Goal: Task Accomplishment & Management: Use online tool/utility

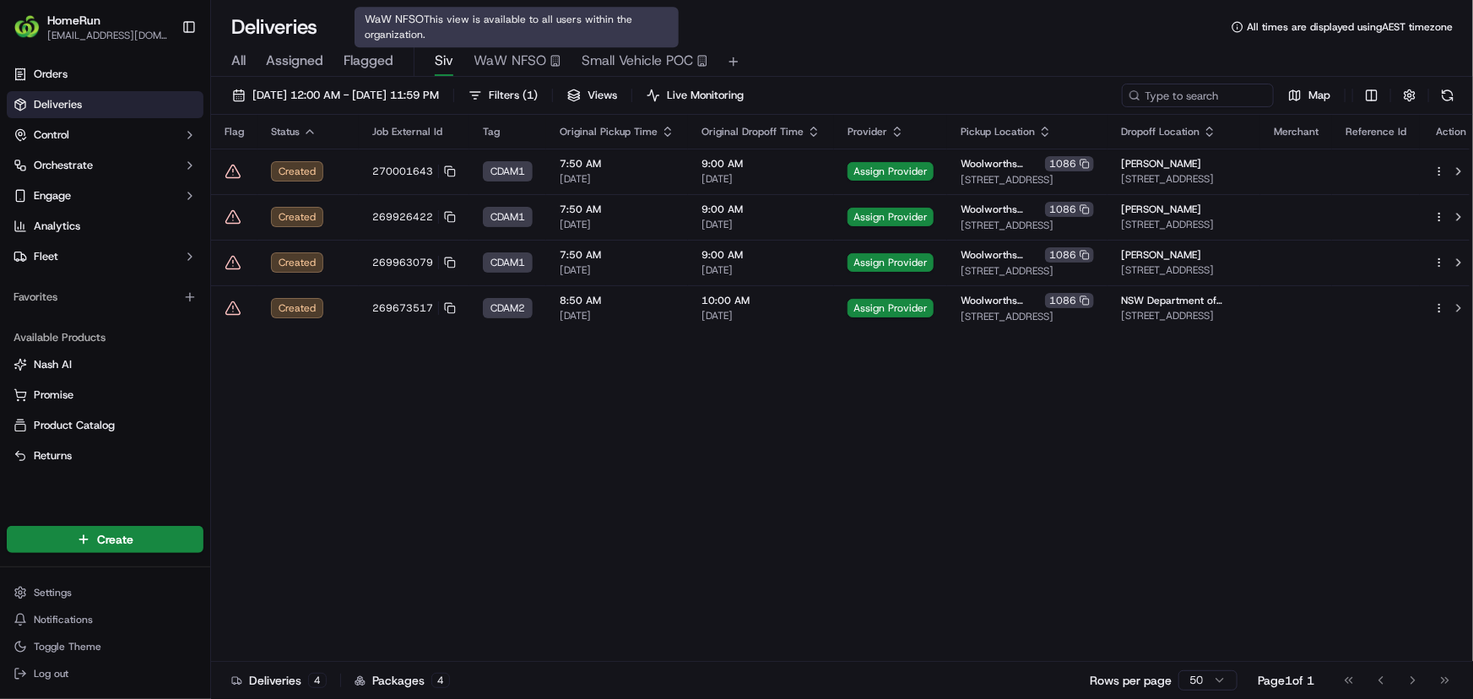
click at [526, 57] on span "WaW NFSO" at bounding box center [509, 61] width 73 height 20
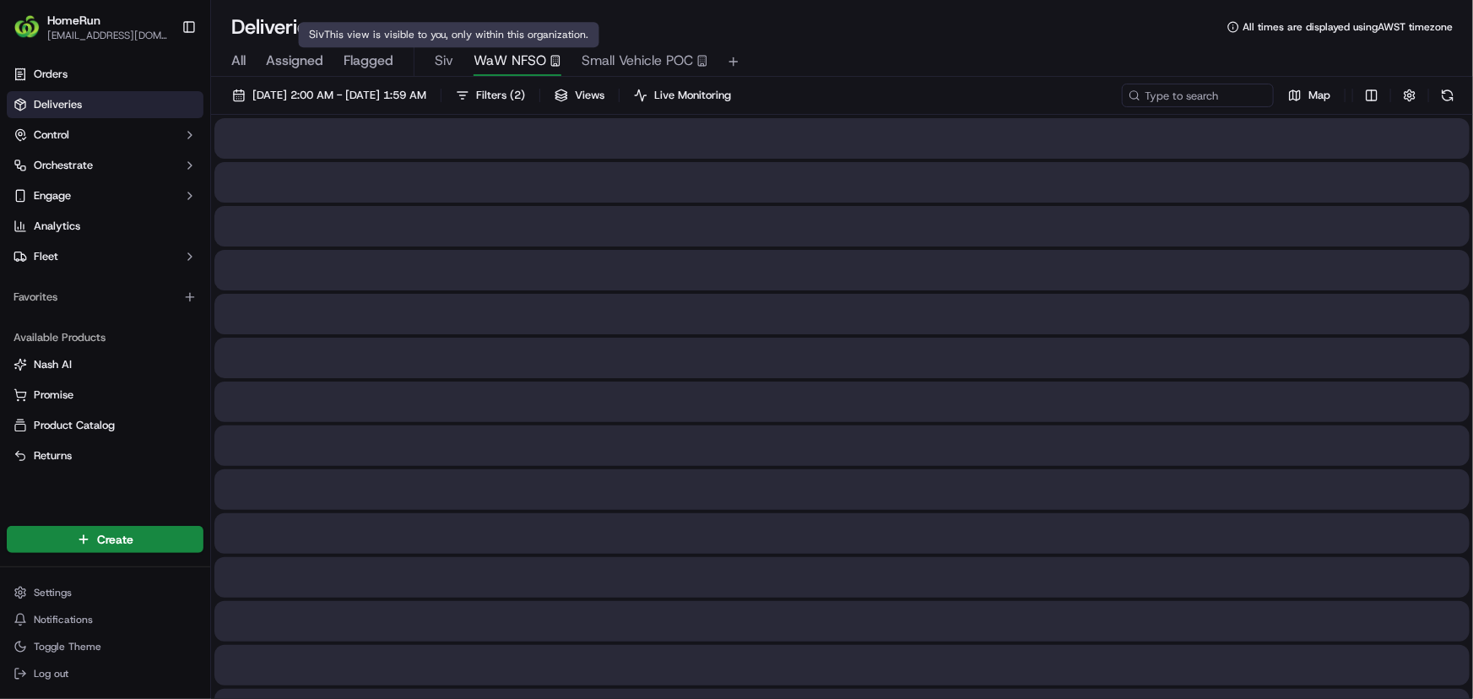
drag, startPoint x: 434, startPoint y: 59, endPoint x: 442, endPoint y: 68, distance: 11.9
click at [435, 59] on span "Siv" at bounding box center [444, 61] width 19 height 20
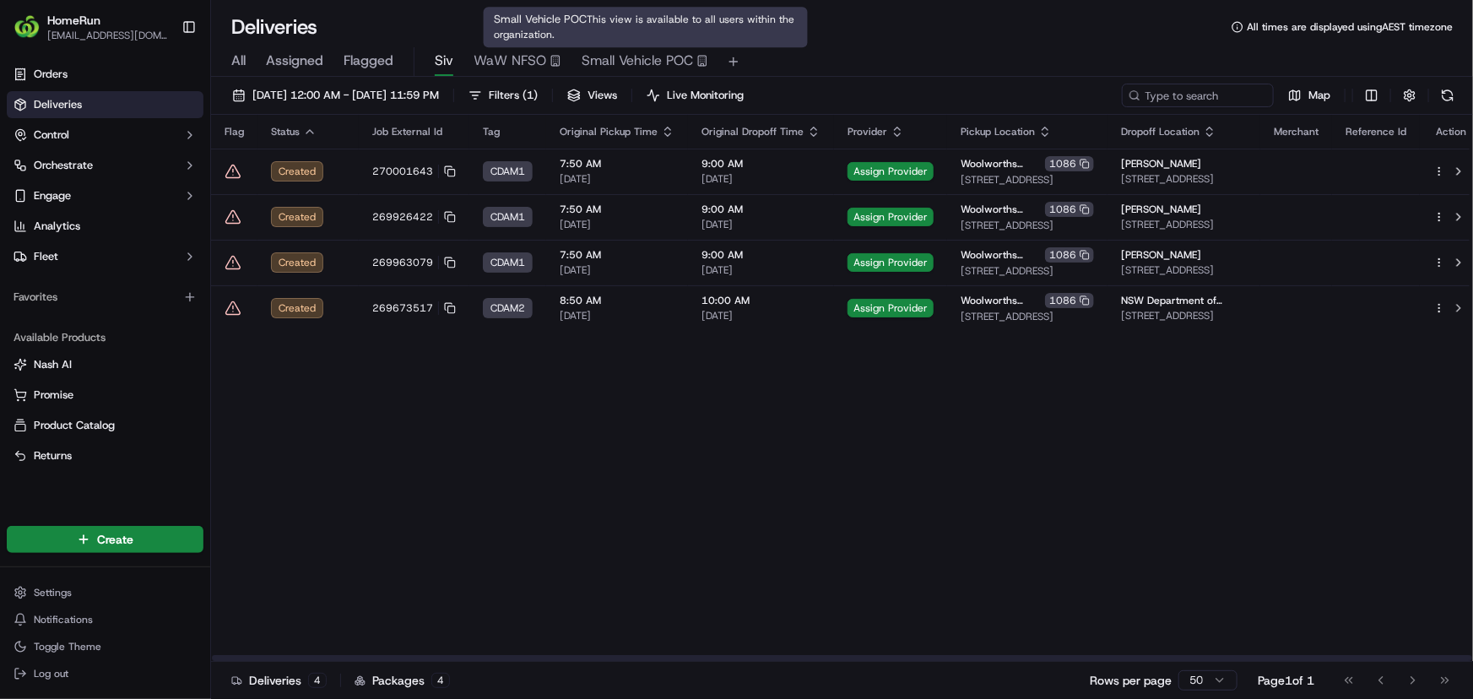
click at [657, 62] on span "Small Vehicle POC" at bounding box center [637, 61] width 111 height 20
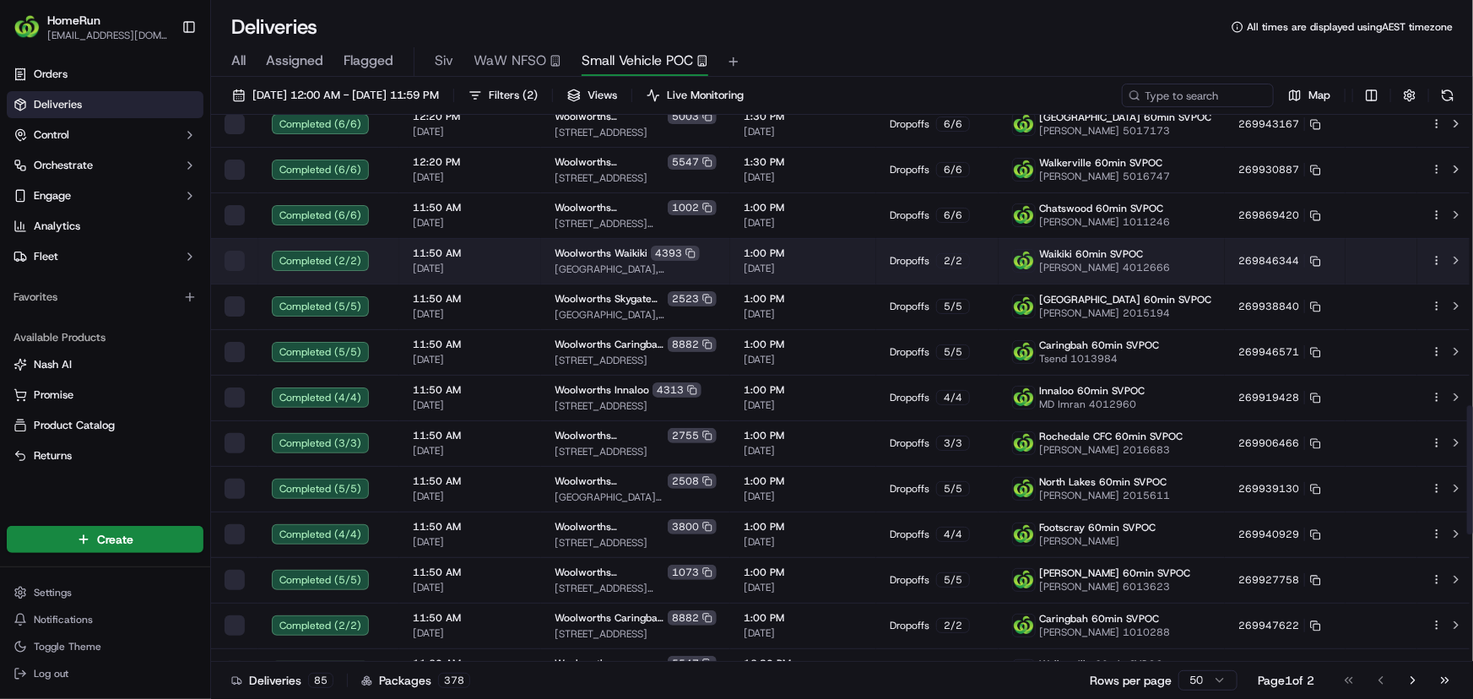
scroll to position [1765, 0]
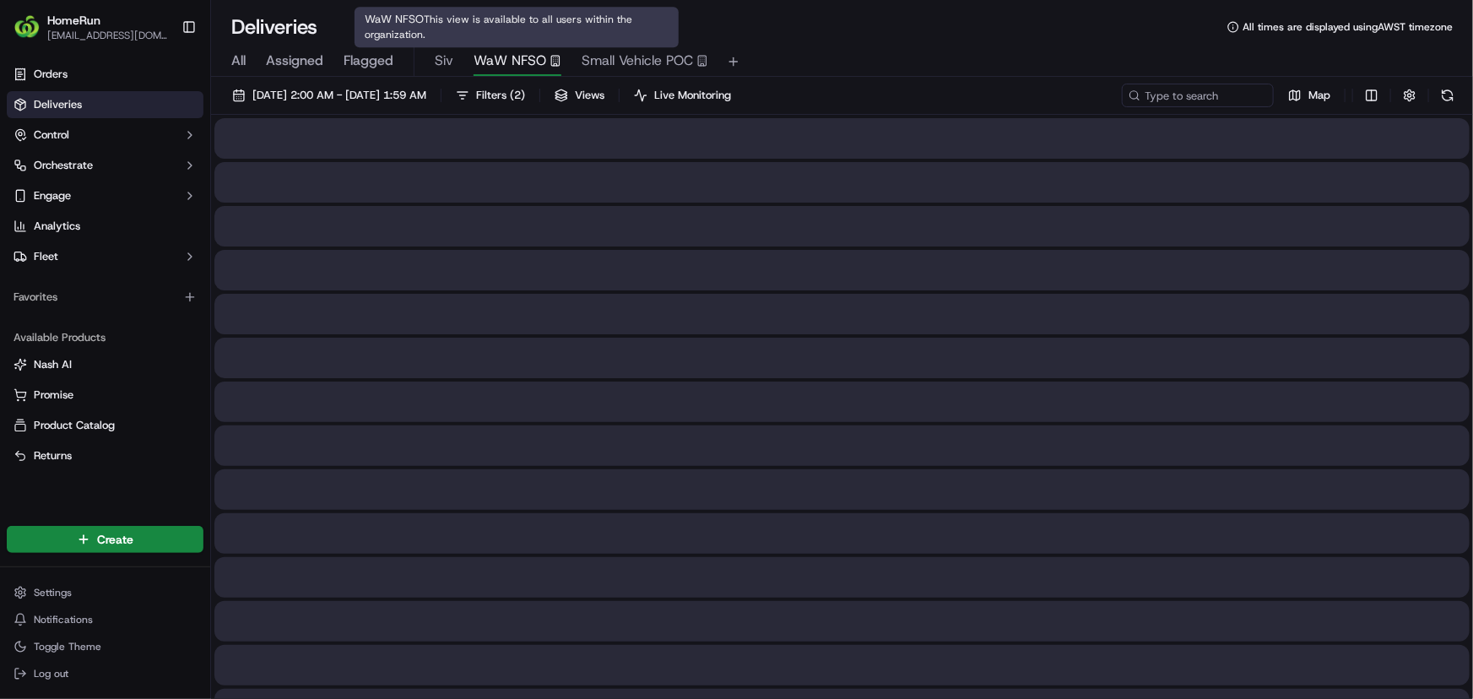
click at [526, 59] on span "WaW NFSO" at bounding box center [509, 61] width 73 height 20
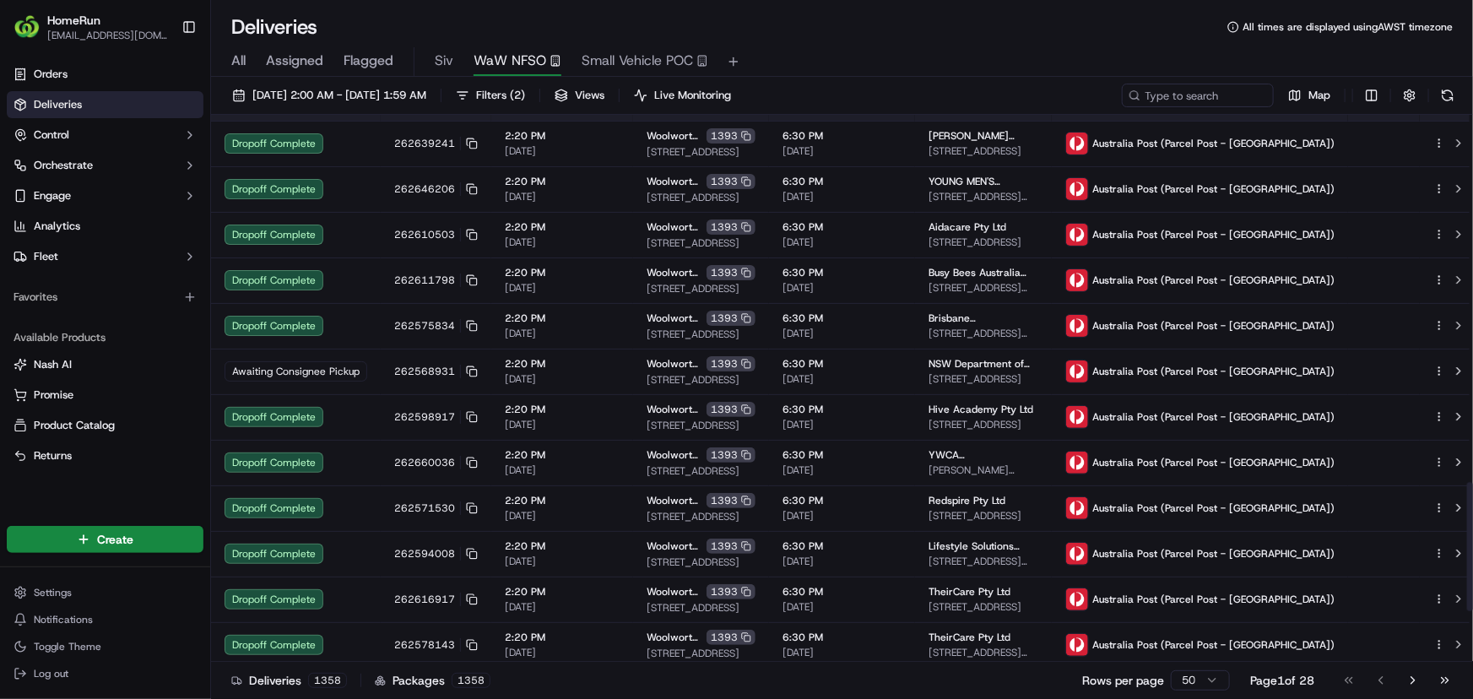
scroll to position [1765, 0]
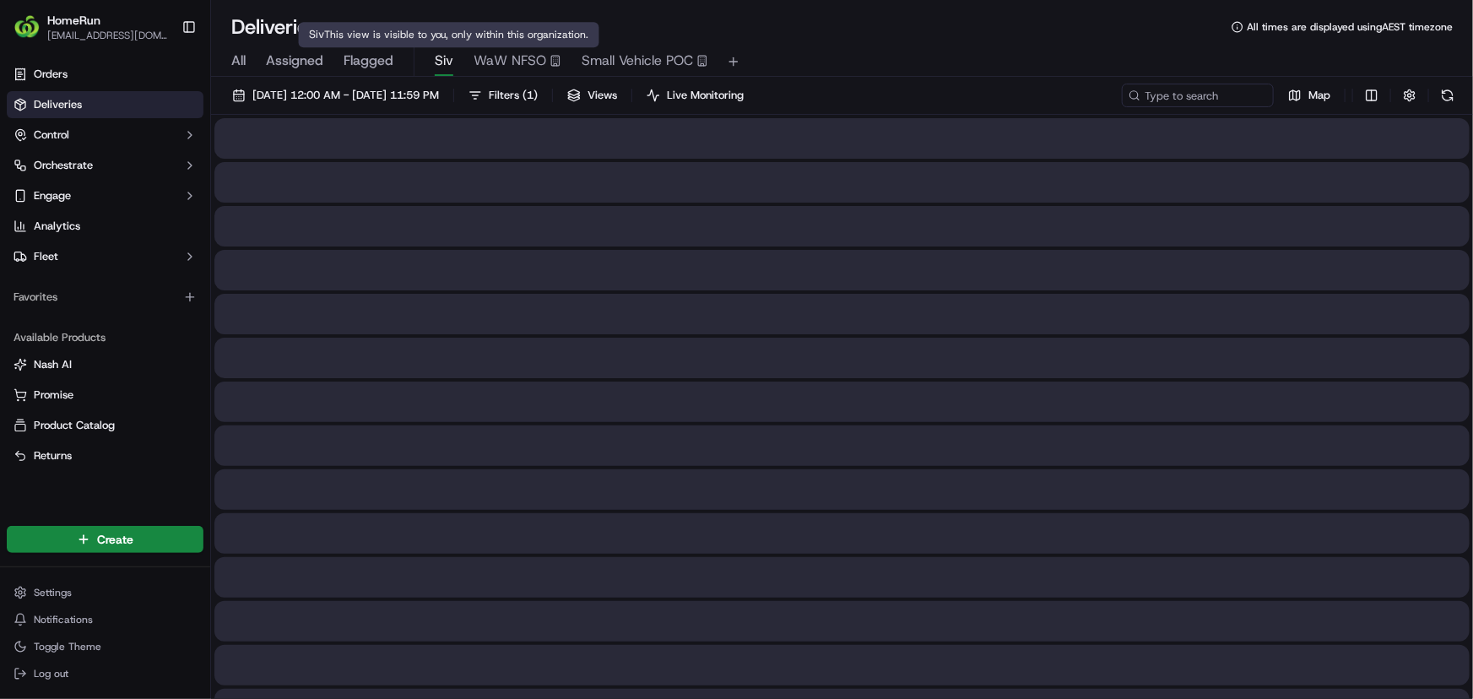
click at [438, 64] on span "Siv" at bounding box center [444, 61] width 19 height 20
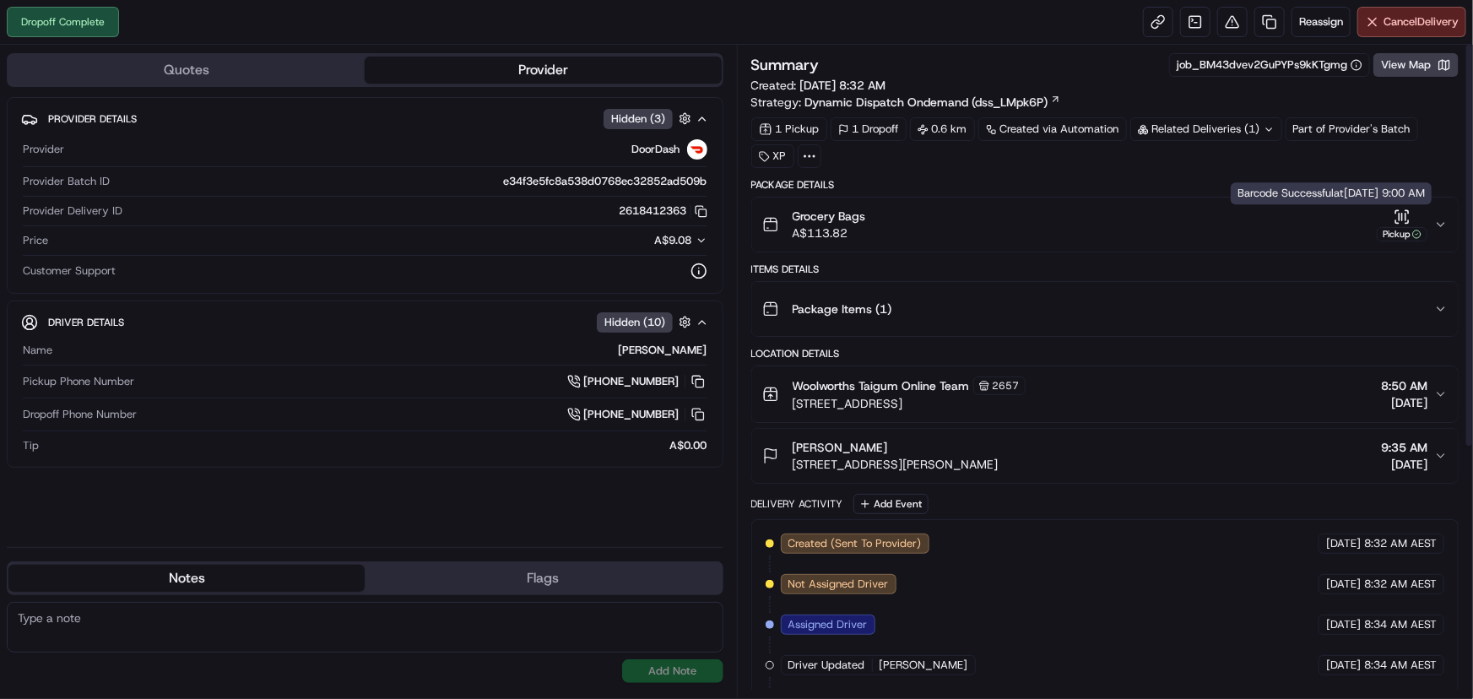
click at [1435, 228] on icon "button" at bounding box center [1441, 225] width 14 height 14
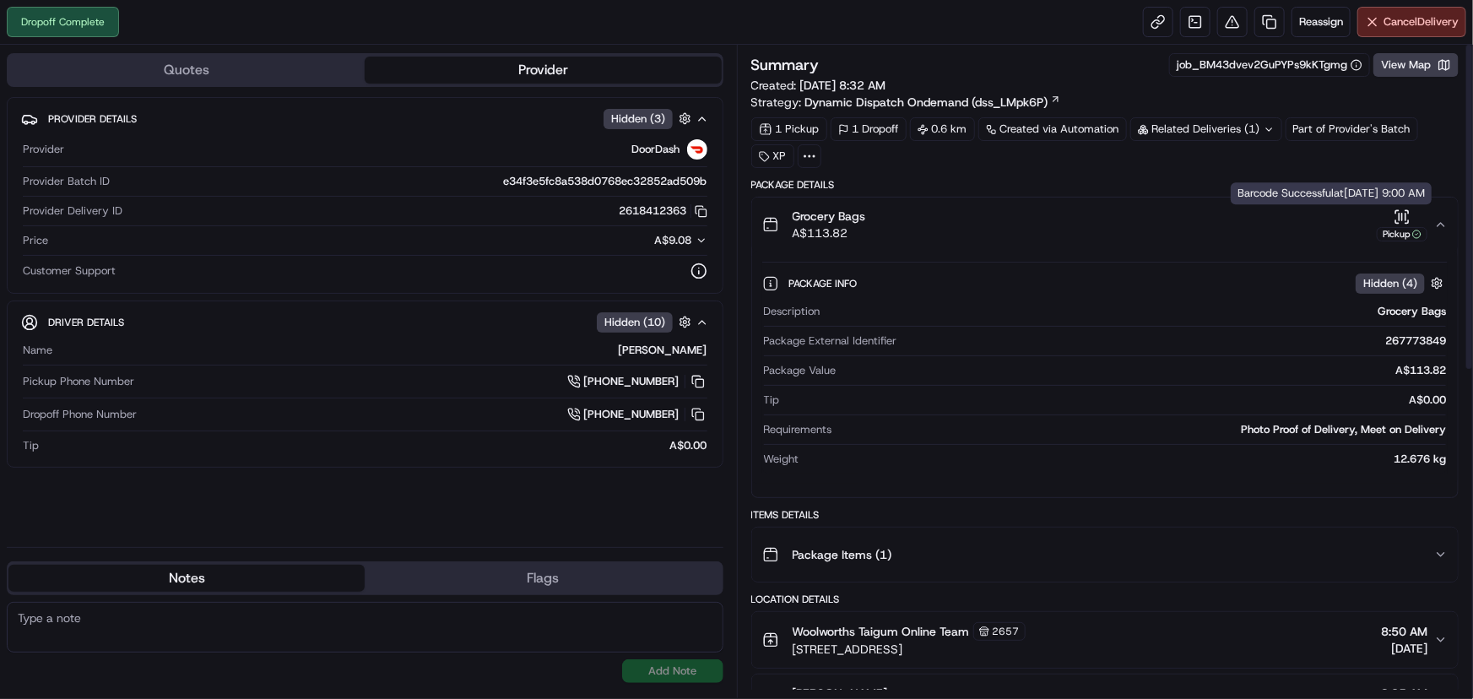
click at [1441, 219] on icon "button" at bounding box center [1441, 225] width 14 height 14
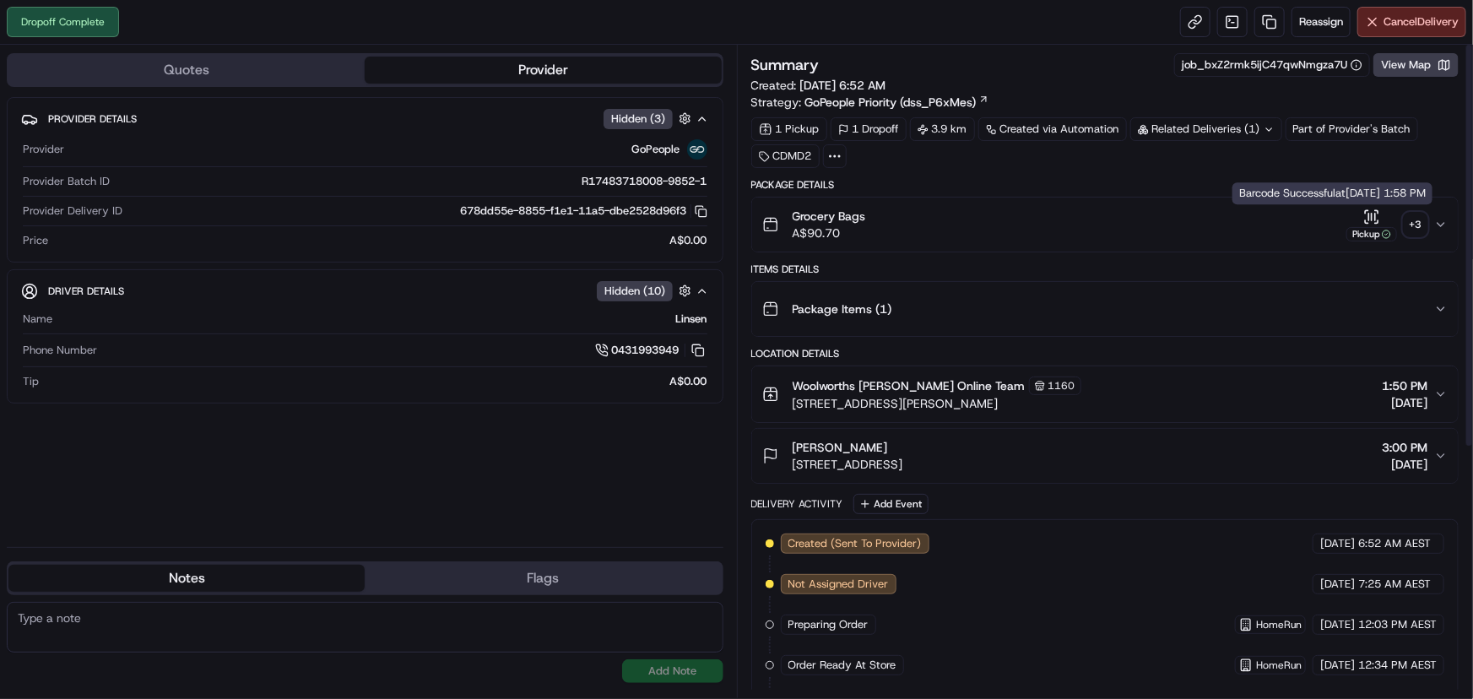
click at [1413, 221] on div "+ 3" at bounding box center [1416, 225] width 24 height 24
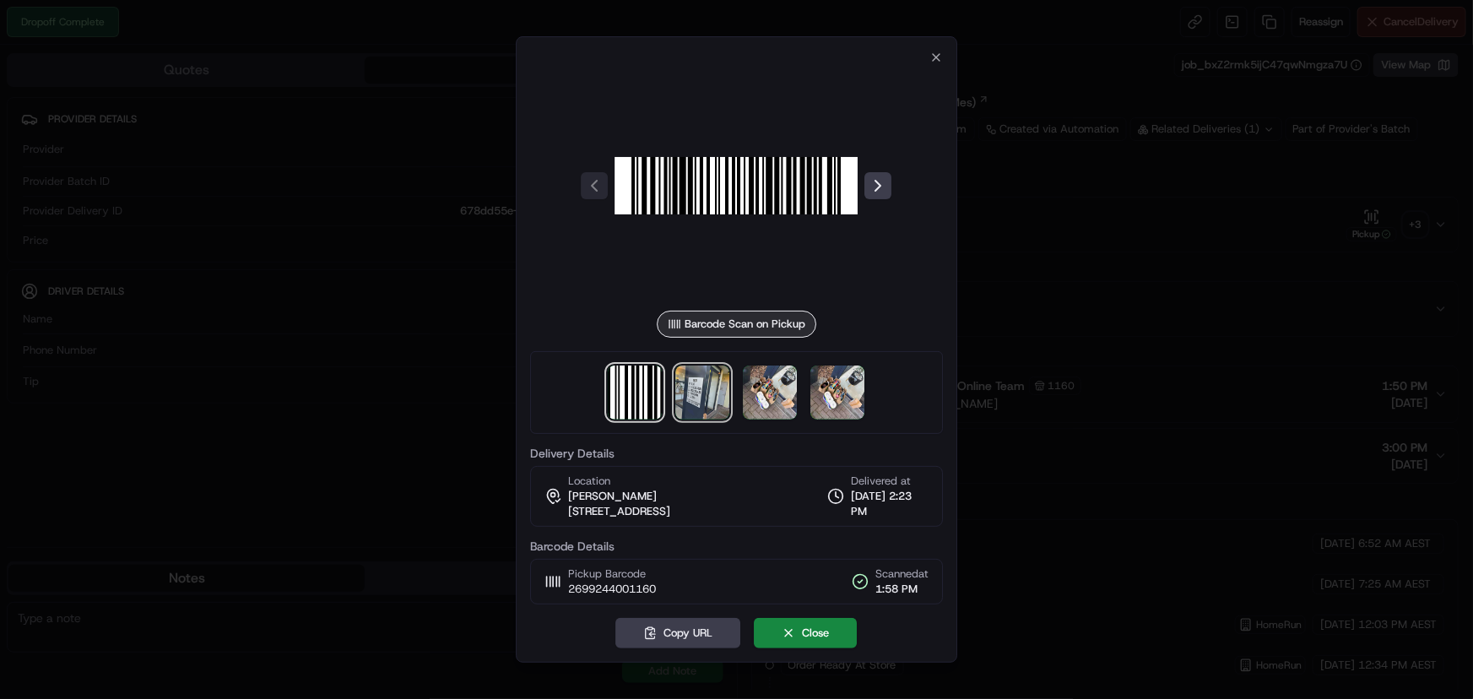
click at [723, 389] on img at bounding box center [703, 392] width 54 height 54
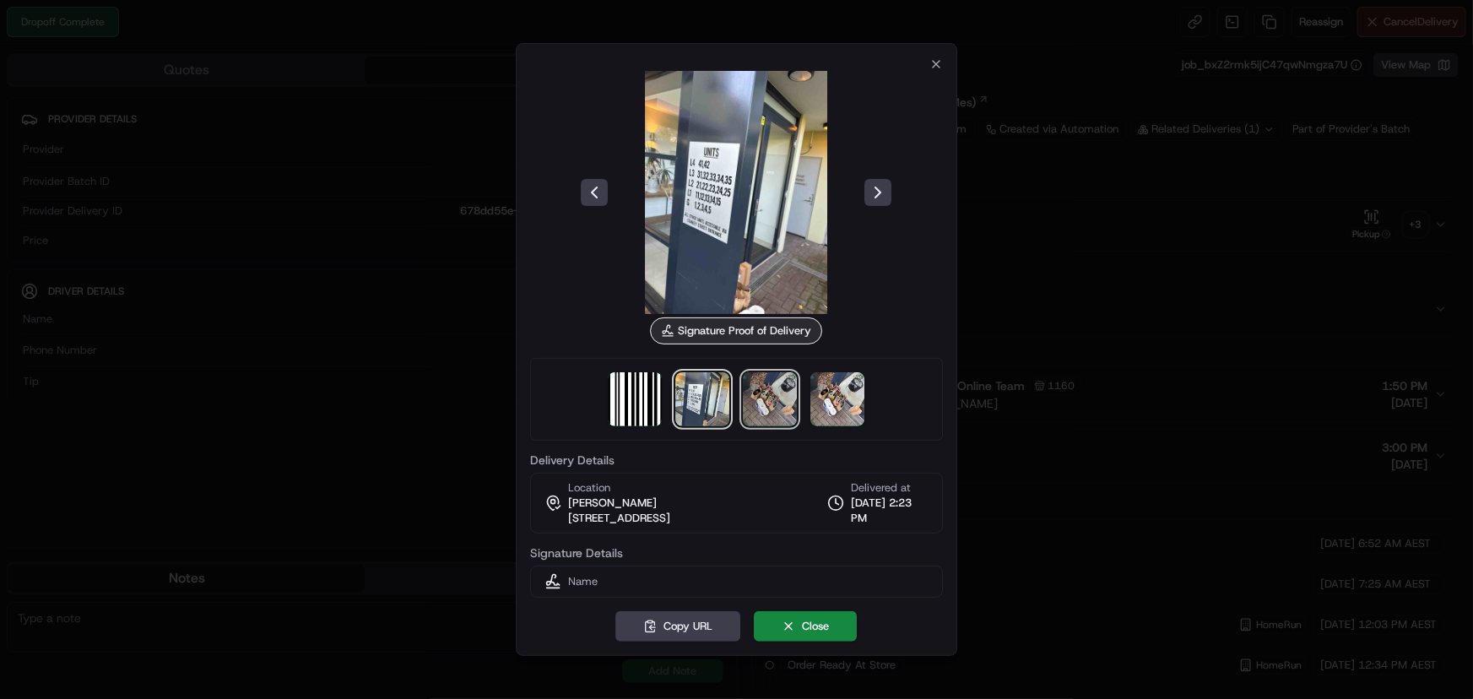
click at [761, 392] on img at bounding box center [771, 399] width 54 height 54
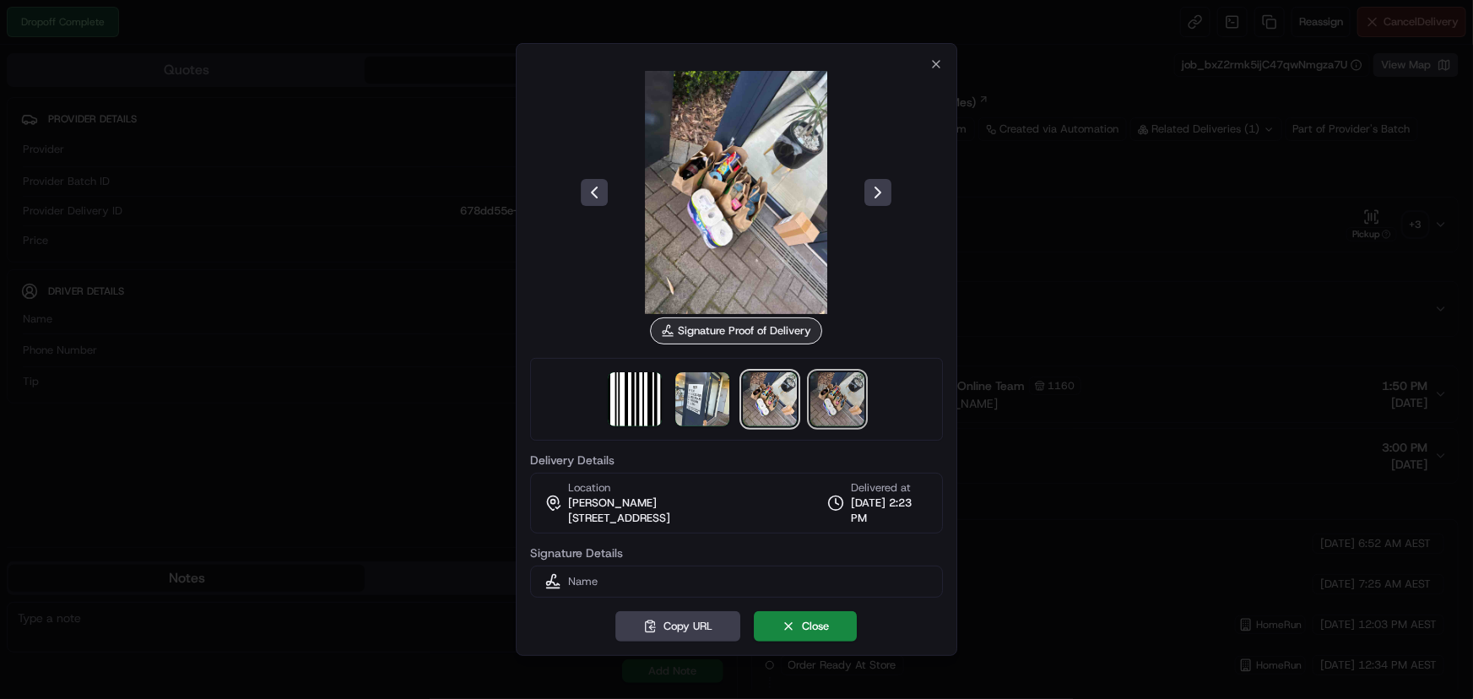
click at [825, 393] on img at bounding box center [838, 399] width 54 height 54
click at [943, 64] on icon "button" at bounding box center [936, 64] width 14 height 14
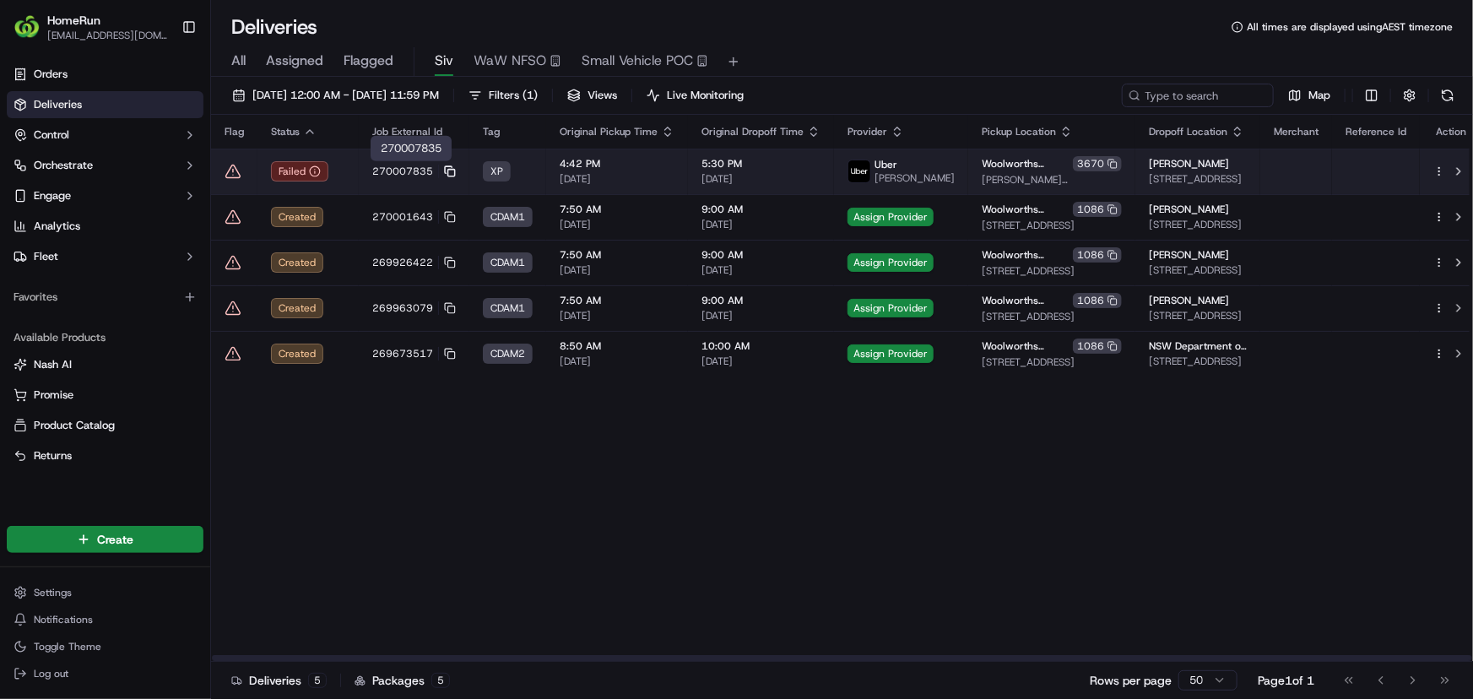
click at [448, 166] on icon at bounding box center [448, 169] width 7 height 7
click at [448, 170] on icon at bounding box center [450, 171] width 12 height 12
click at [374, 179] on td "270007835" at bounding box center [414, 172] width 111 height 46
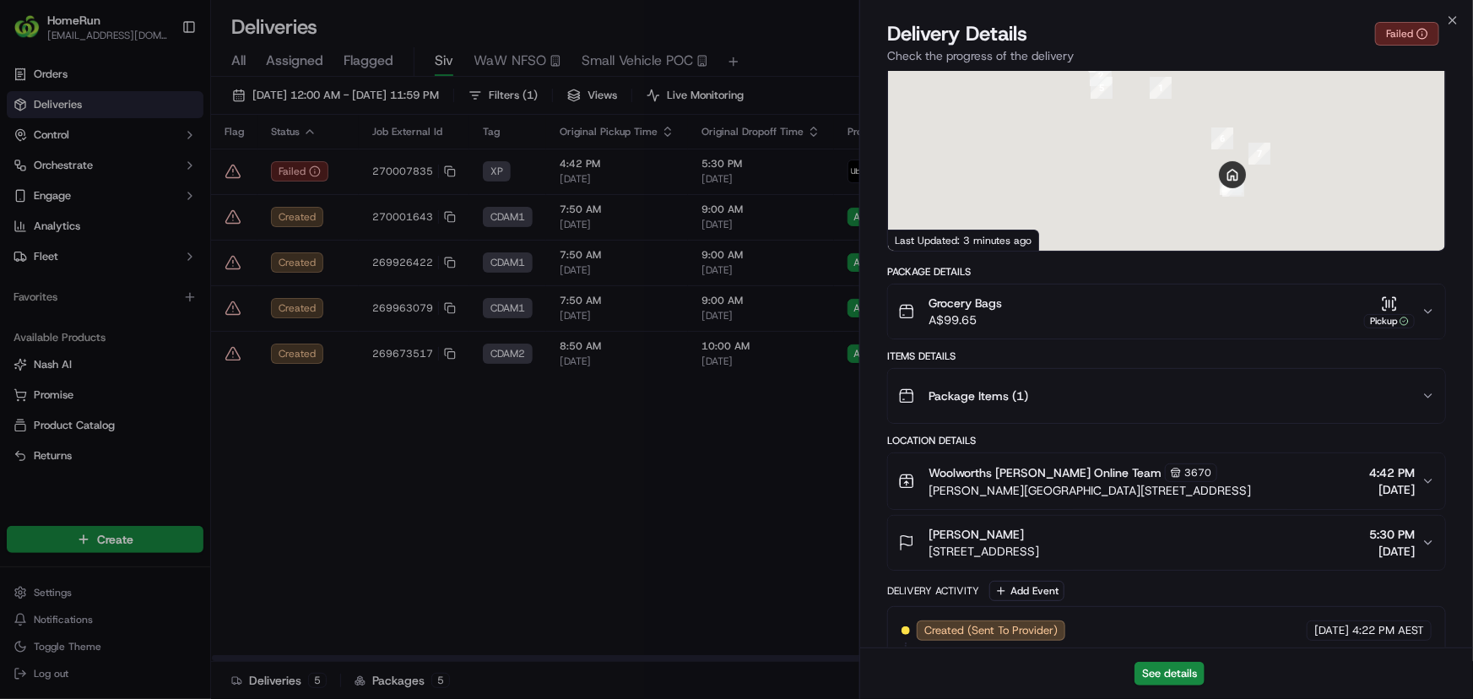
scroll to position [678, 0]
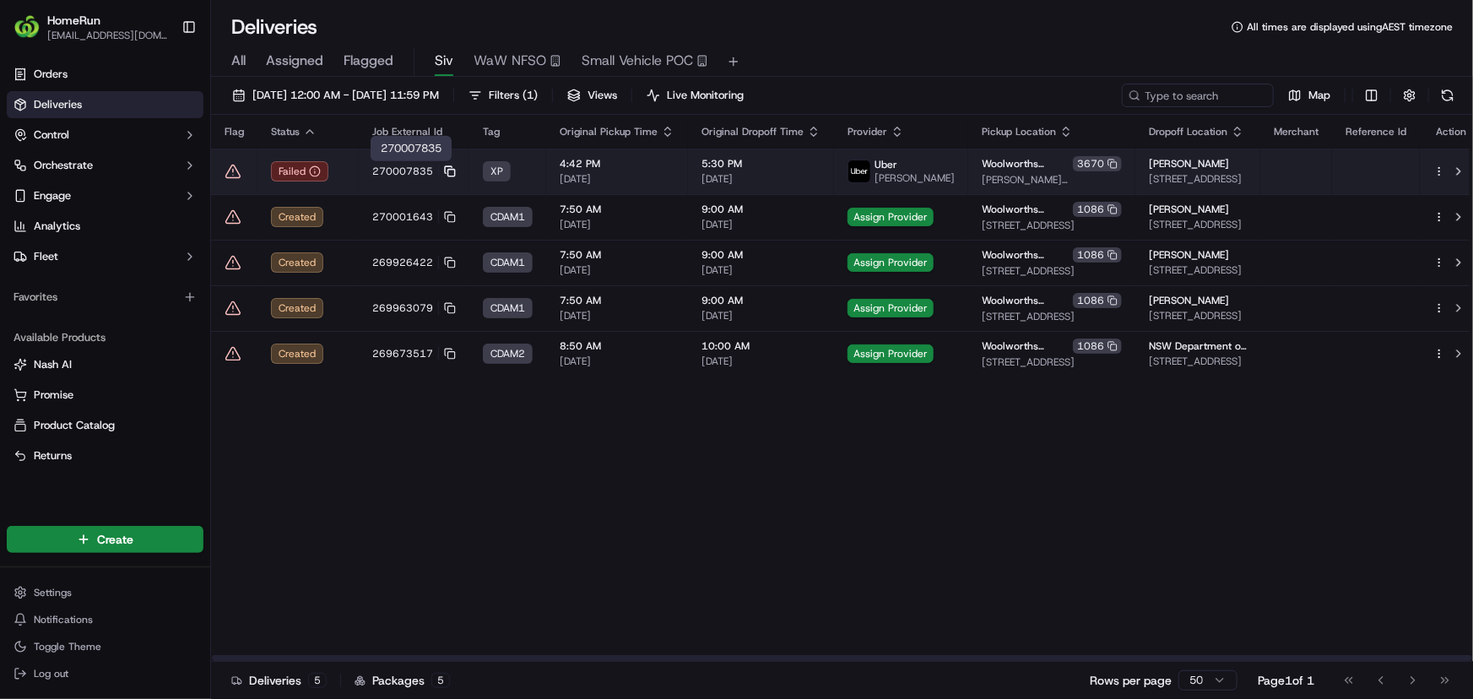
click at [447, 170] on icon at bounding box center [450, 171] width 12 height 12
click at [366, 171] on td "270007835" at bounding box center [414, 172] width 111 height 46
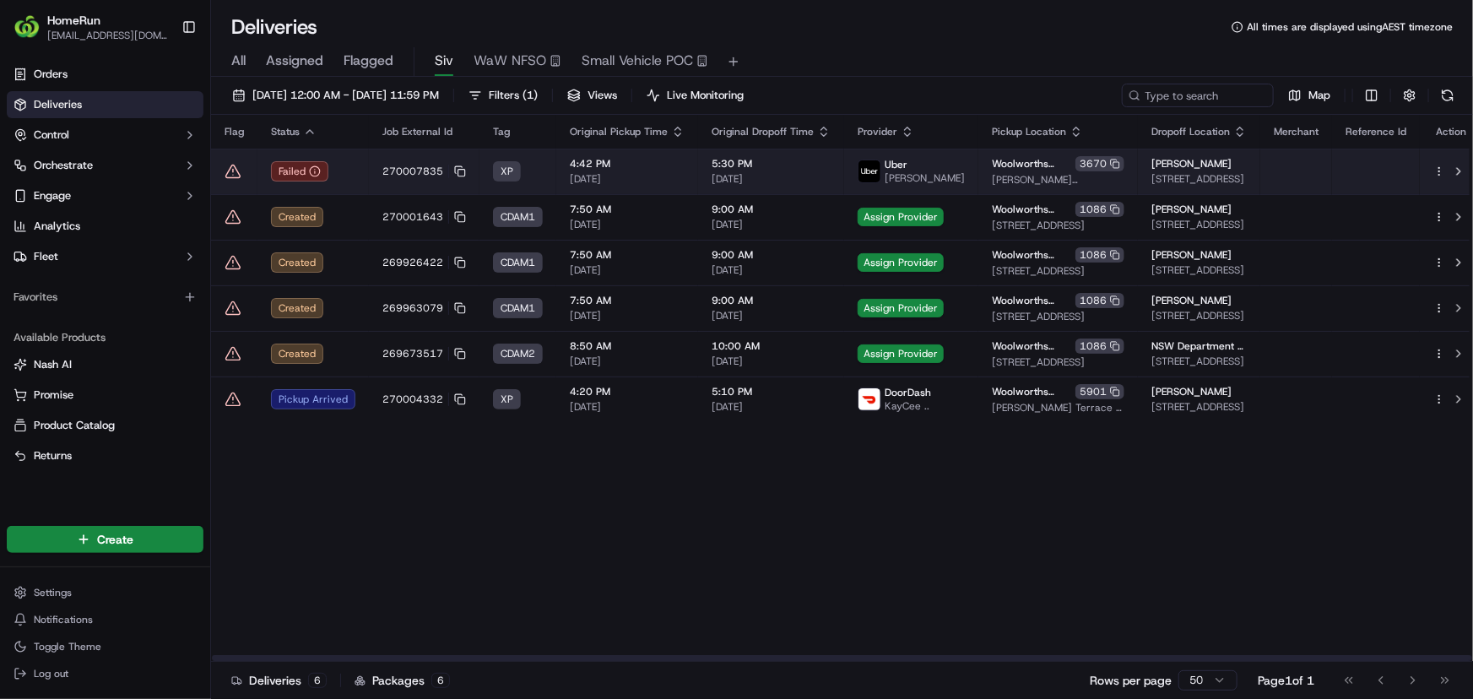
click at [233, 170] on icon at bounding box center [233, 171] width 0 height 3
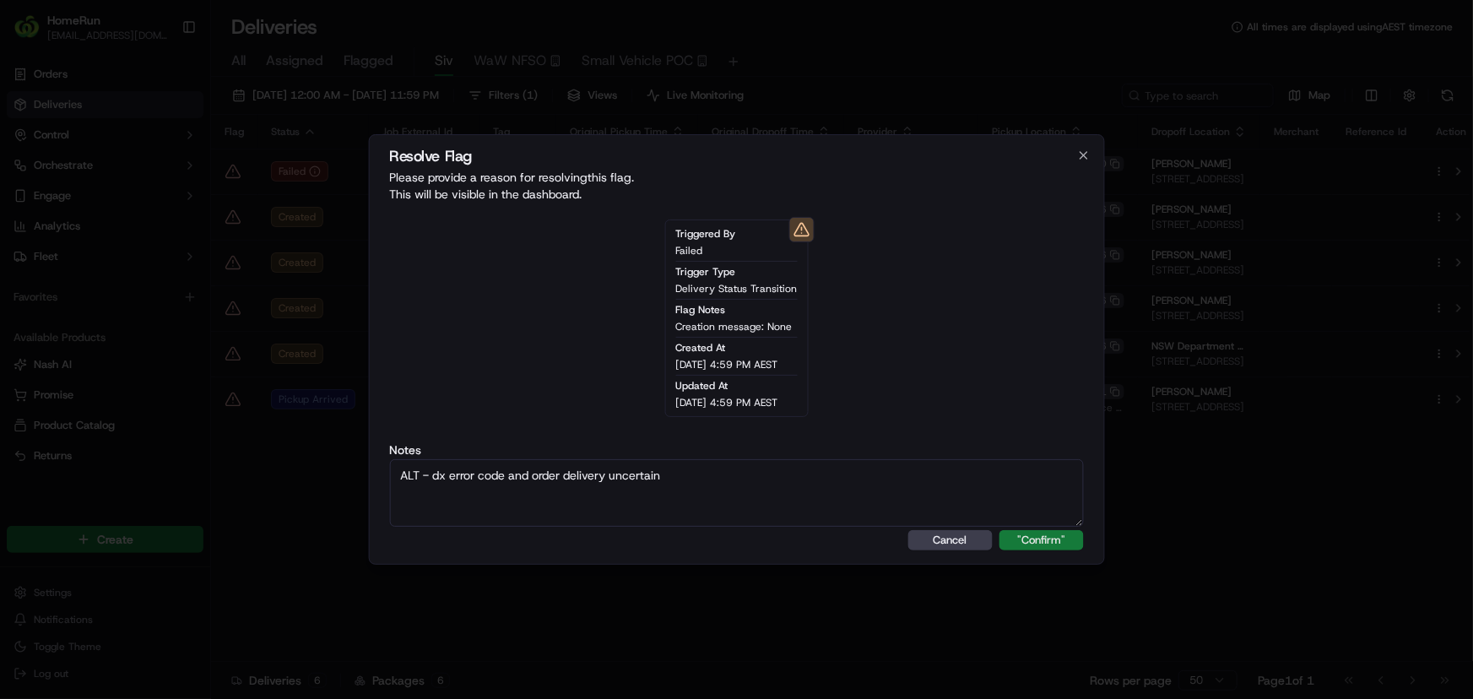
type textarea "ALT - dx error code and order delivery uncertain"
click at [1038, 540] on button ""Confirm"" at bounding box center [1041, 540] width 84 height 20
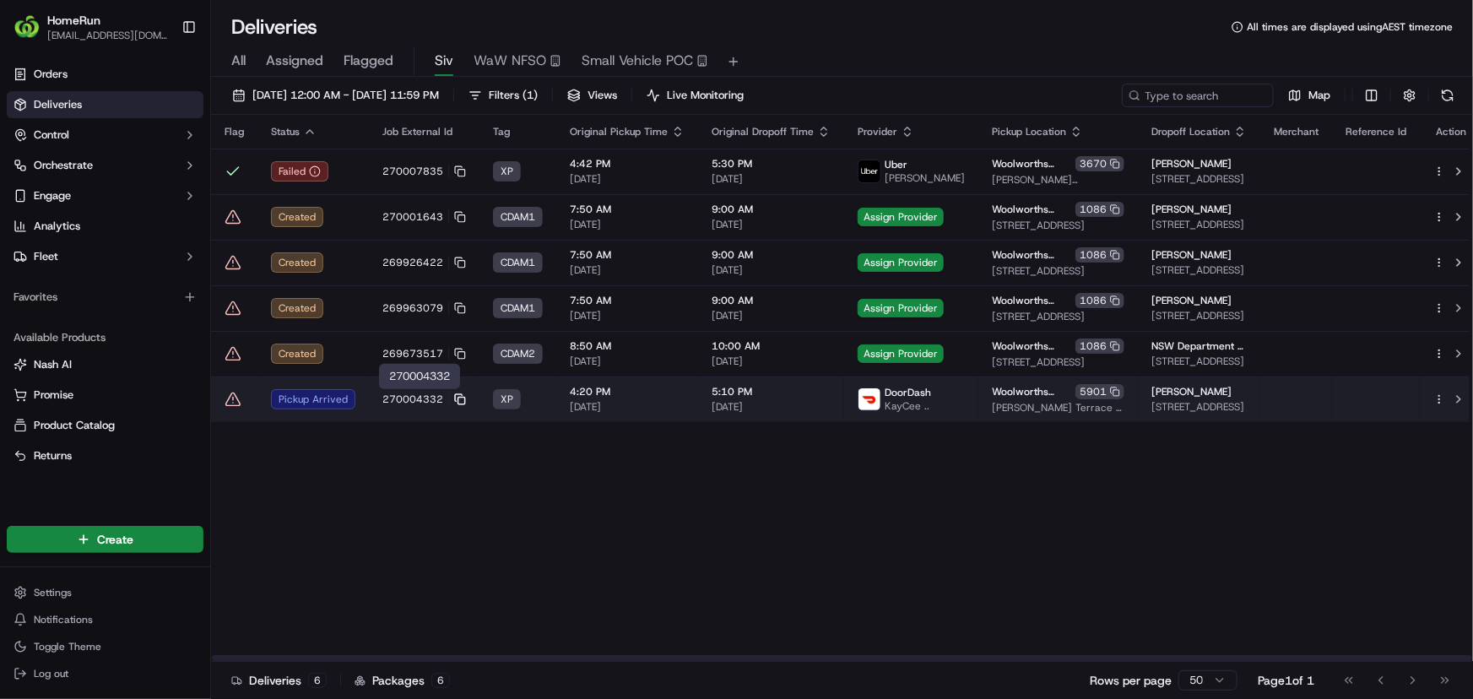
click at [458, 398] on rect at bounding box center [461, 401] width 7 height 7
click at [398, 408] on td "270004332" at bounding box center [424, 399] width 111 height 46
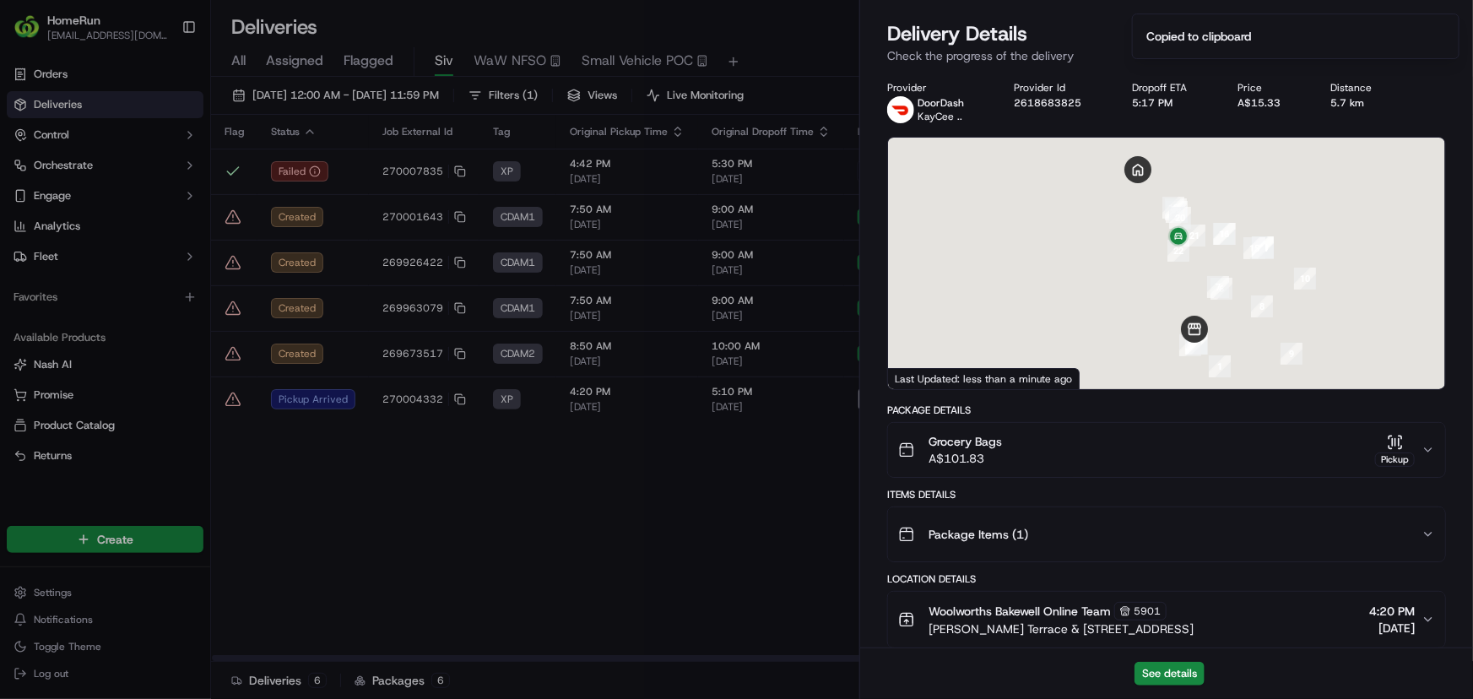
scroll to position [517, 0]
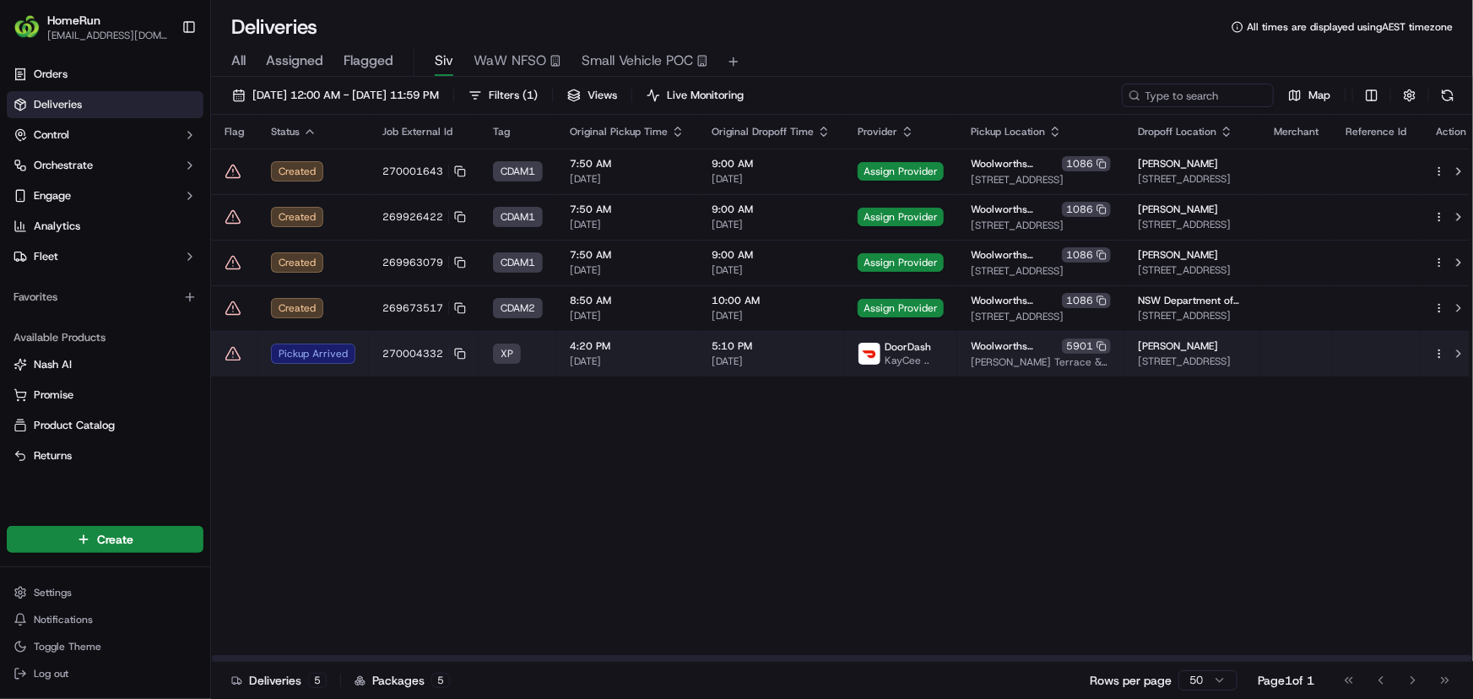
click at [231, 353] on icon at bounding box center [232, 353] width 17 height 17
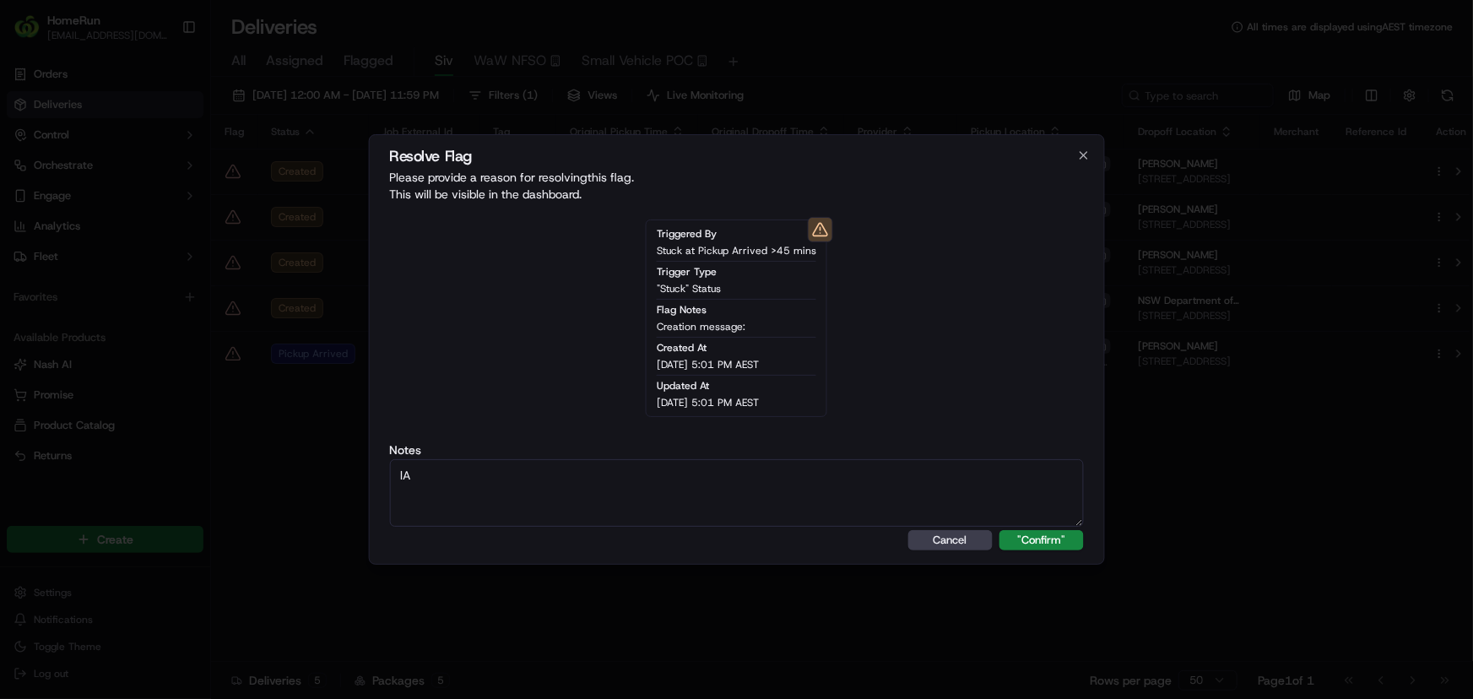
type textarea "l"
type textarea "Late sms sent"
click at [1059, 539] on button ""Confirm"" at bounding box center [1041, 540] width 84 height 20
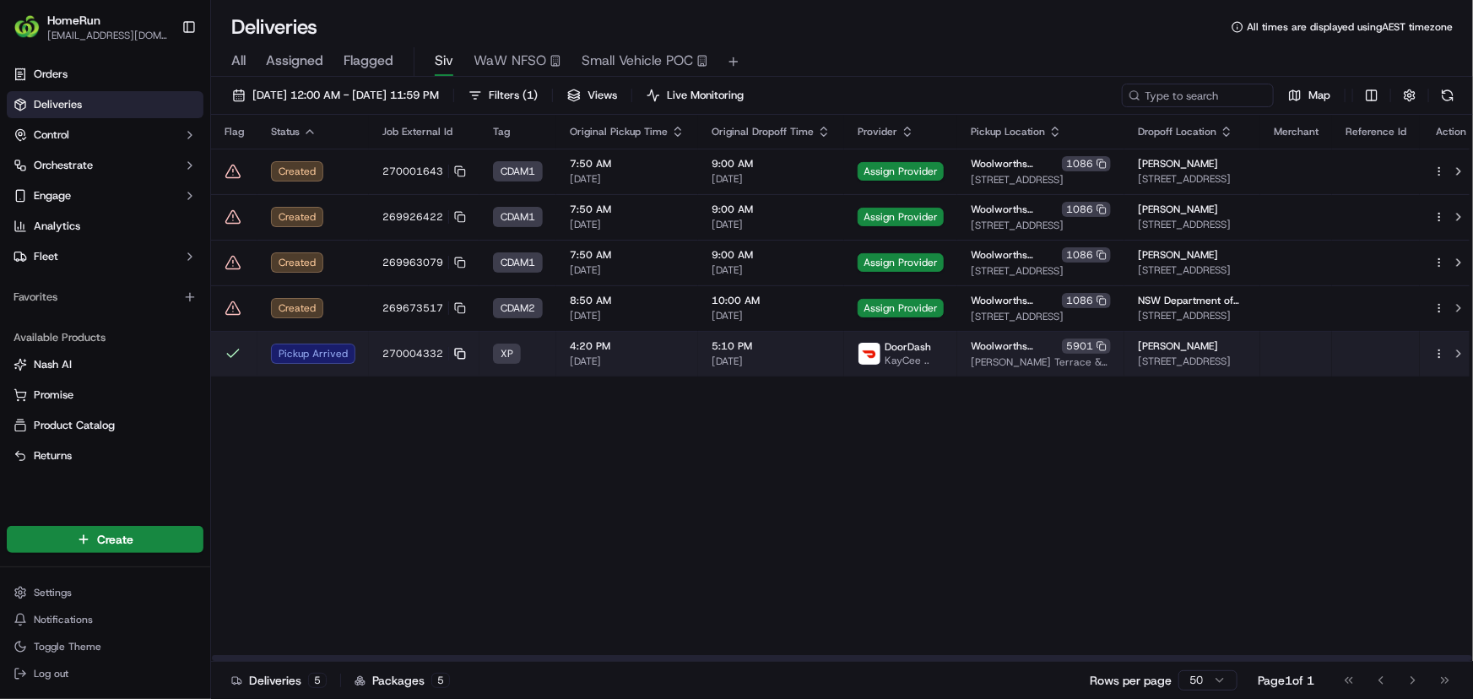
click at [455, 349] on icon at bounding box center [458, 352] width 7 height 7
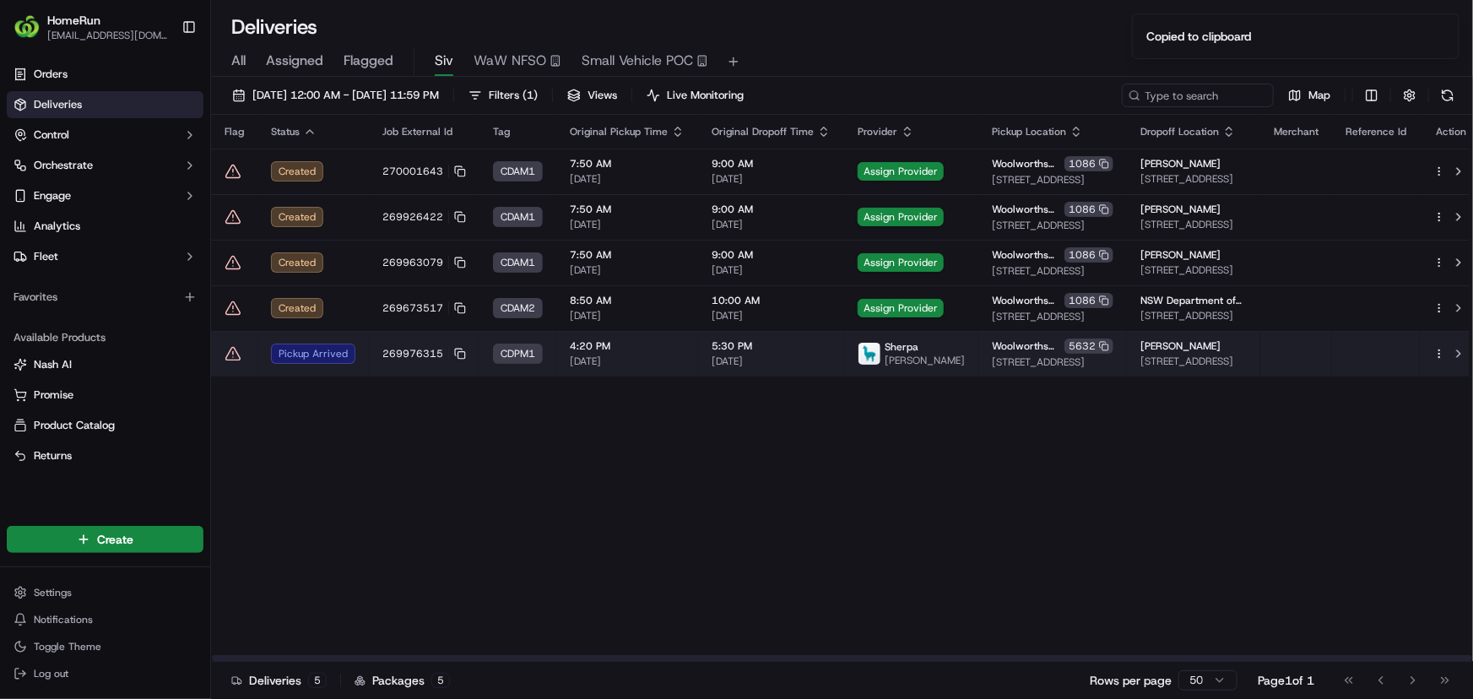
click at [663, 346] on span "4:20 PM" at bounding box center [627, 346] width 115 height 14
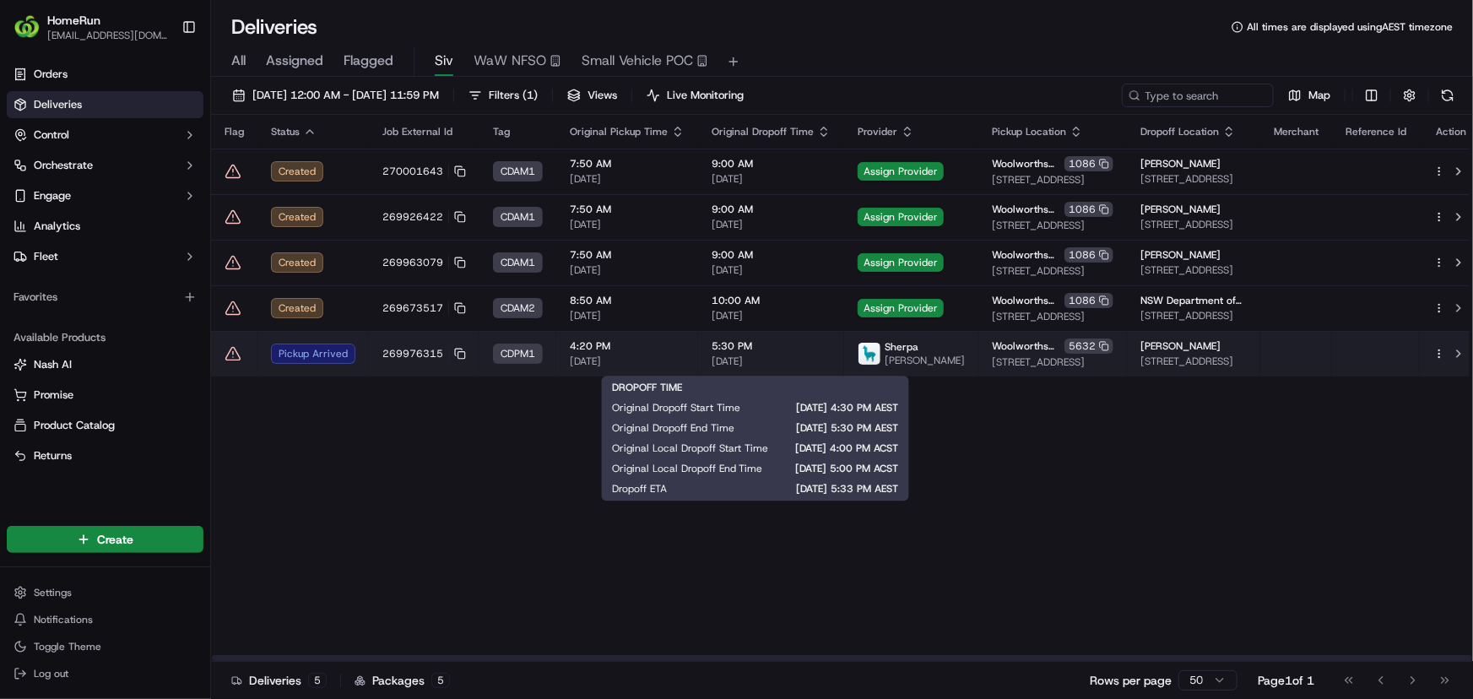
click at [769, 363] on span "[DATE]" at bounding box center [770, 361] width 119 height 14
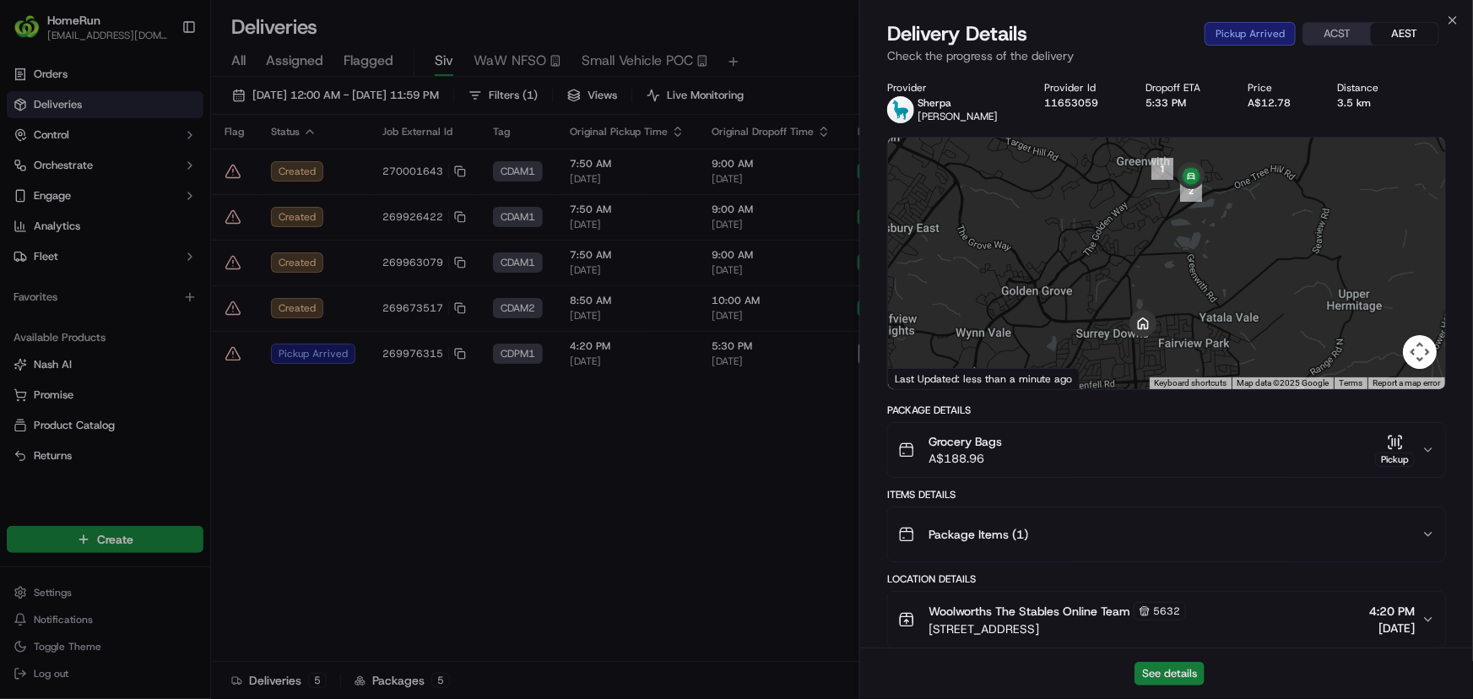
click at [1171, 672] on button "See details" at bounding box center [1169, 674] width 70 height 24
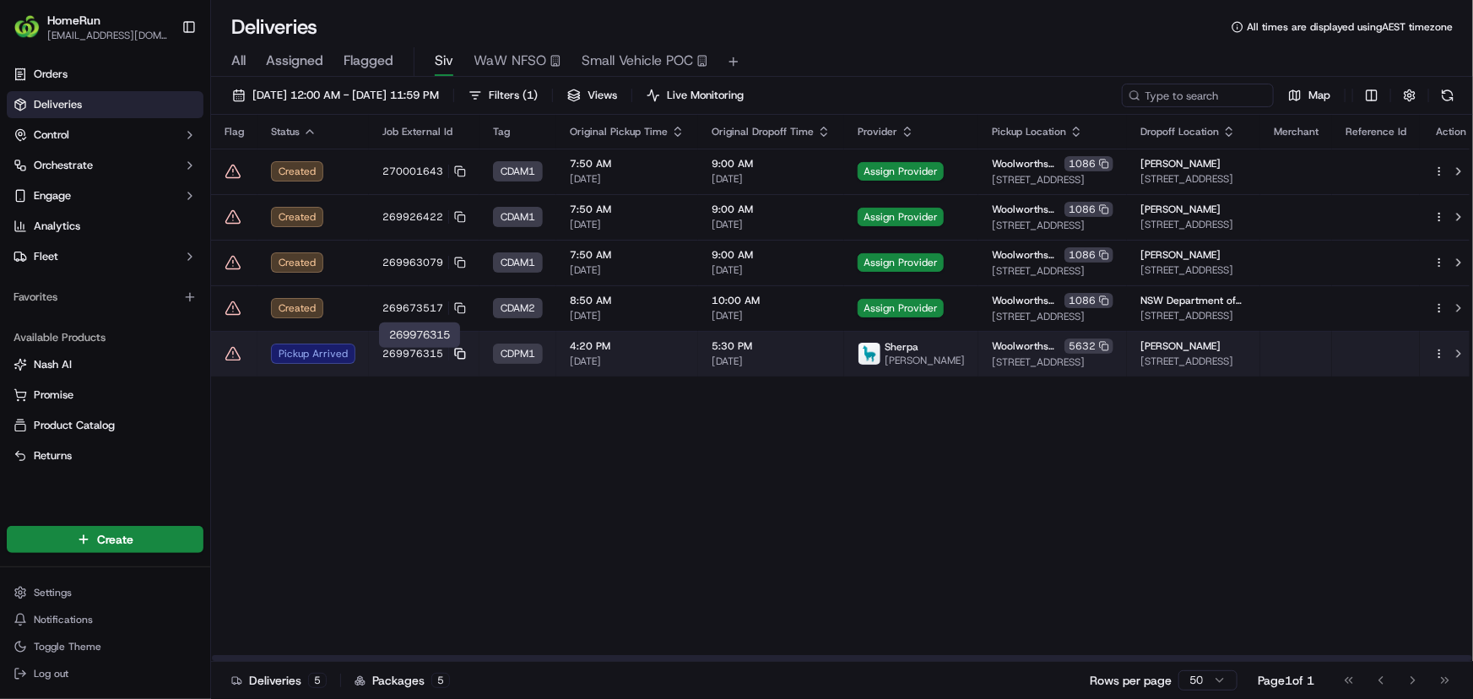
click at [455, 354] on icon at bounding box center [460, 354] width 12 height 12
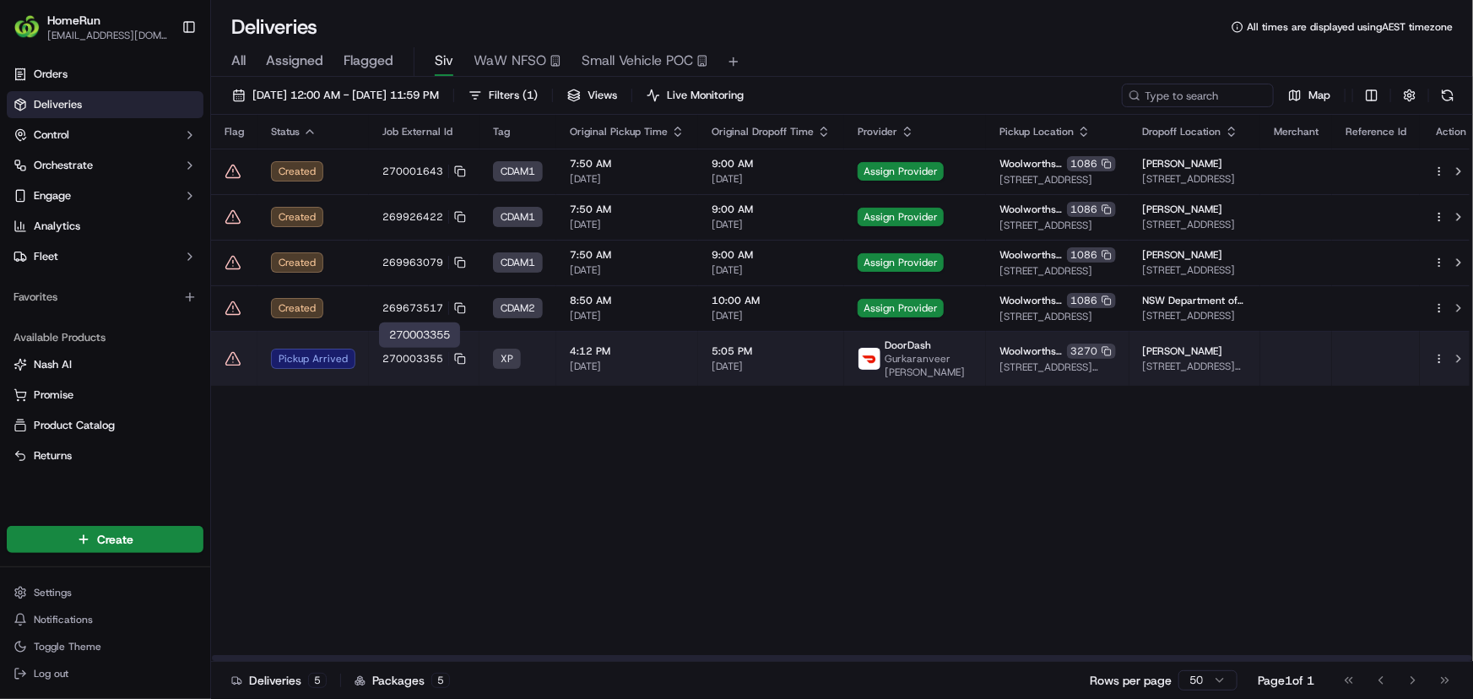
click at [381, 384] on td "270003355" at bounding box center [424, 358] width 111 height 55
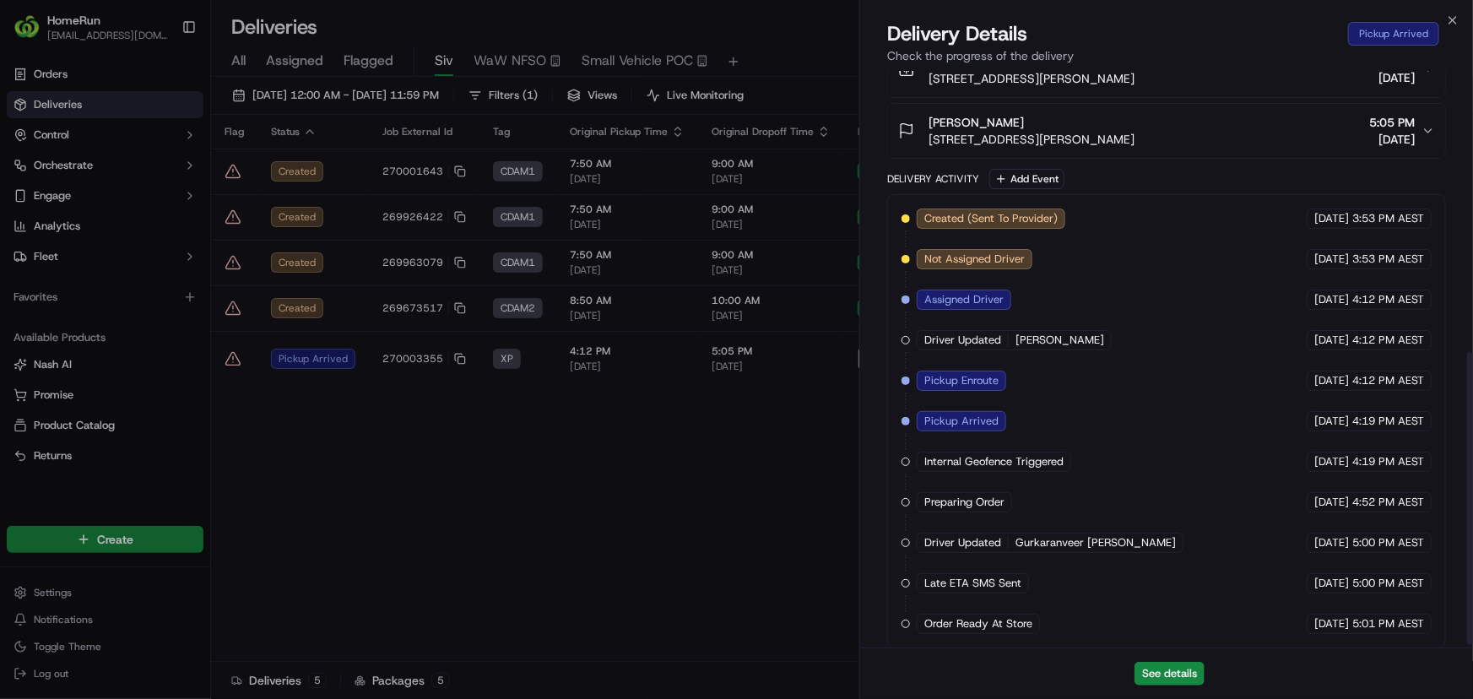
scroll to position [557, 0]
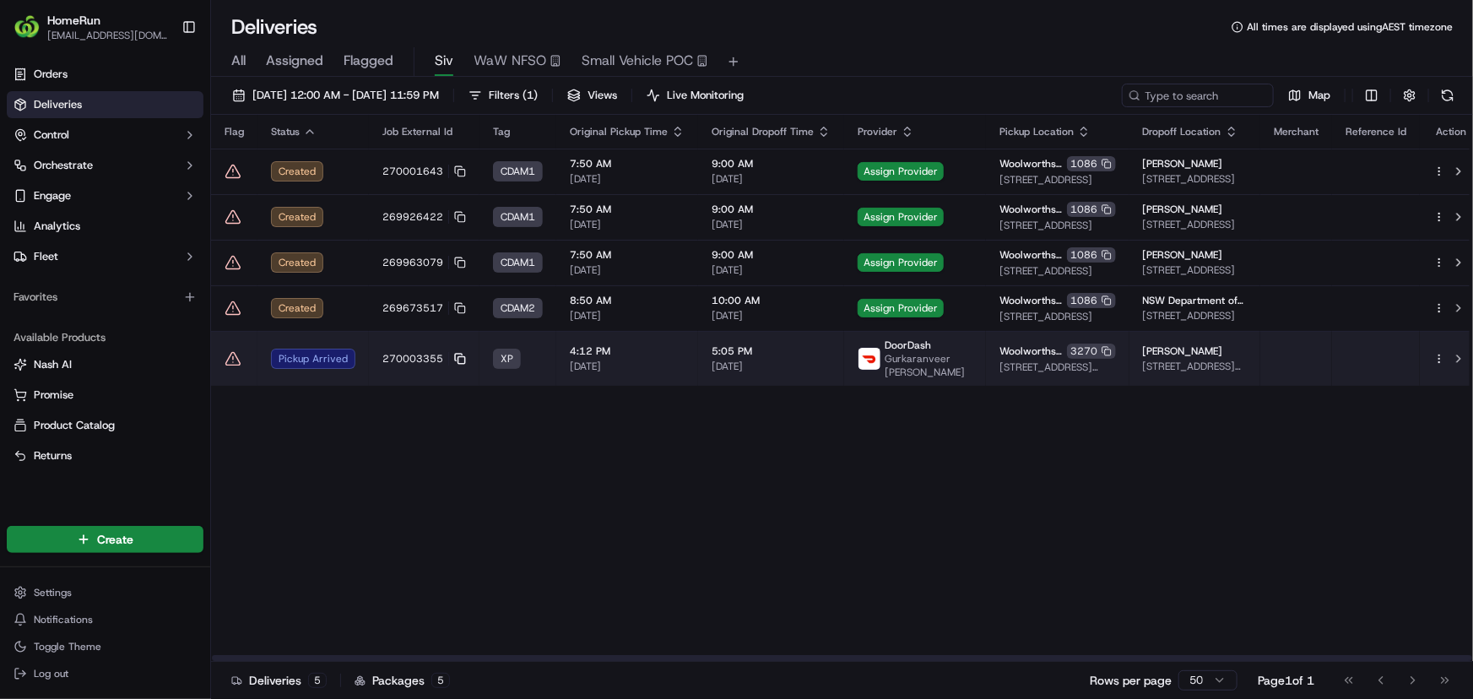
click at [458, 356] on rect at bounding box center [461, 359] width 7 height 7
click at [429, 371] on td "270003355" at bounding box center [424, 358] width 111 height 55
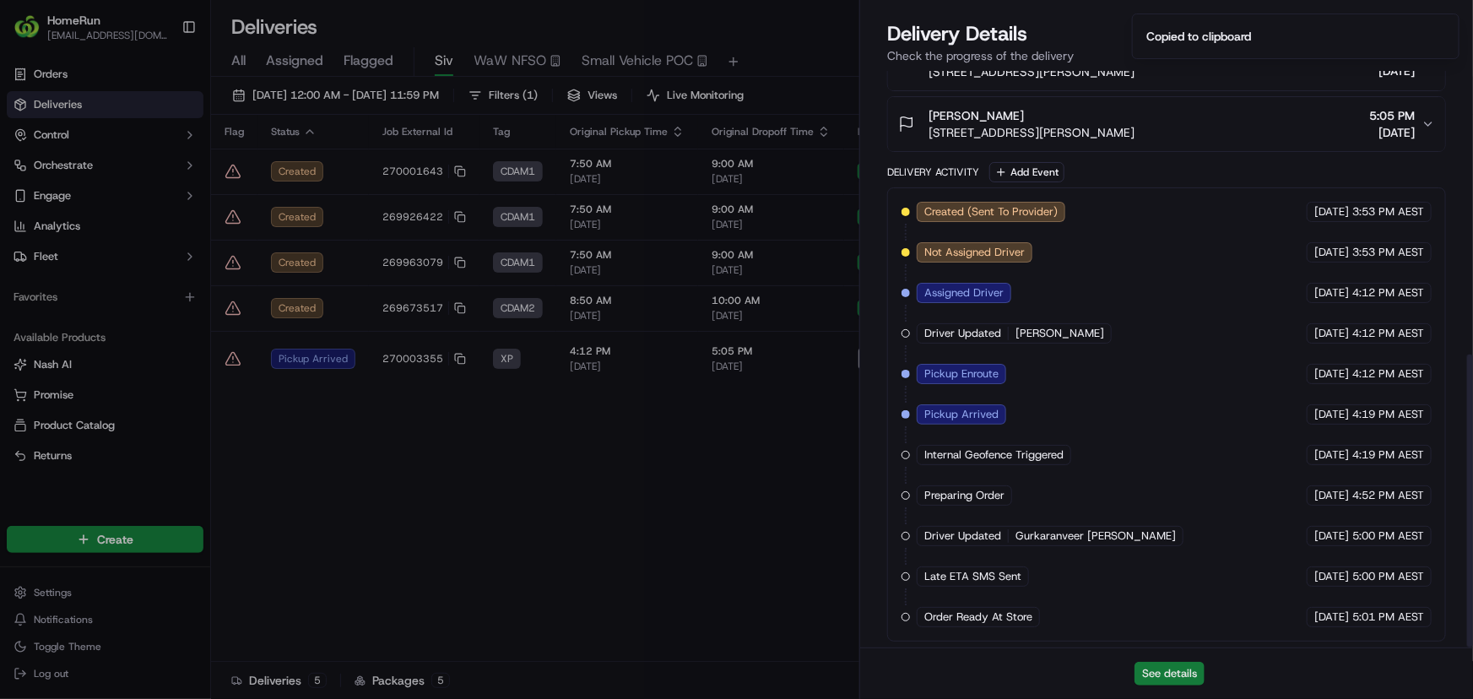
click at [1166, 679] on button "See details" at bounding box center [1169, 674] width 70 height 24
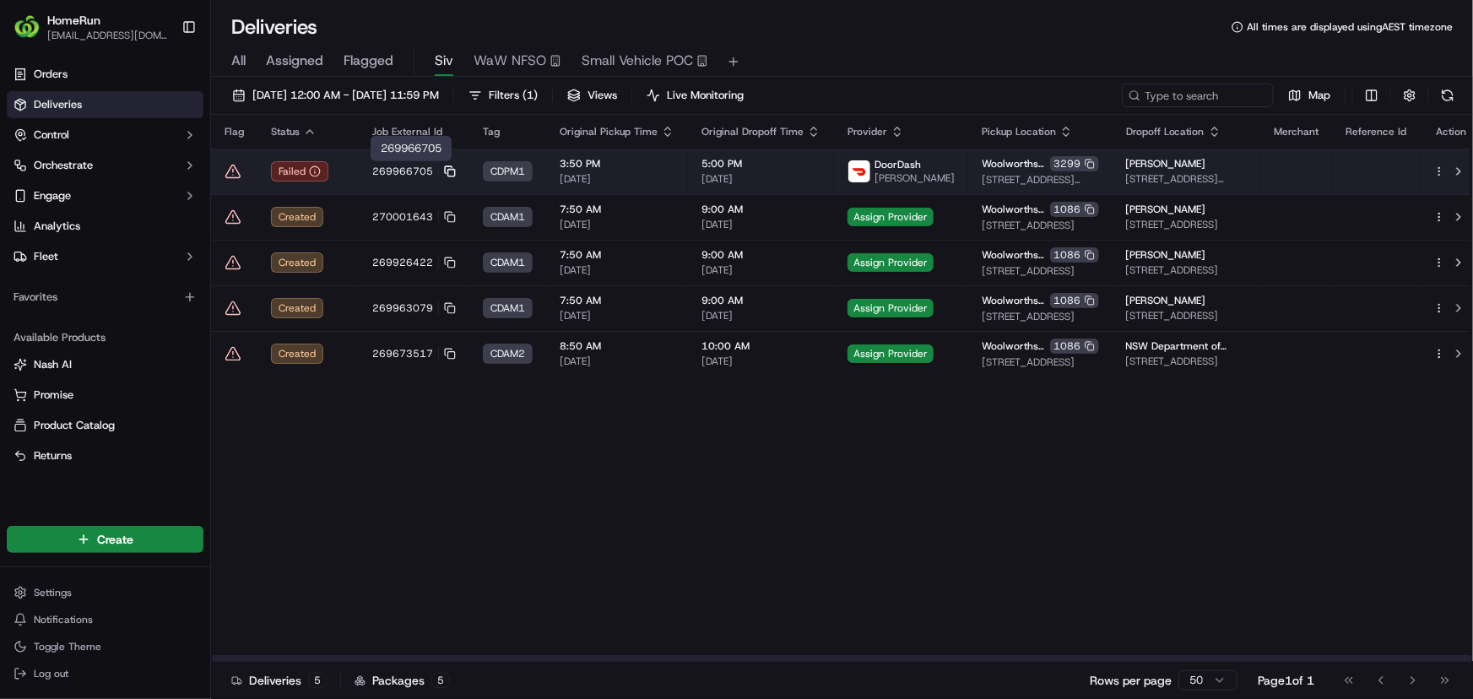
click at [447, 166] on icon at bounding box center [448, 169] width 7 height 7
click at [364, 158] on td "269966705" at bounding box center [414, 172] width 111 height 46
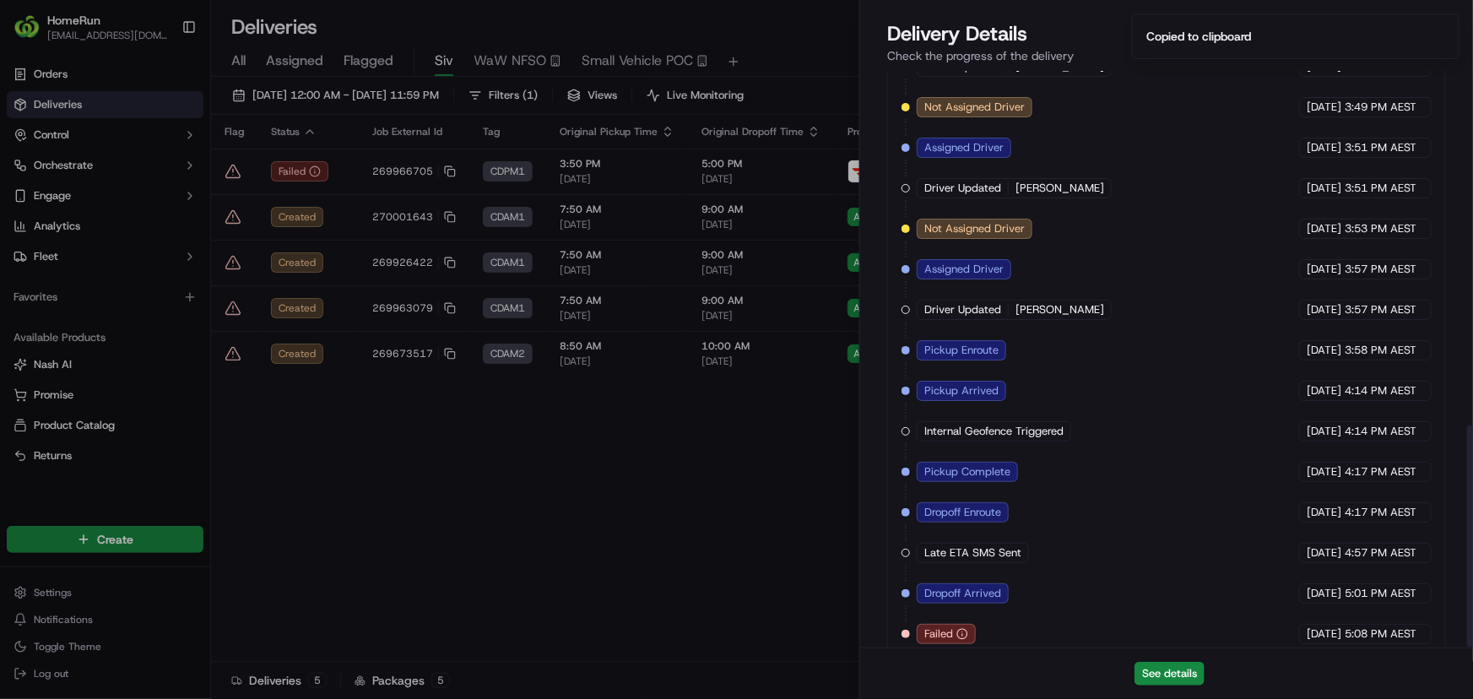
scroll to position [920, 0]
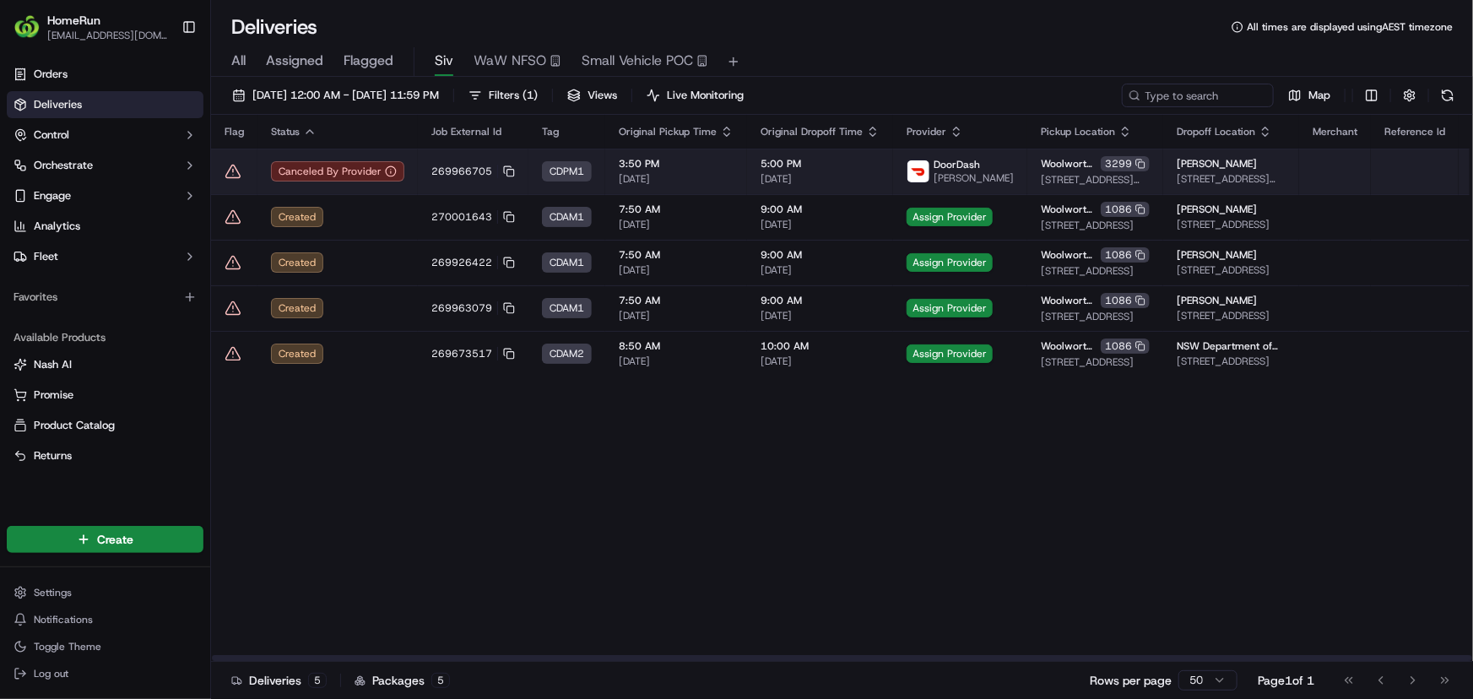
click at [233, 170] on icon at bounding box center [233, 171] width 0 height 3
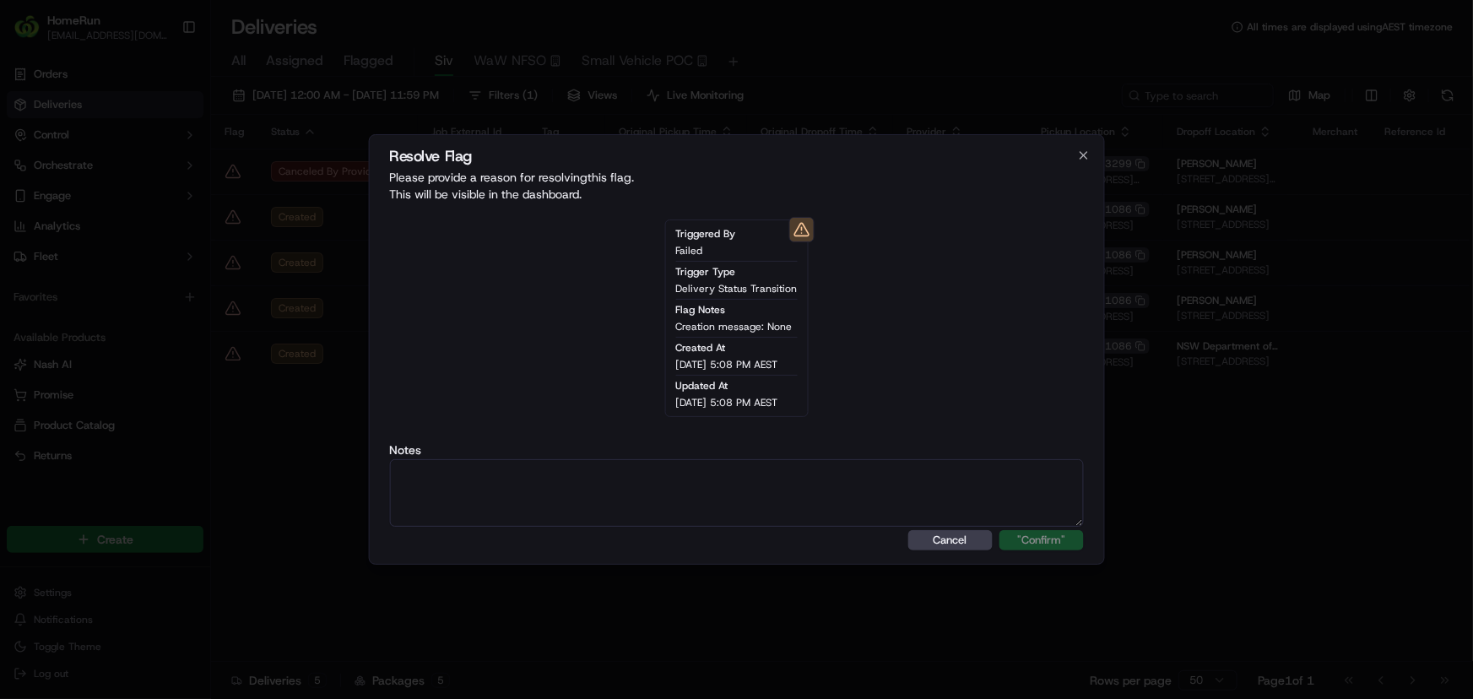
paste textarea "ALT - dx error code and order delivery uncertain"
type textarea "ALT - dx error code and order delivery uncertain"
click at [1024, 536] on button ""Confirm"" at bounding box center [1041, 540] width 84 height 20
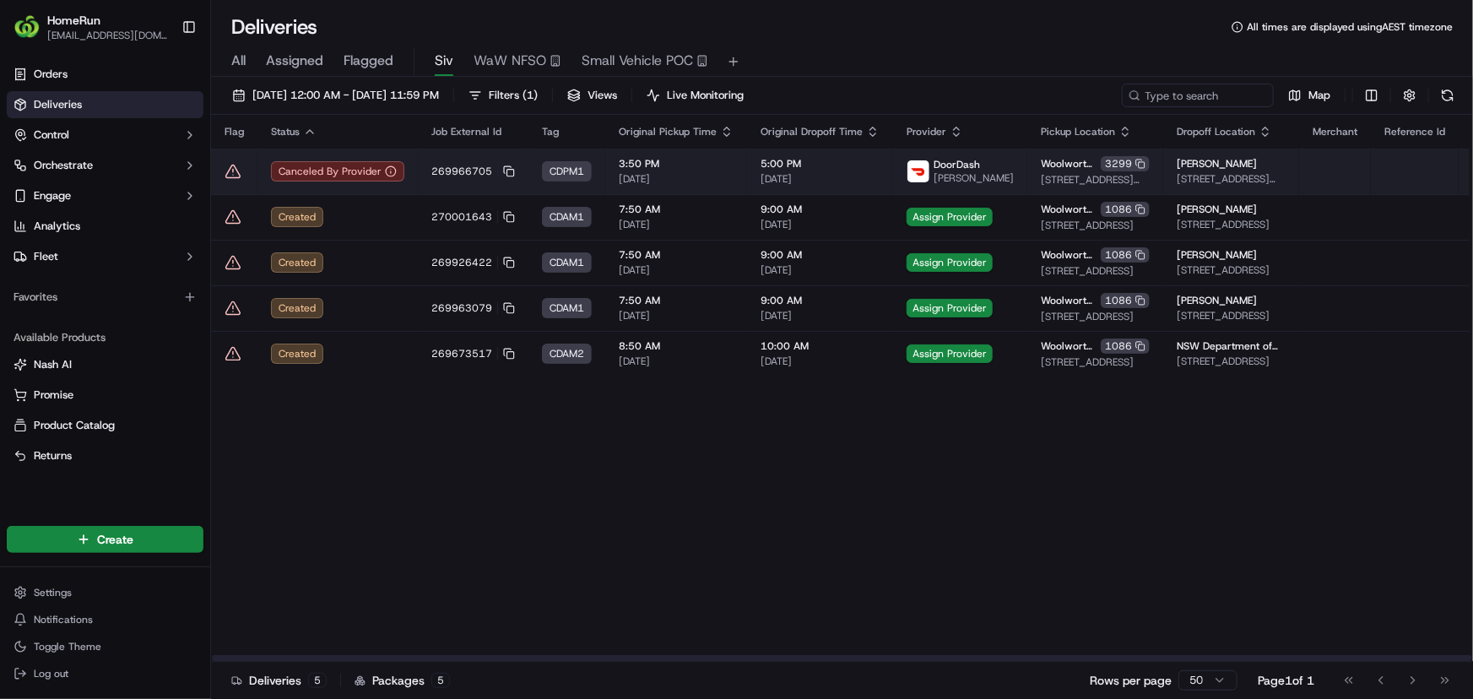
click at [223, 164] on td at bounding box center [234, 172] width 46 height 46
click at [231, 169] on icon at bounding box center [232, 171] width 17 height 17
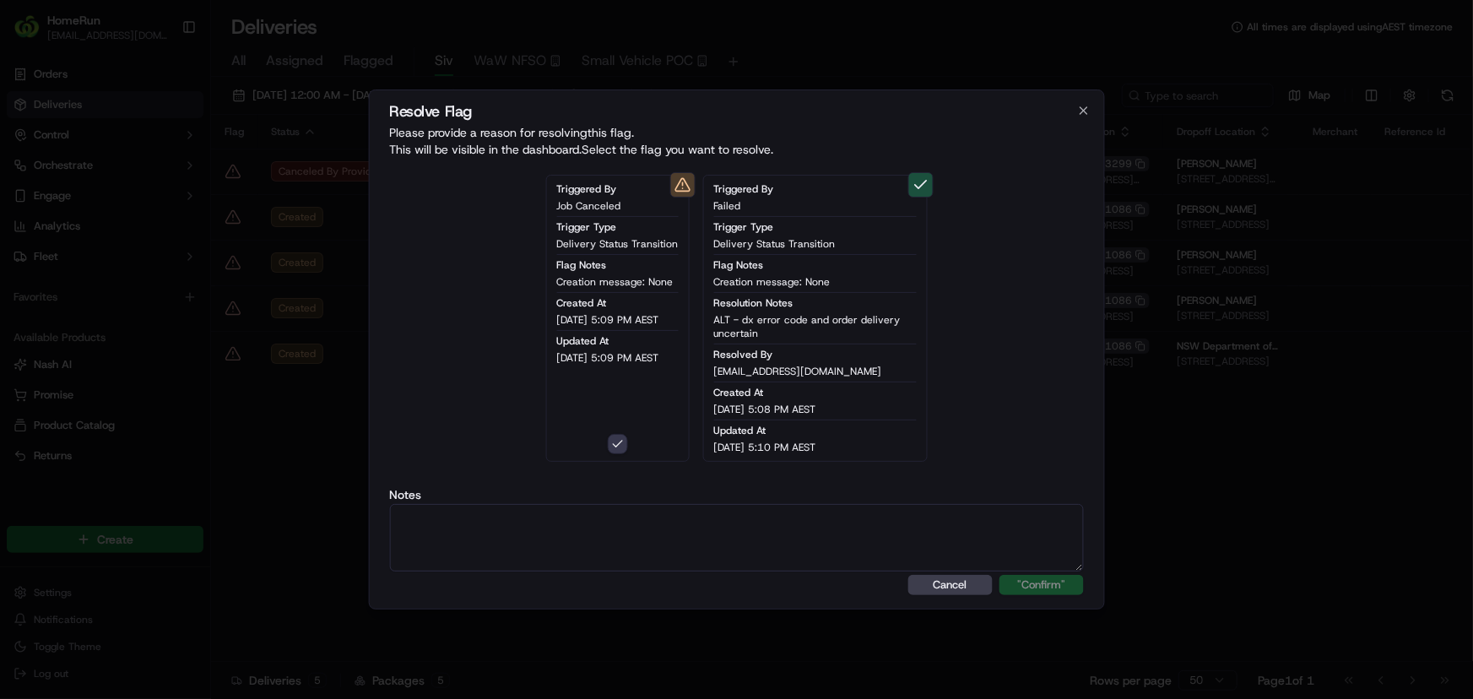
click at [657, 545] on textarea at bounding box center [736, 538] width 695 height 68
paste textarea "ALT - dx error code and order delivery uncertain"
type textarea "ALT - dx error code and order delivery uncertain"
click at [1029, 580] on button ""Confirm"" at bounding box center [1041, 585] width 84 height 20
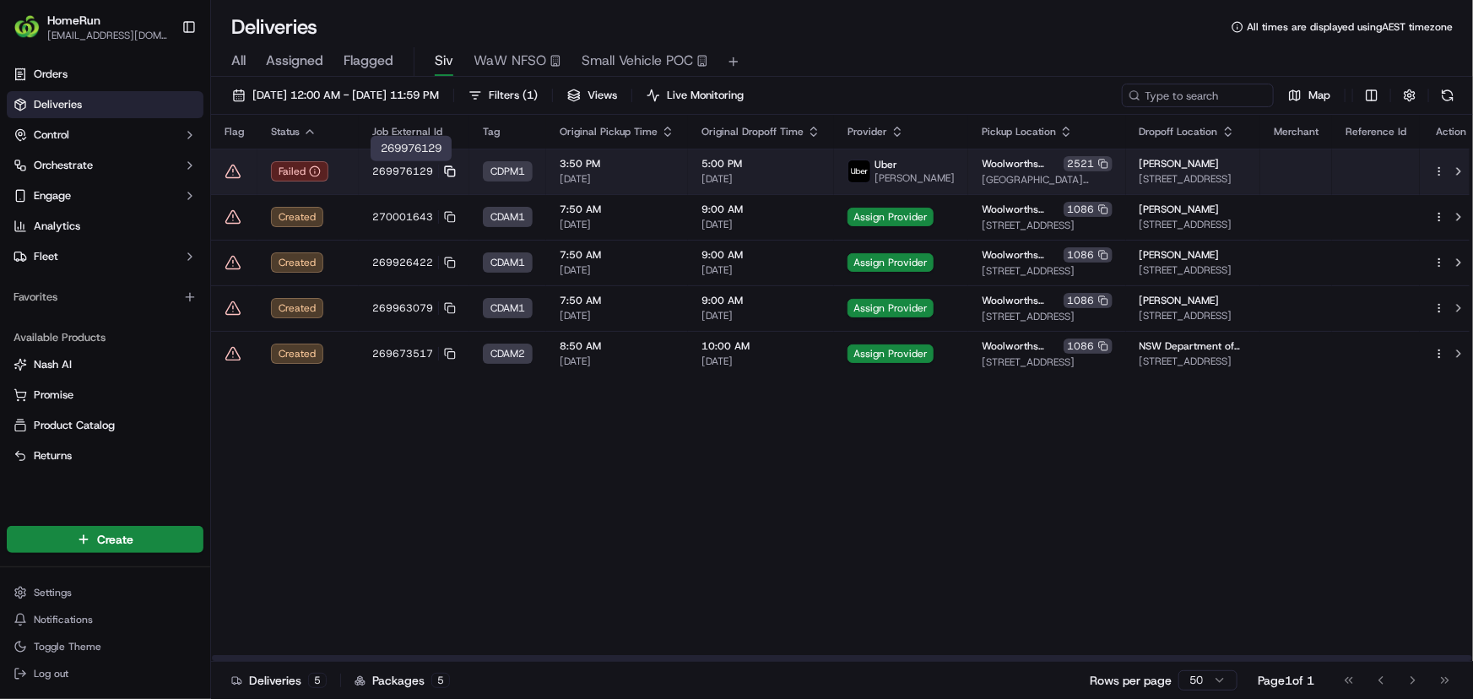
click at [452, 172] on icon at bounding box center [450, 171] width 12 height 12
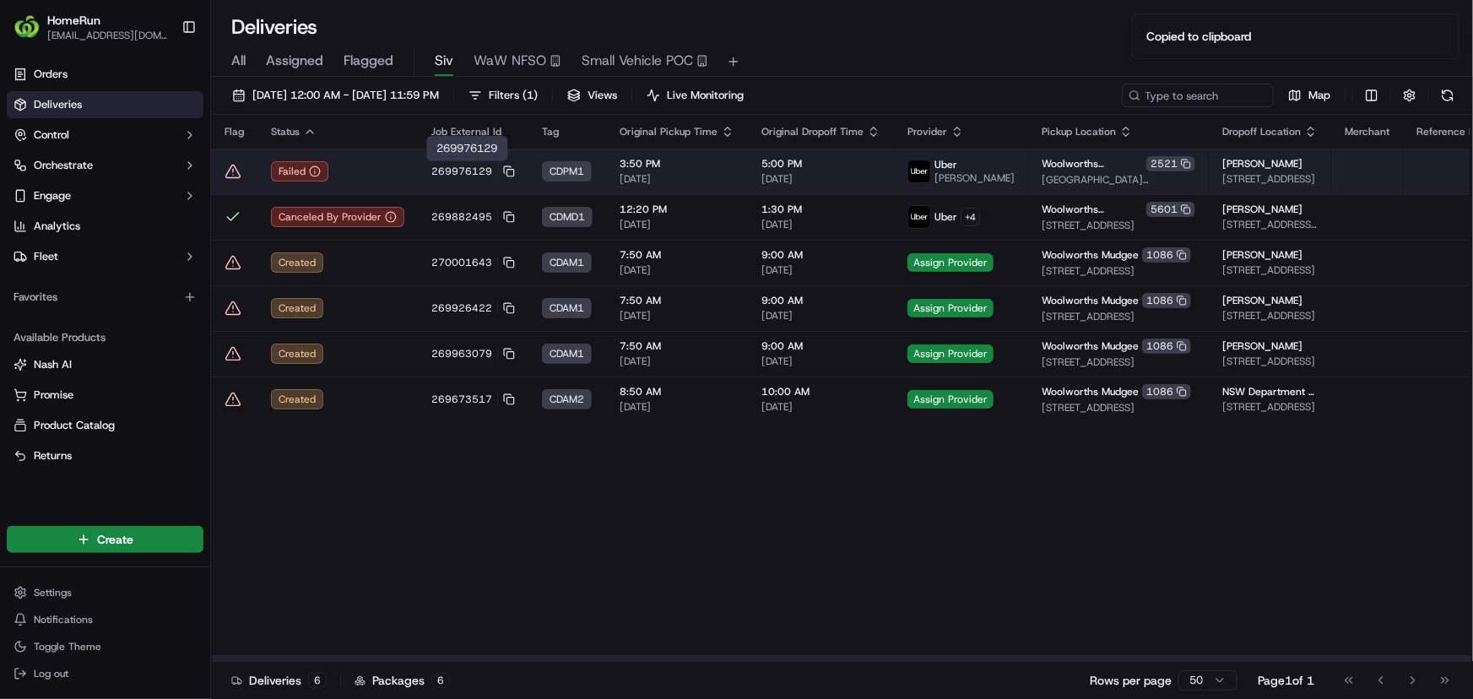
click at [387, 161] on div "Failed" at bounding box center [337, 171] width 133 height 20
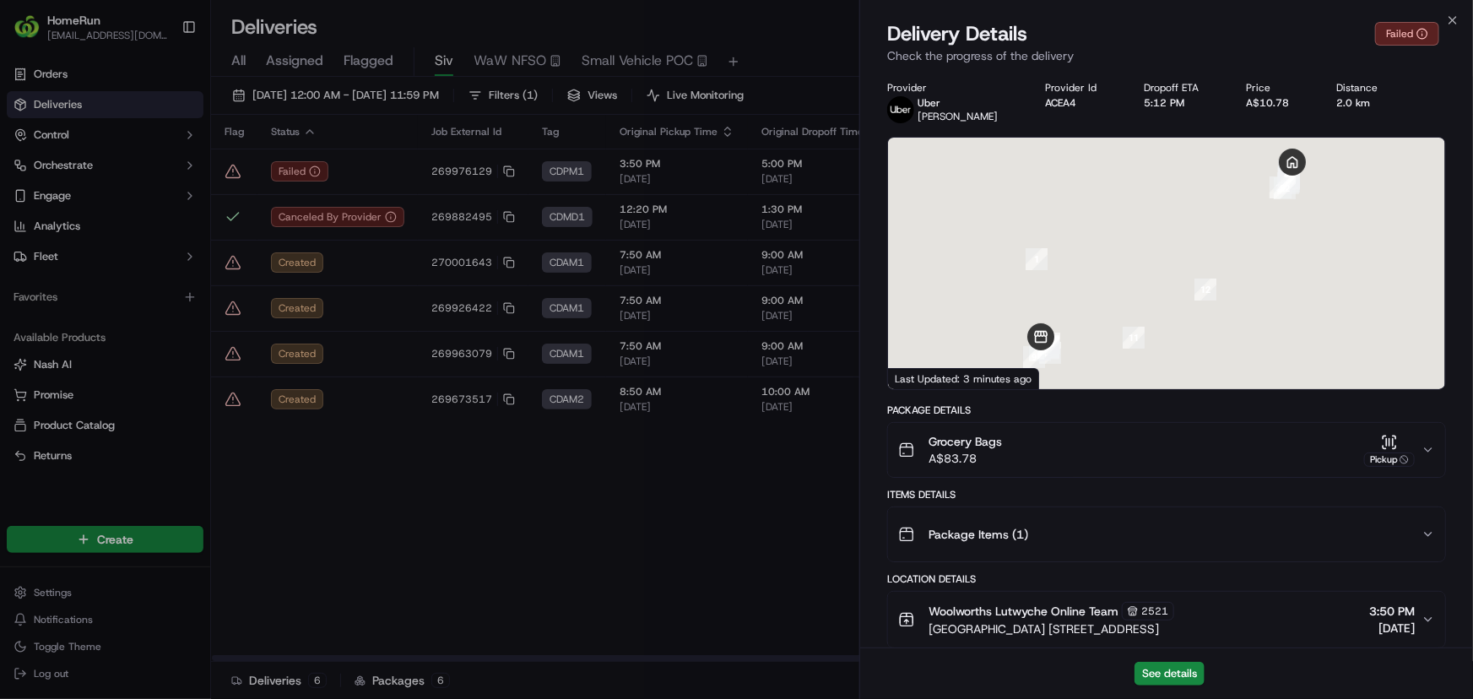
scroll to position [718, 0]
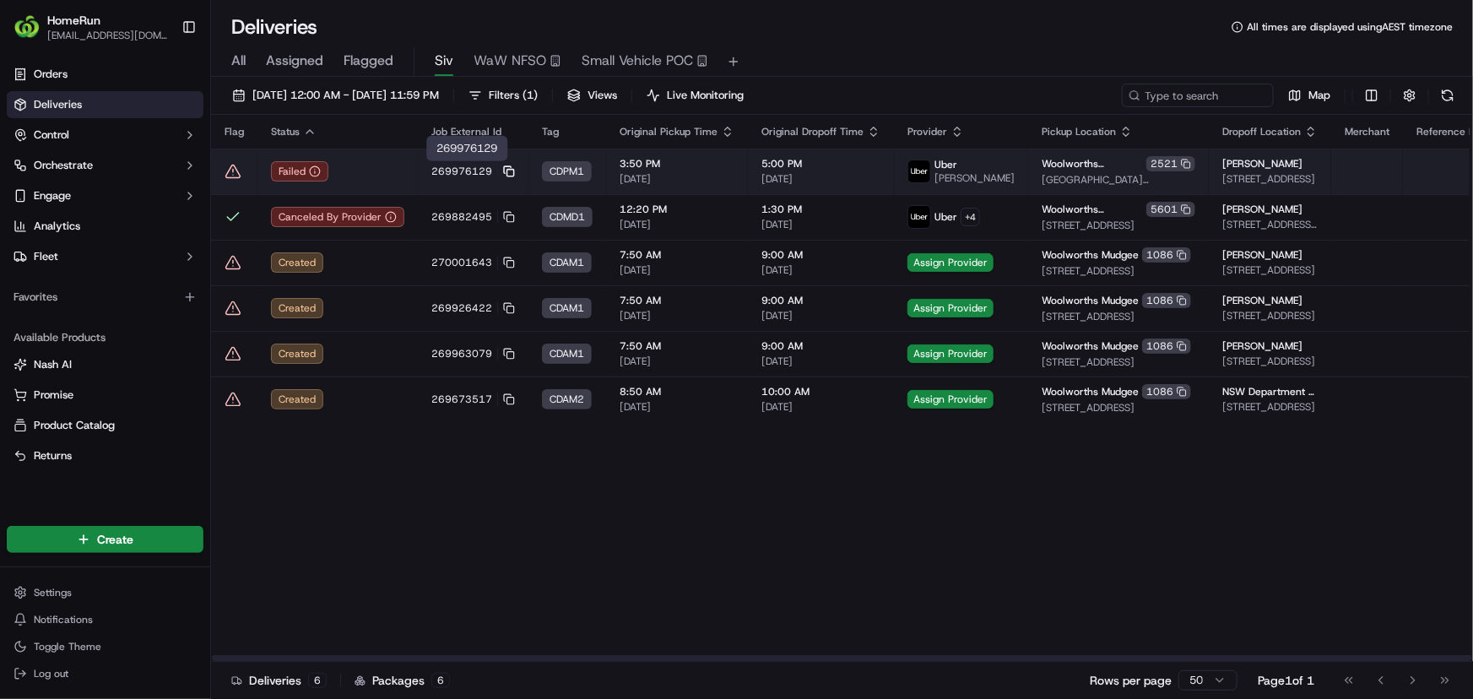
click at [507, 168] on icon at bounding box center [509, 171] width 12 height 12
click at [362, 165] on div "Failed" at bounding box center [337, 171] width 133 height 20
click at [235, 169] on icon at bounding box center [232, 171] width 17 height 17
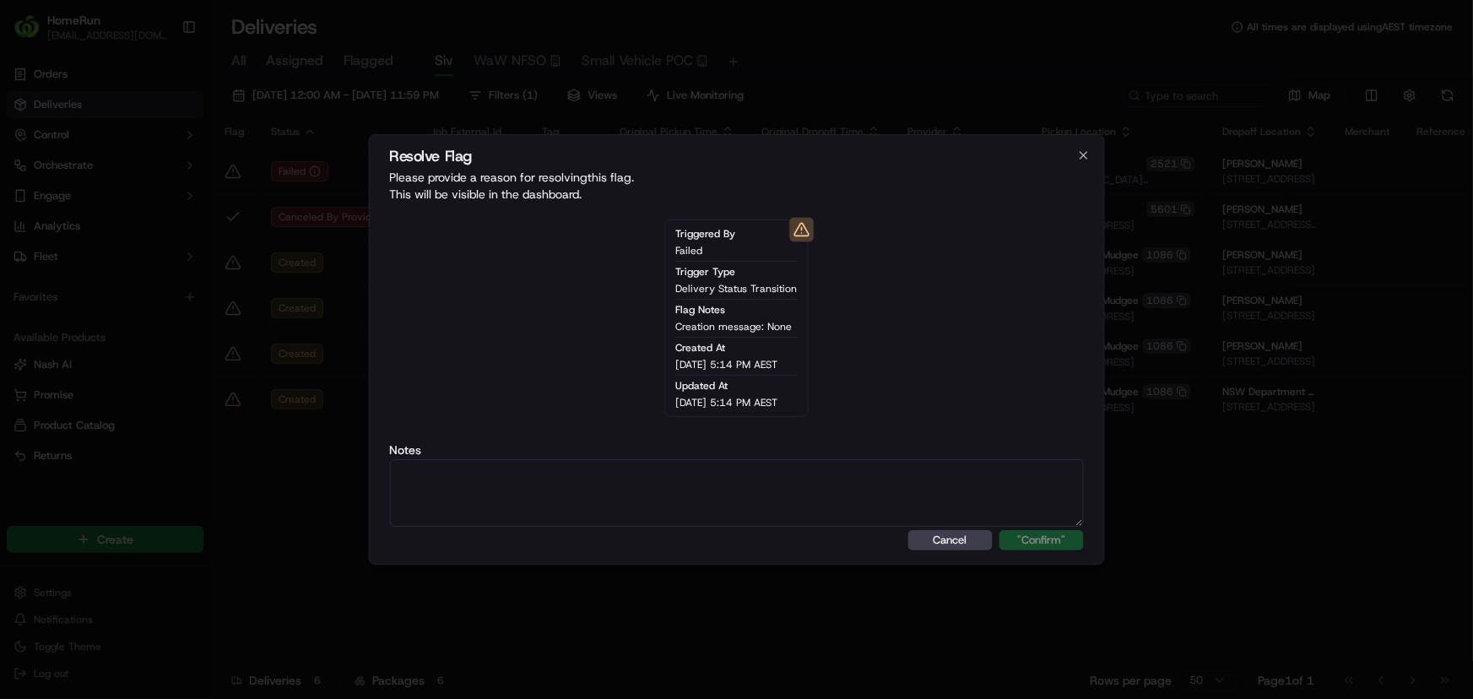
paste textarea "ALT - dx error code and order delivery uncertain"
type textarea "ALT - dx error code and order delivery uncertain"
click at [1021, 537] on button ""Confirm"" at bounding box center [1041, 540] width 84 height 20
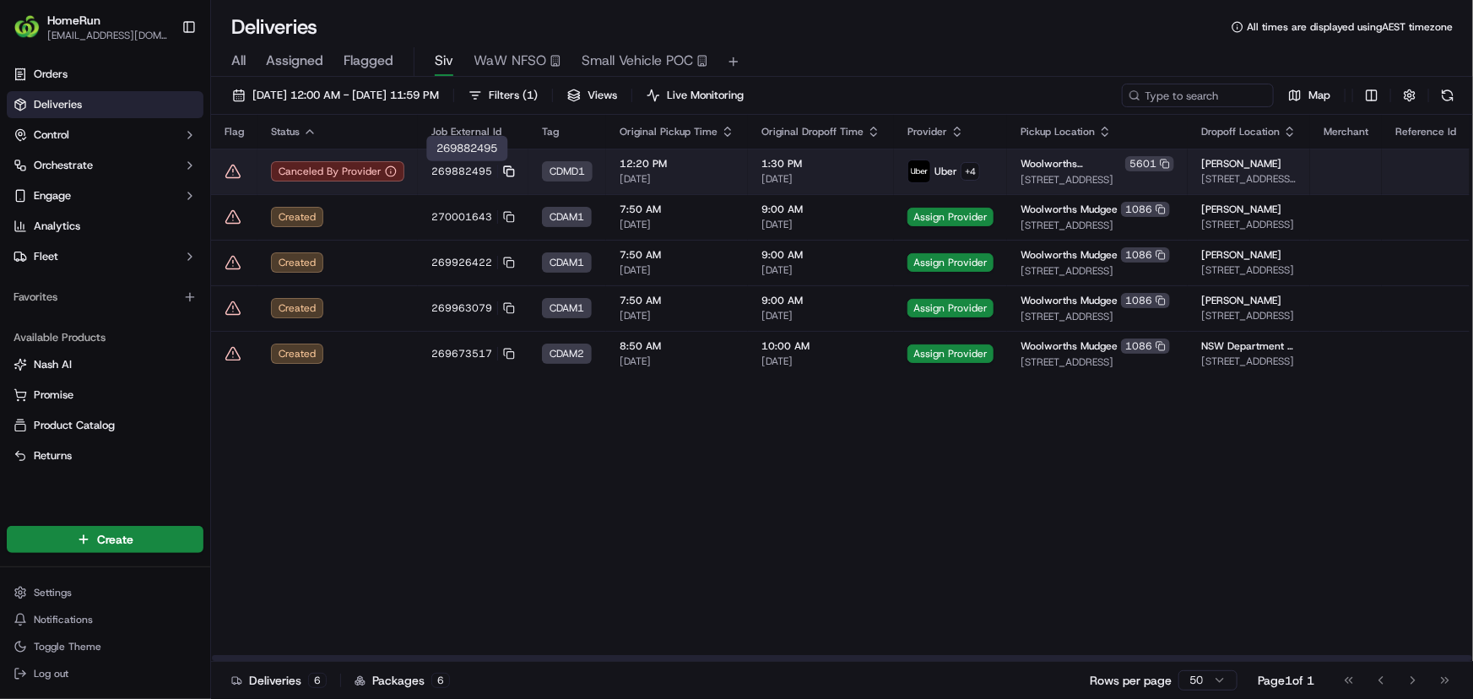
click at [506, 172] on icon at bounding box center [509, 171] width 12 height 12
click at [463, 178] on td "269882495" at bounding box center [473, 172] width 111 height 46
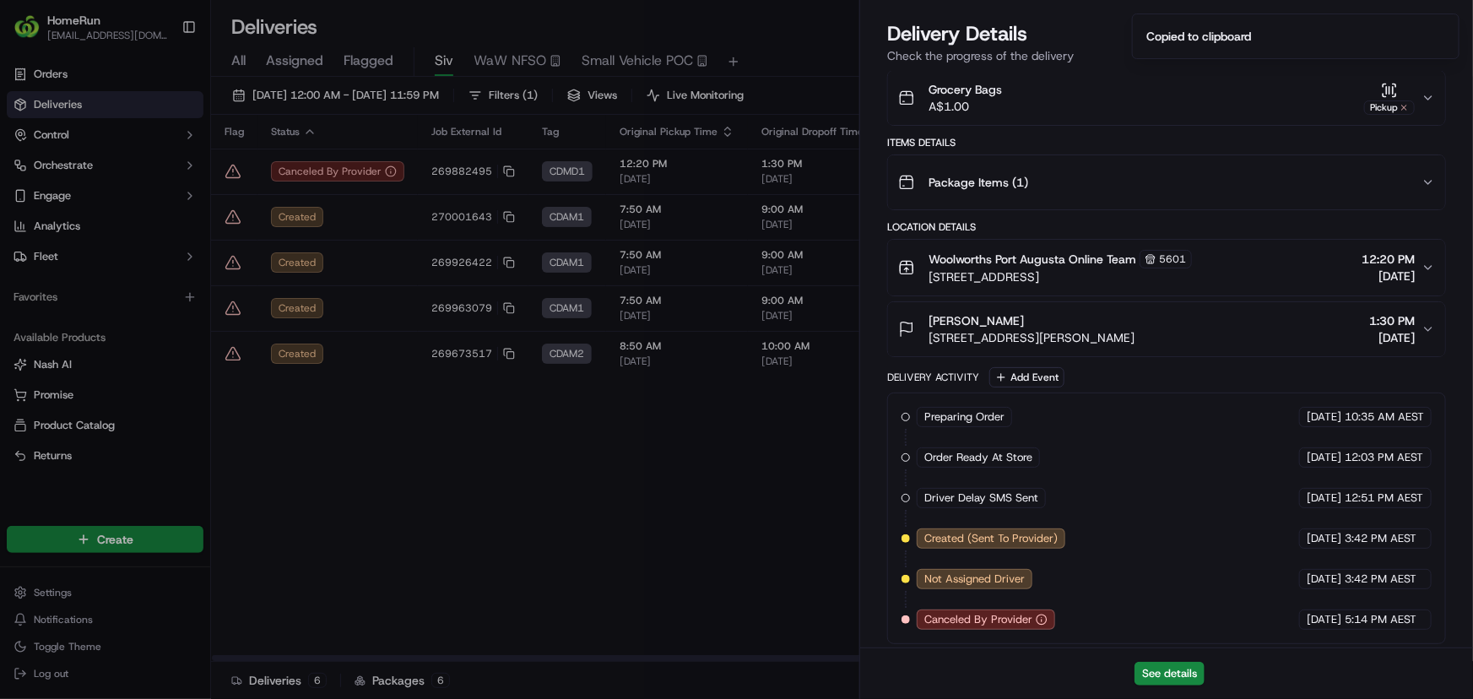
scroll to position [355, 0]
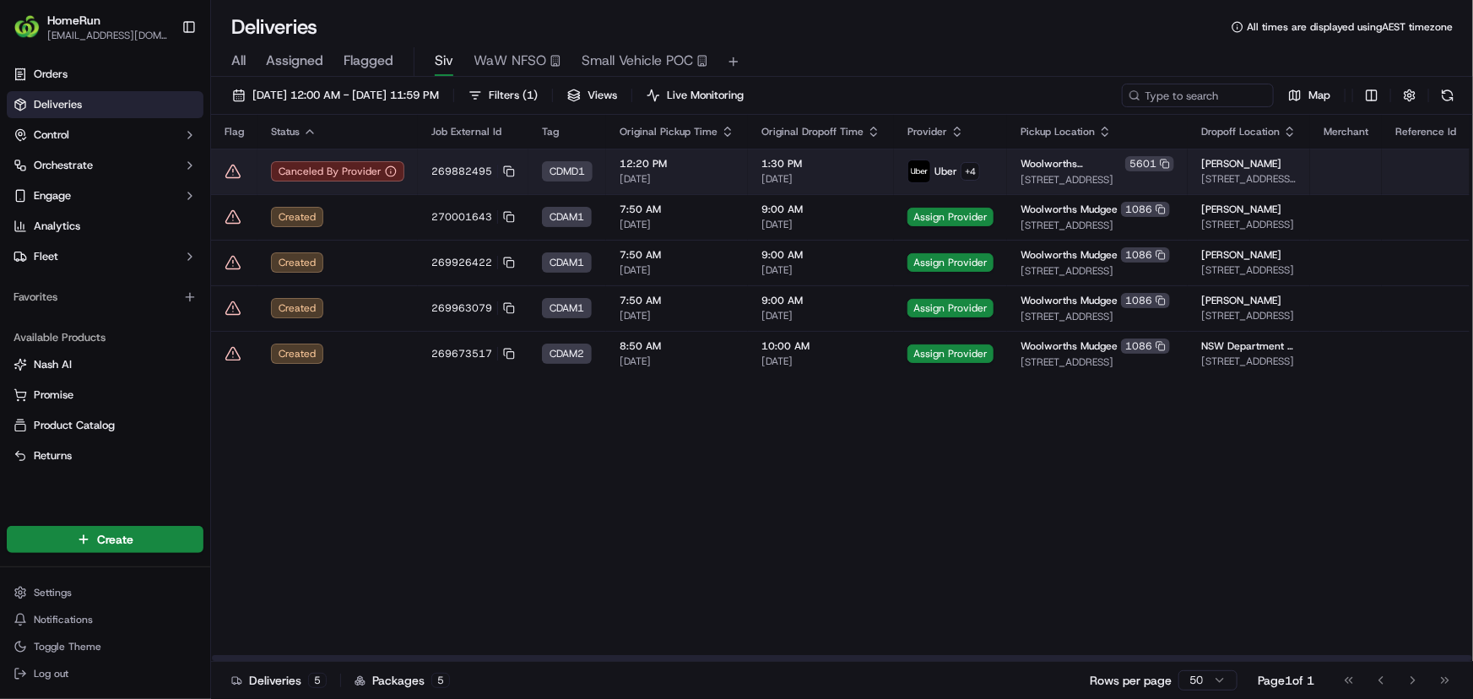
click at [424, 177] on td "269882495" at bounding box center [473, 172] width 111 height 46
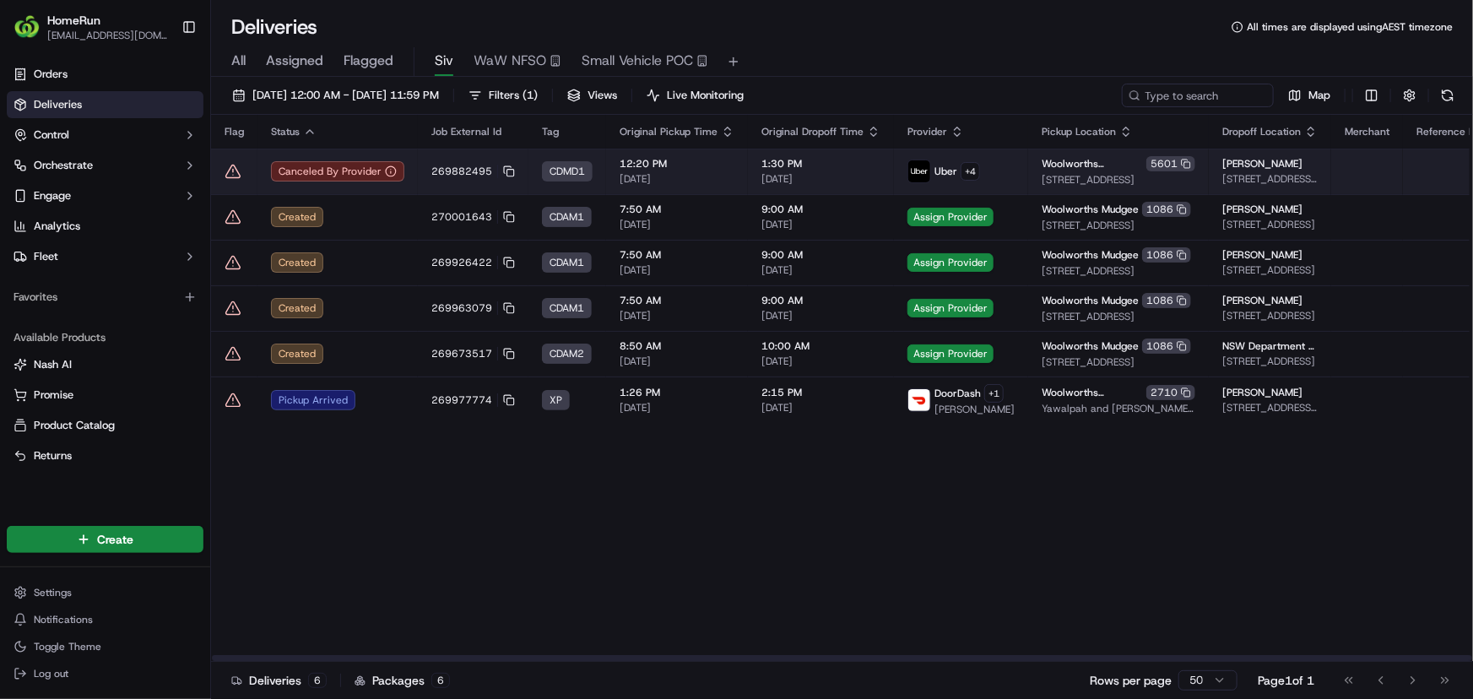
click at [229, 173] on icon at bounding box center [232, 171] width 17 height 17
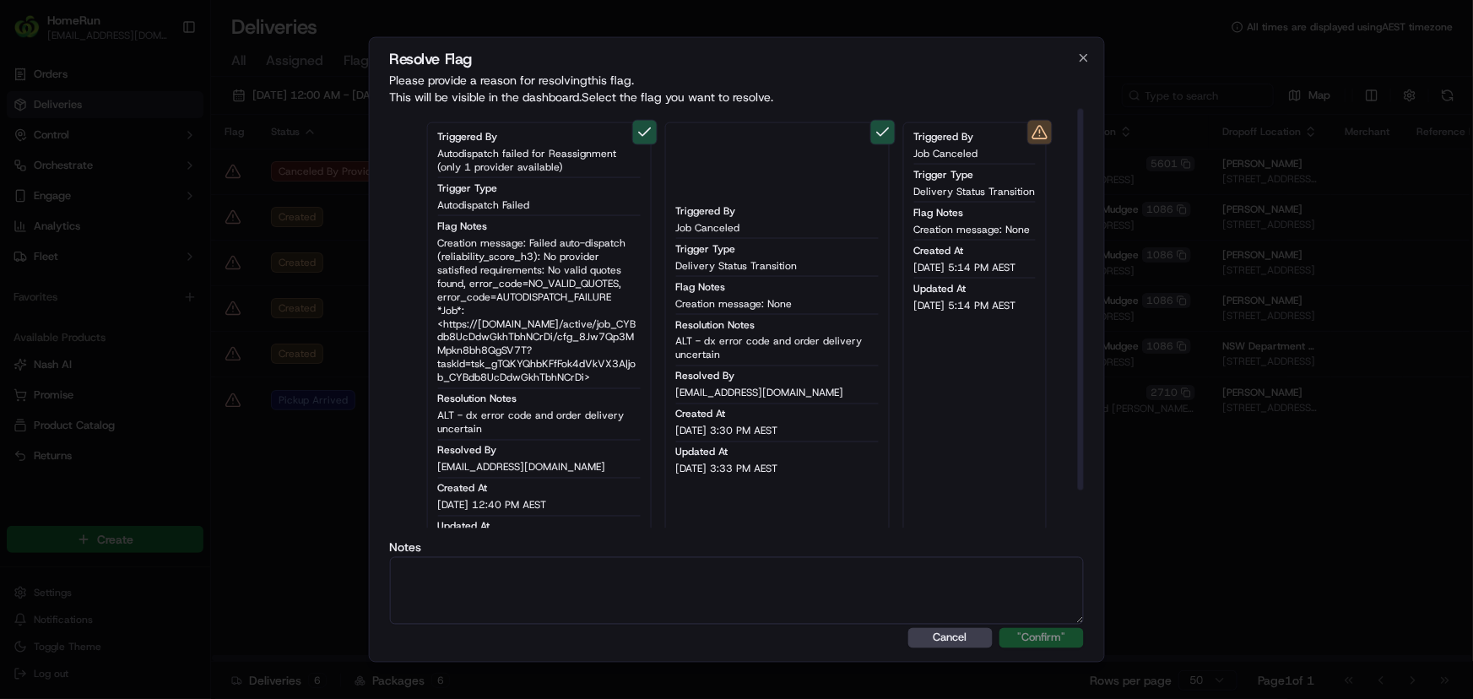
click at [644, 588] on textarea at bounding box center [736, 590] width 695 height 68
paste textarea "ALT - dx error code and order delivery uncertain"
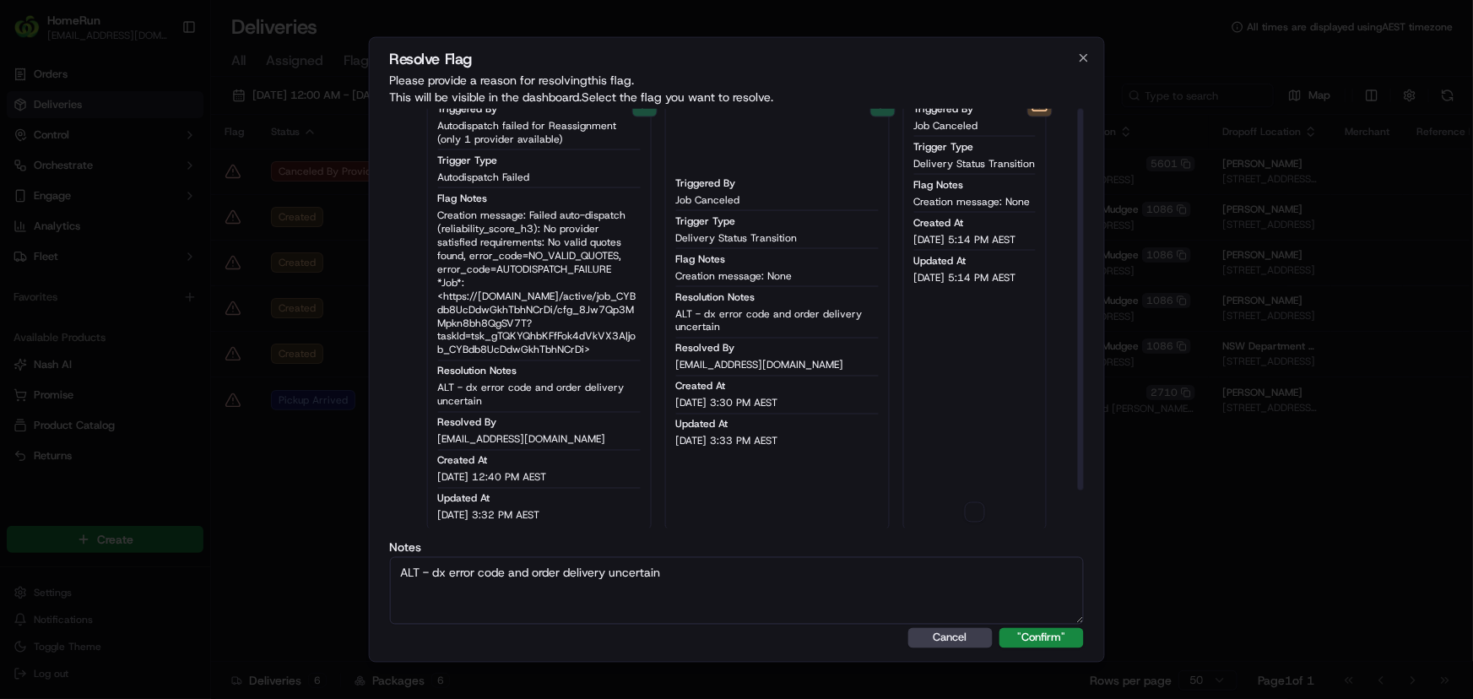
scroll to position [42, 0]
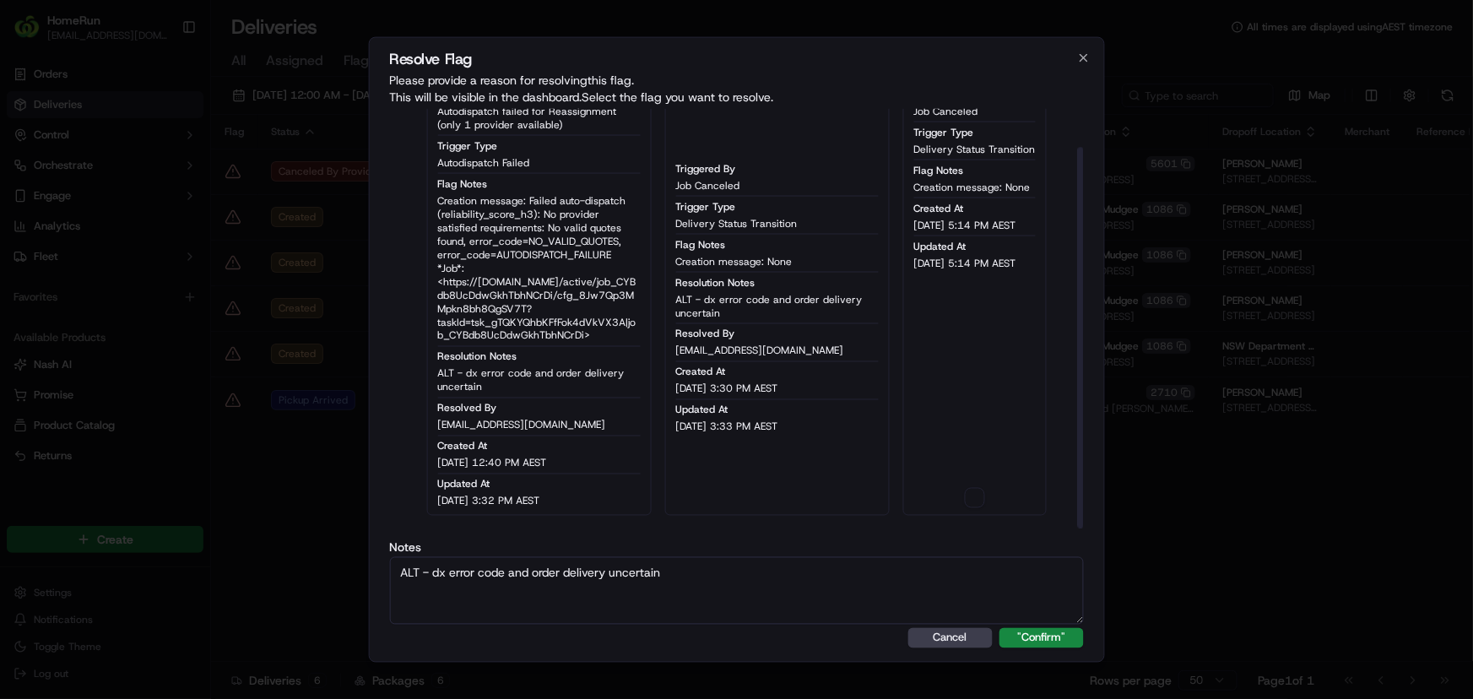
type textarea "ALT - dx error code and order delivery uncertain"
click at [987, 495] on div "Triggered By Job Canceled Trigger Type Delivery Status Transition Flag Notes Cr…" at bounding box center [974, 297] width 143 height 435
click at [978, 495] on button "button" at bounding box center [975, 498] width 20 height 20
click at [983, 554] on div "Notes ALT - dx error code and order delivery uncertain" at bounding box center [736, 582] width 695 height 83
click at [984, 582] on textarea "ALT - dx error code and order delivery uncertain" at bounding box center [736, 590] width 695 height 68
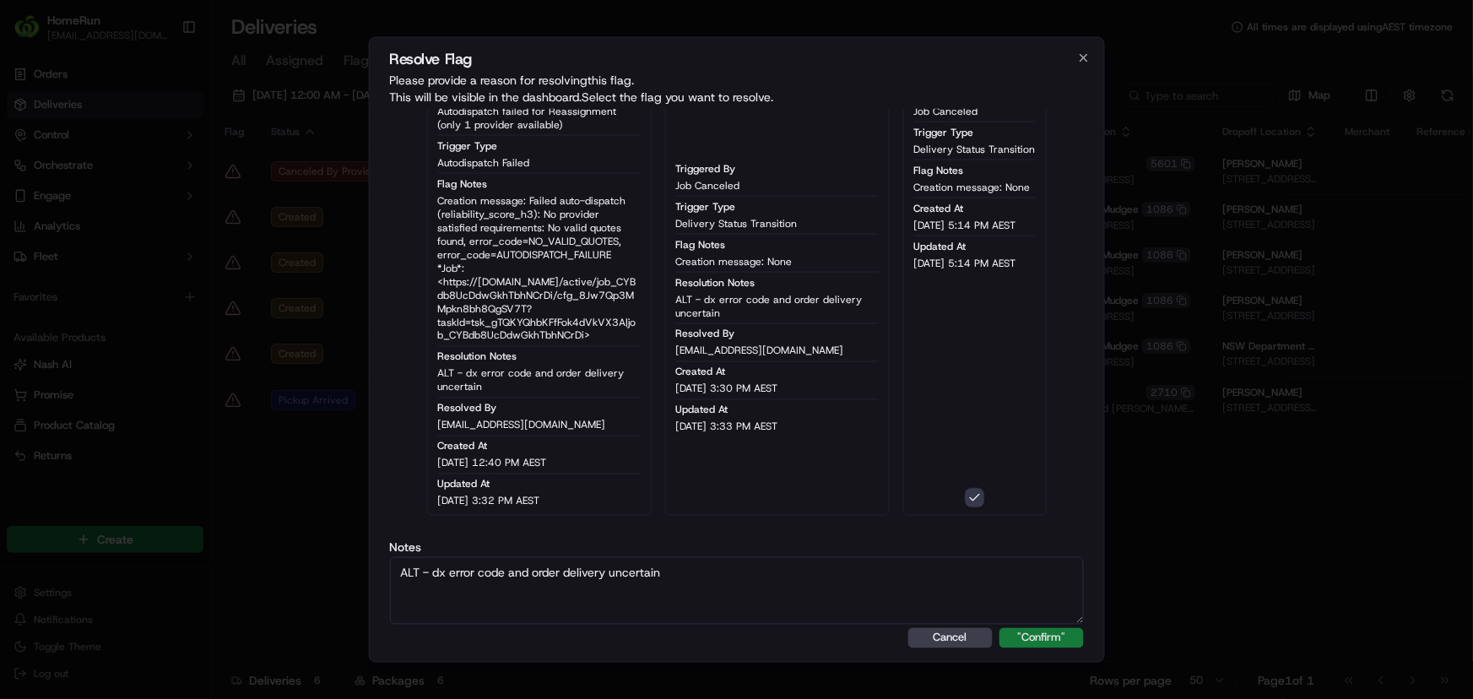
click at [1040, 639] on button ""Confirm"" at bounding box center [1041, 637] width 84 height 20
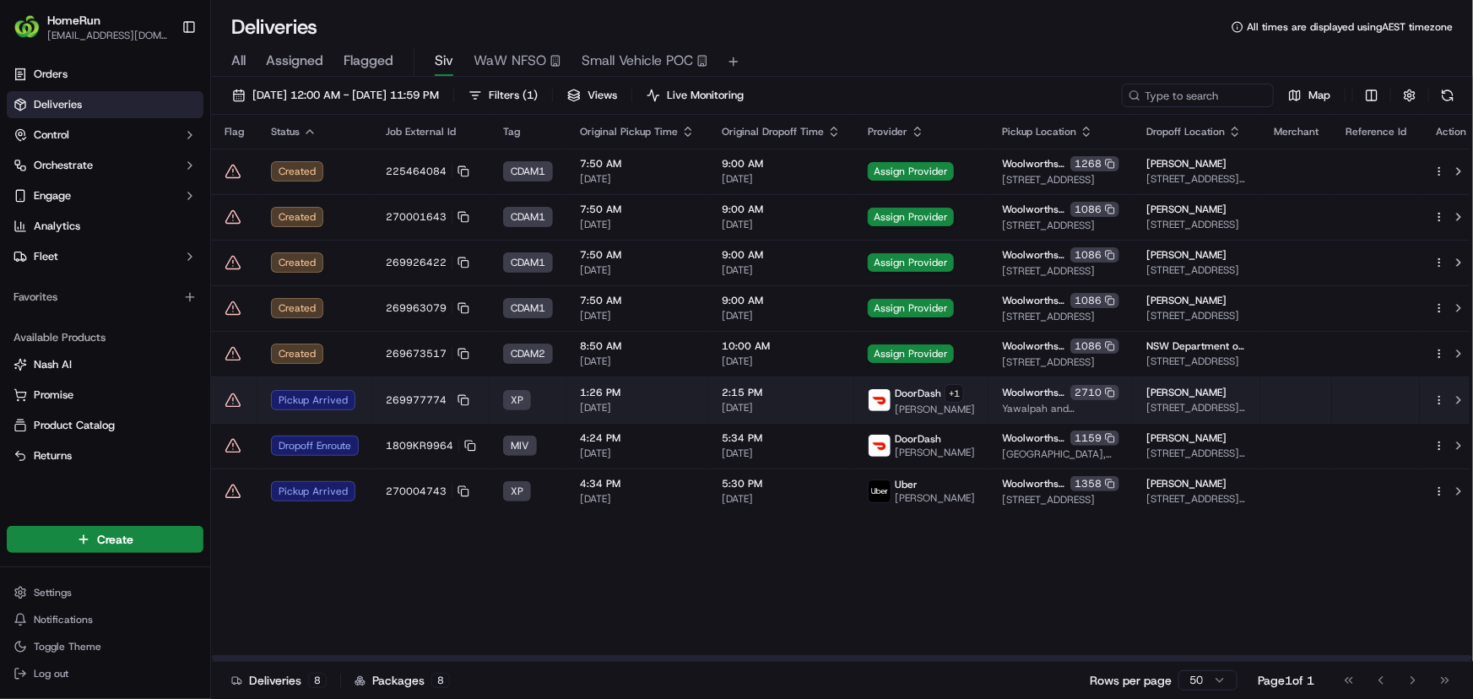
click at [694, 408] on td "1:26 PM 18/09/2025" at bounding box center [637, 399] width 142 height 46
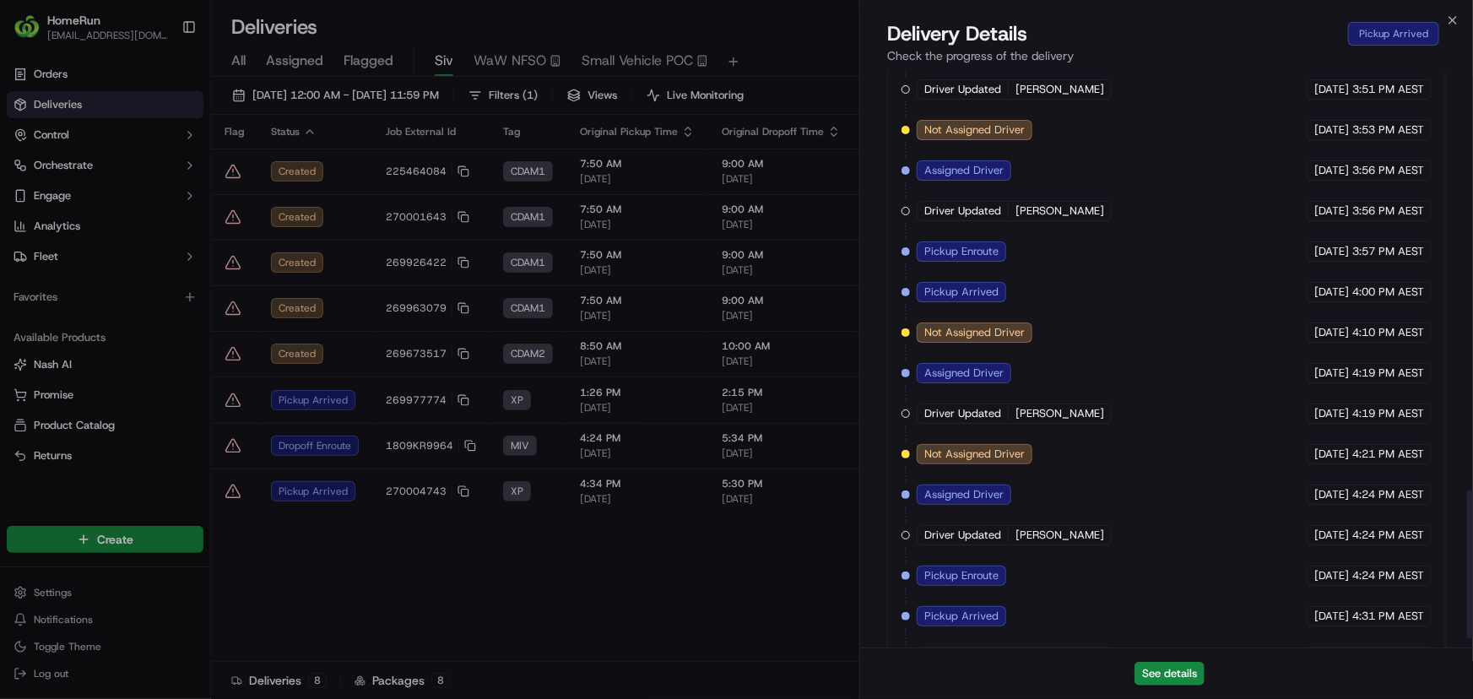
scroll to position [1686, 0]
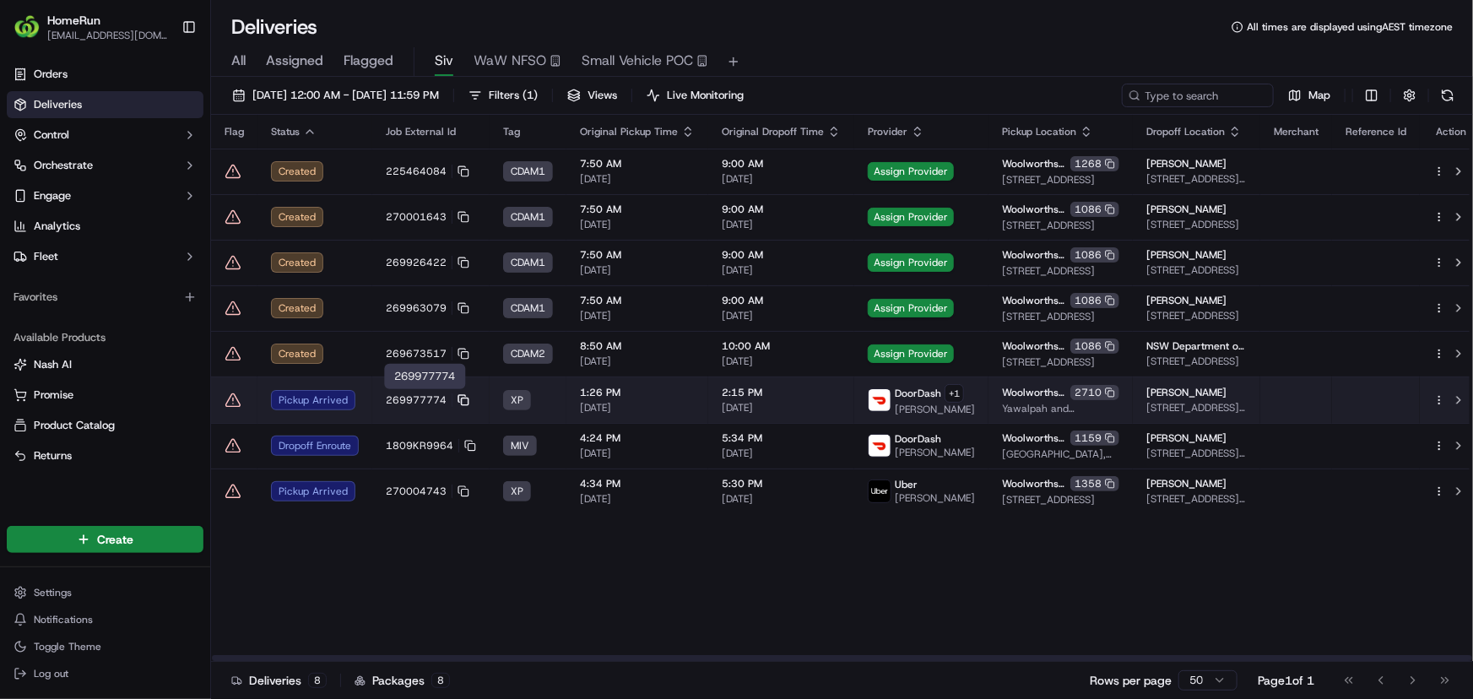
click at [462, 401] on rect at bounding box center [465, 401] width 7 height 7
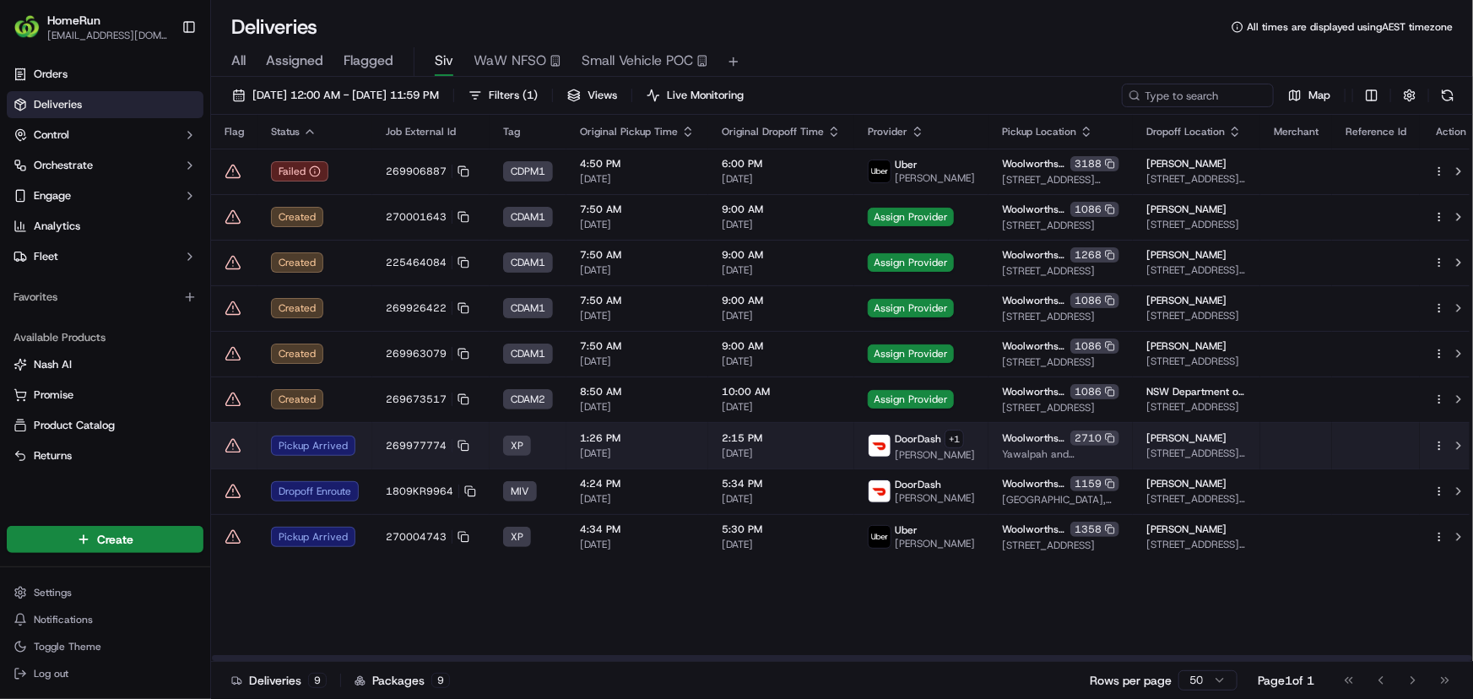
click at [238, 447] on icon at bounding box center [233, 445] width 14 height 13
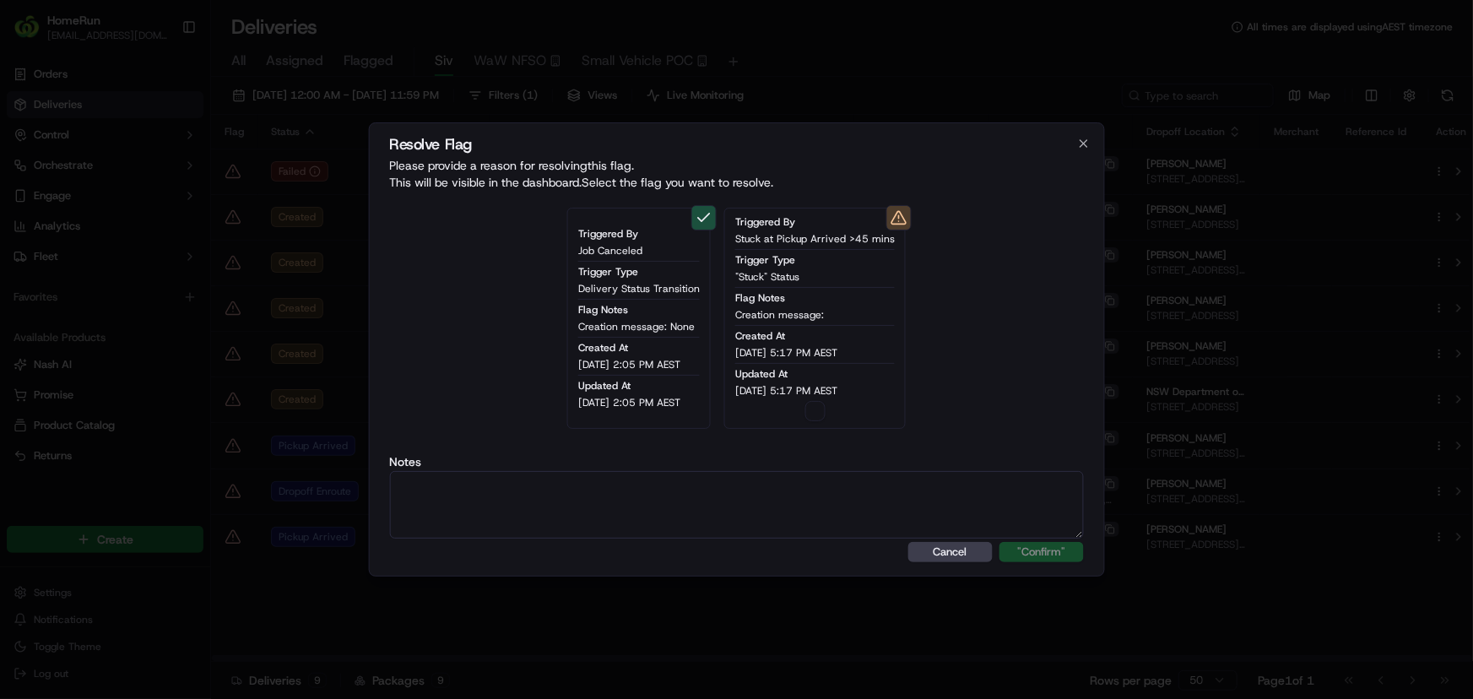
click at [547, 529] on textarea at bounding box center [736, 505] width 695 height 68
paste textarea "delay in dx collection cx sms’d"
type textarea "delay in dx collection cx sms’d"
click at [825, 407] on button "button" at bounding box center [815, 411] width 20 height 20
click at [1049, 554] on button ""Confirm"" at bounding box center [1041, 552] width 84 height 20
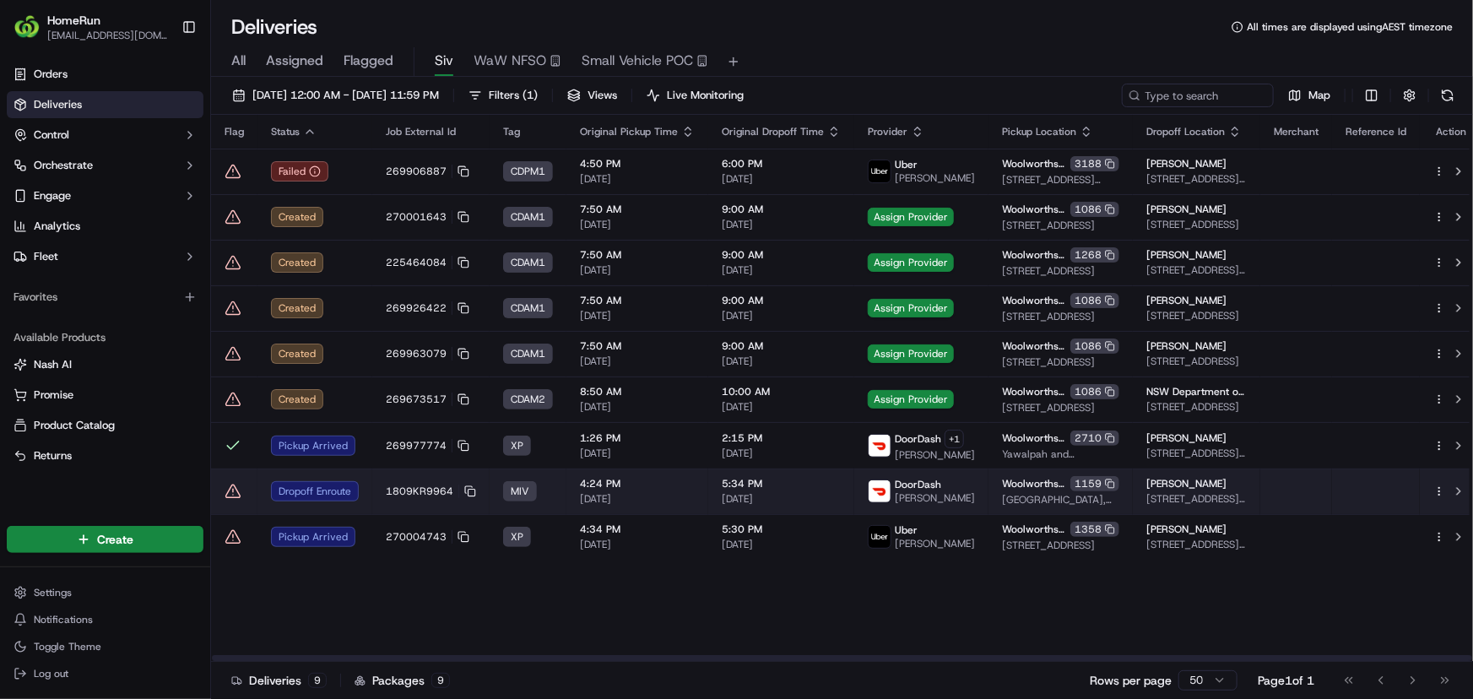
click at [237, 493] on icon at bounding box center [232, 491] width 17 height 17
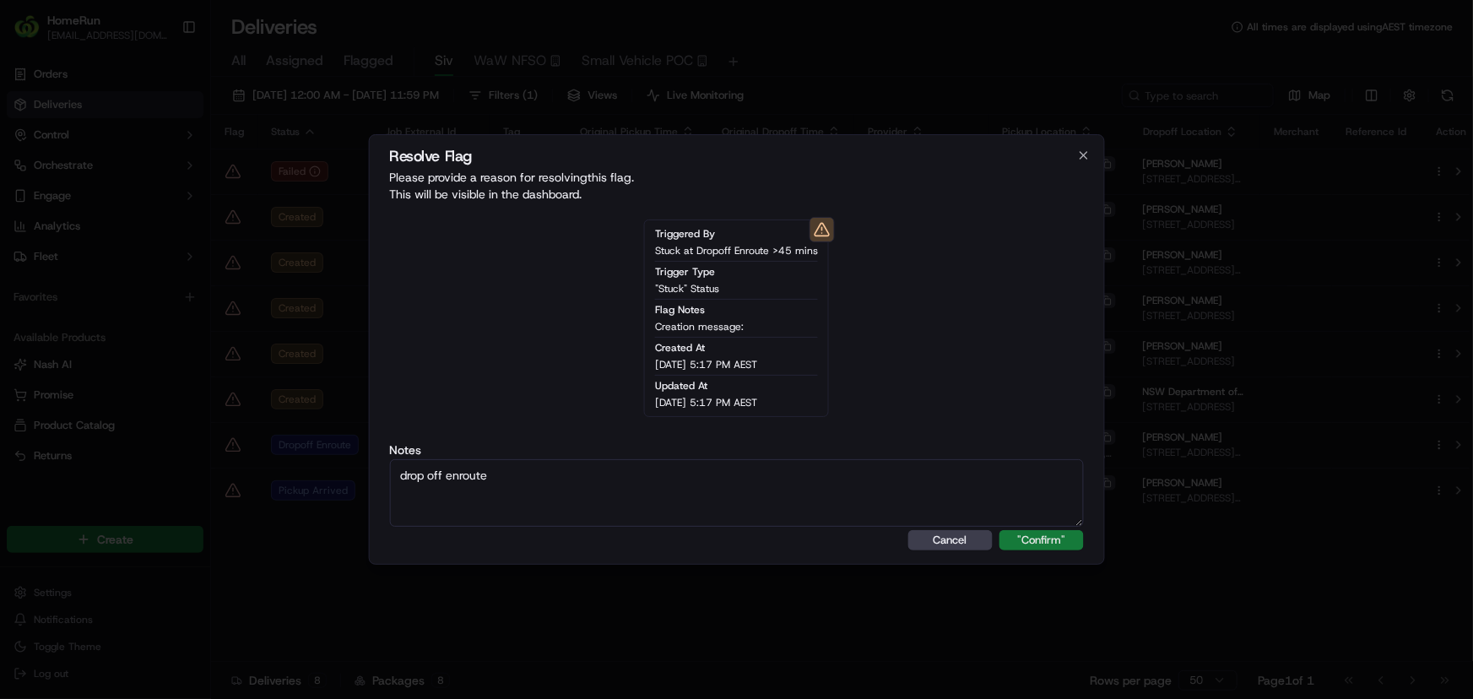
type textarea "drop off enroute"
click at [1046, 538] on button ""Confirm"" at bounding box center [1041, 540] width 84 height 20
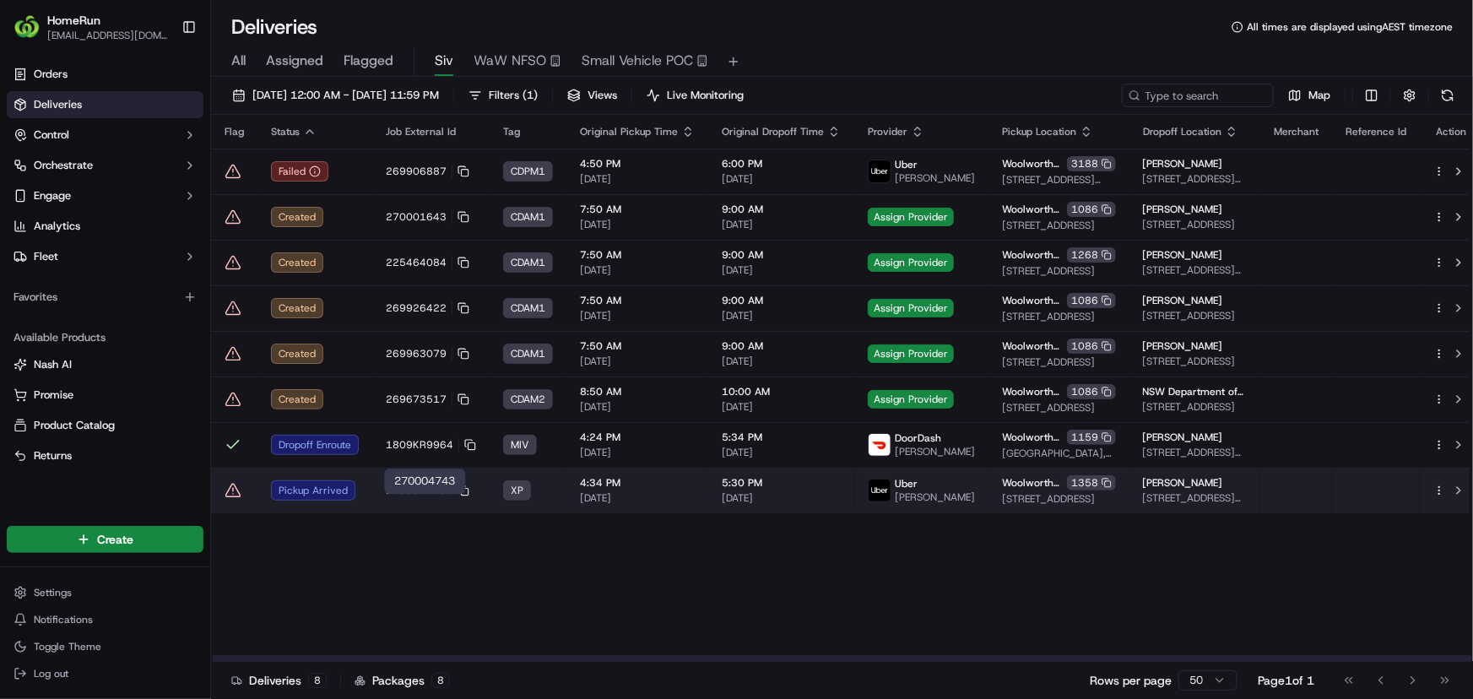
click at [467, 495] on td "270004743" at bounding box center [430, 491] width 117 height 46
click at [462, 495] on rect at bounding box center [465, 492] width 7 height 7
click at [475, 500] on td "270004743" at bounding box center [430, 491] width 117 height 46
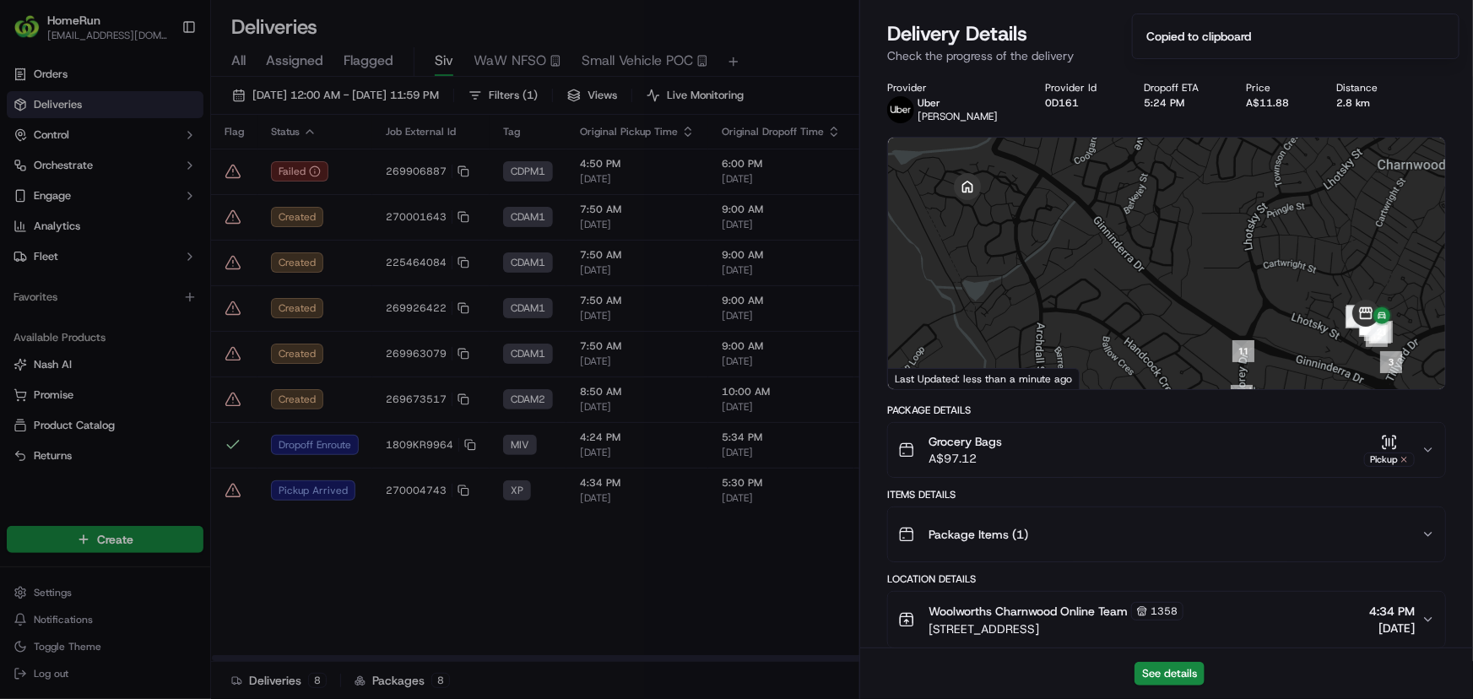
scroll to position [557, 0]
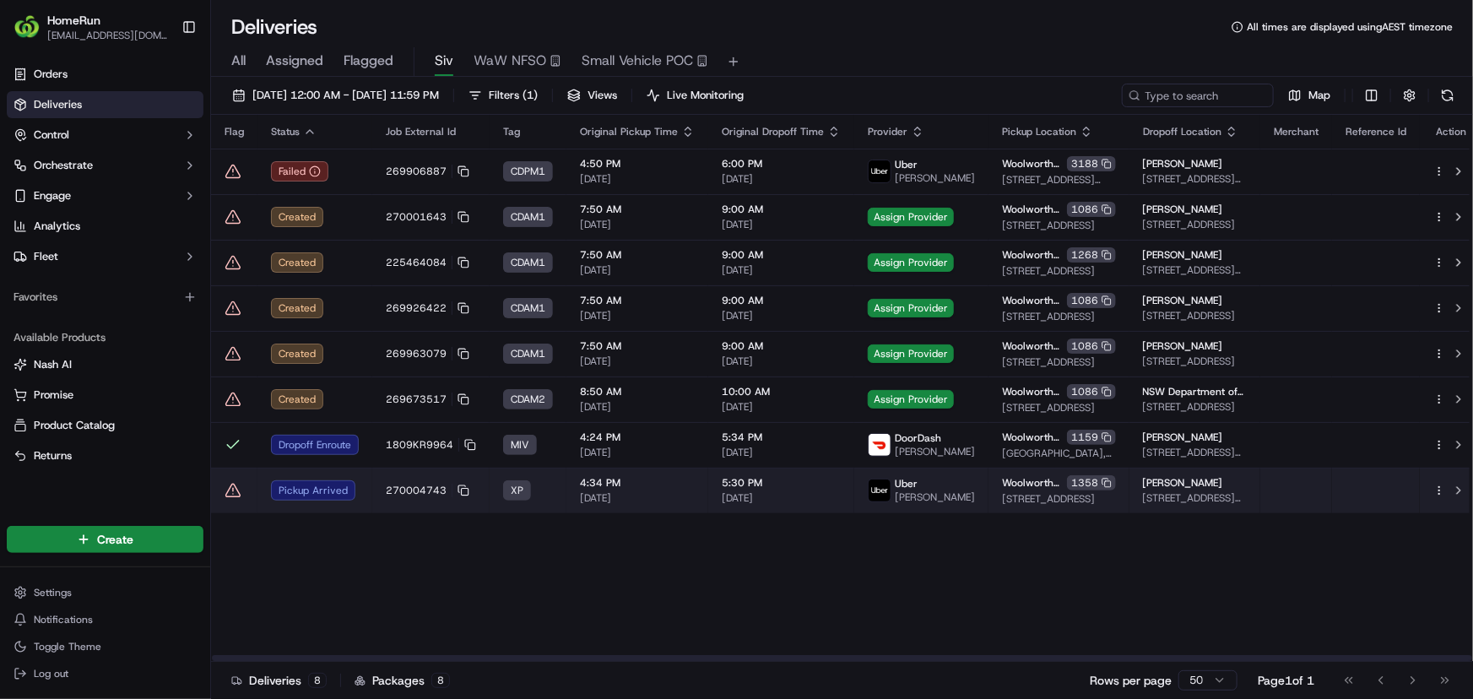
click at [708, 505] on td "5:30 PM 18/09/2025" at bounding box center [781, 491] width 146 height 46
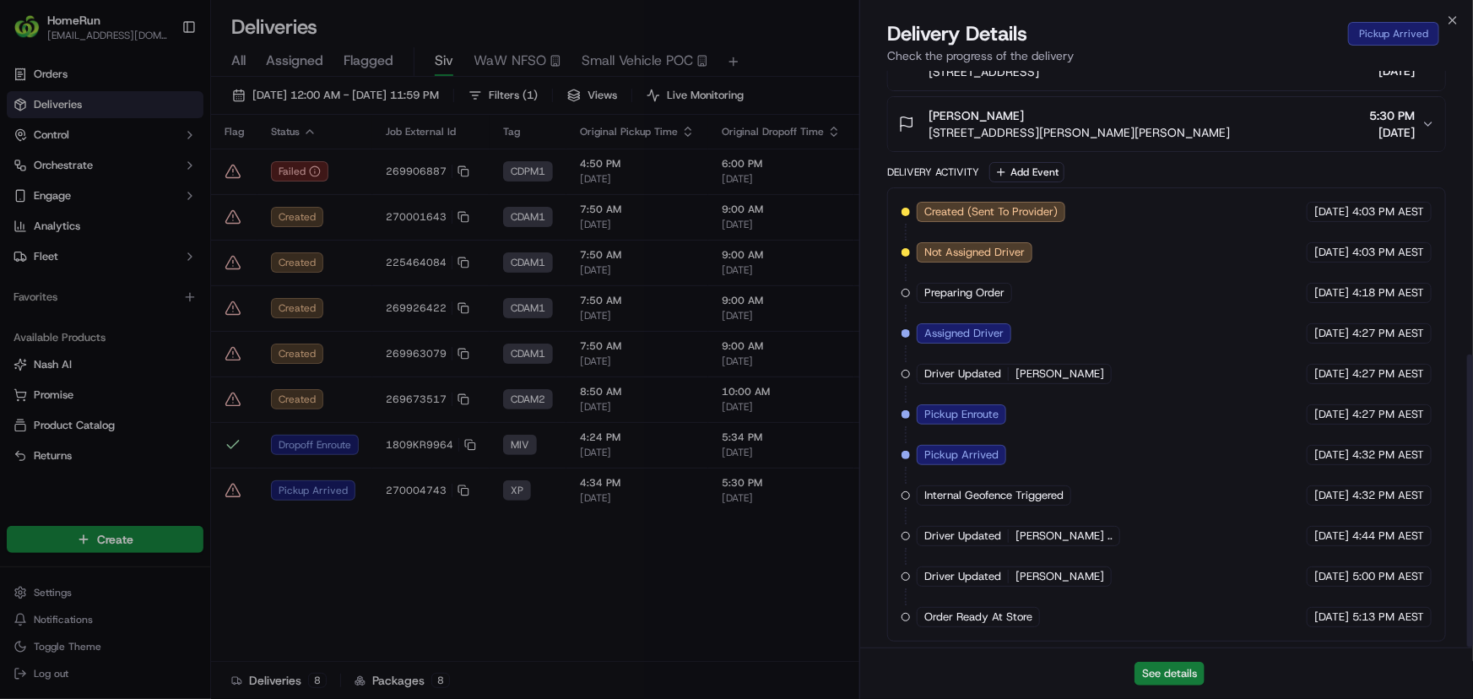
click at [1186, 665] on button "See details" at bounding box center [1169, 674] width 70 height 24
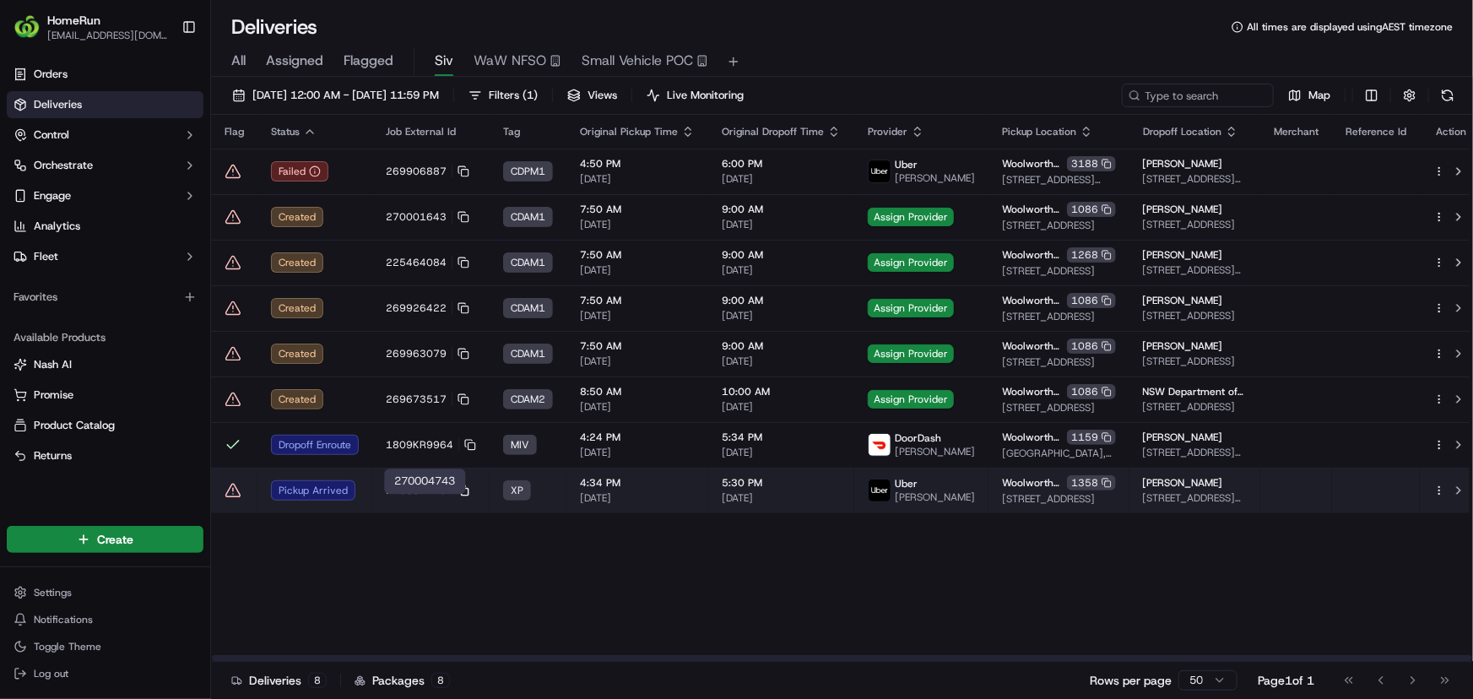
click at [464, 496] on icon at bounding box center [463, 490] width 12 height 12
click at [380, 506] on td "270004743" at bounding box center [430, 491] width 117 height 46
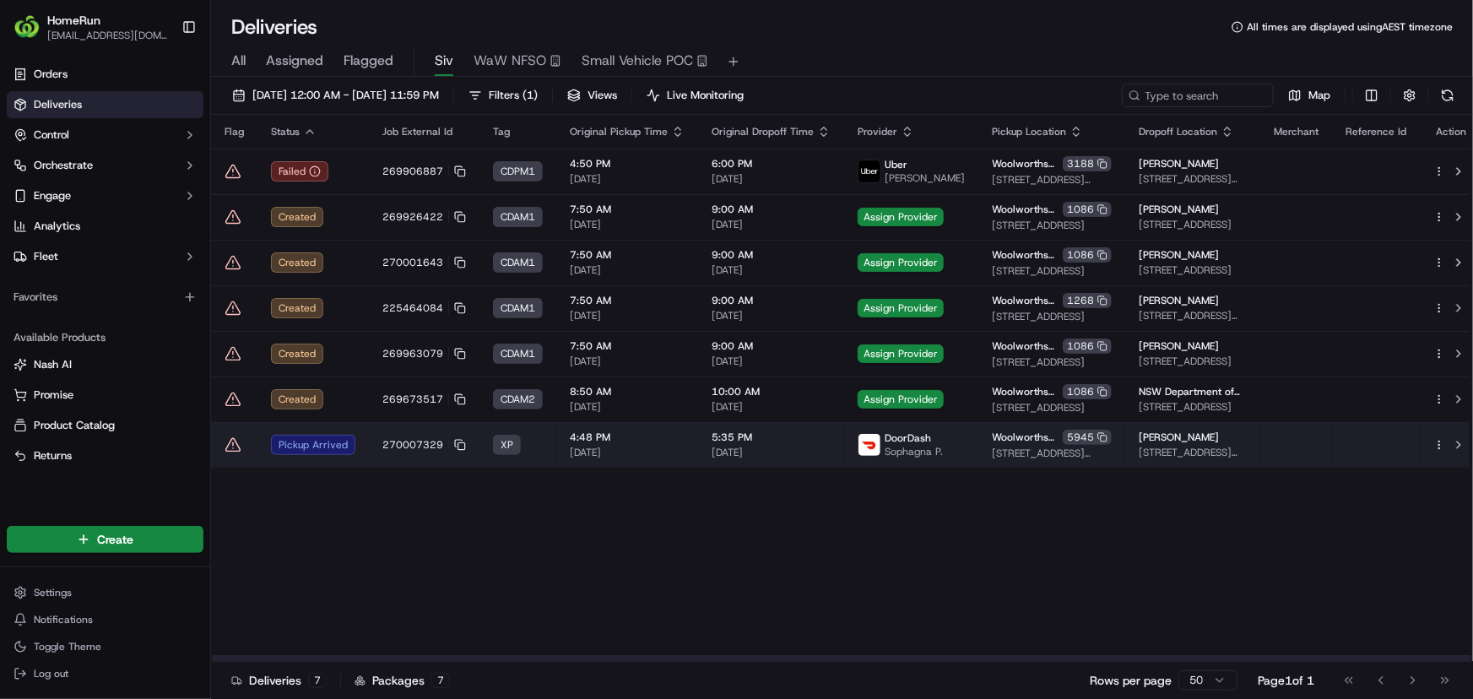
click at [239, 450] on icon at bounding box center [232, 444] width 17 height 17
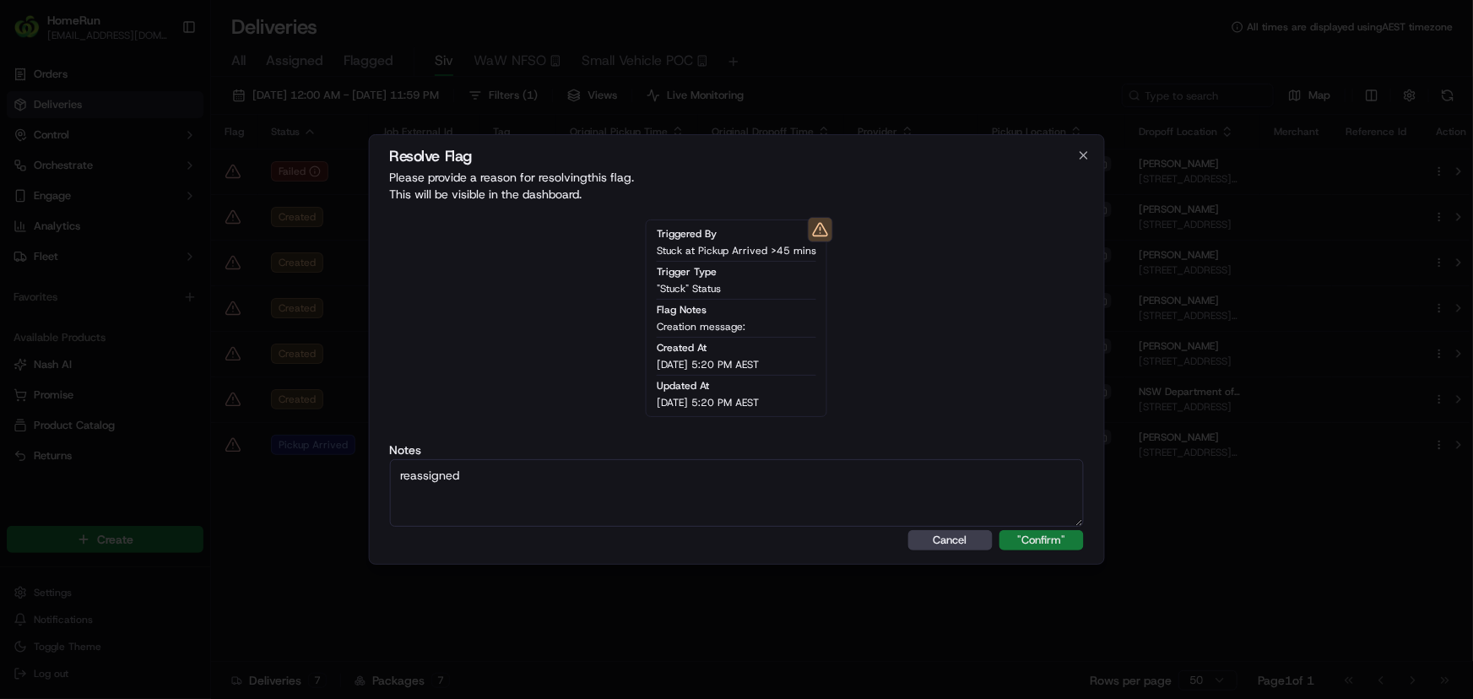
type textarea "reassigned"
click at [1021, 533] on button ""Confirm"" at bounding box center [1041, 540] width 84 height 20
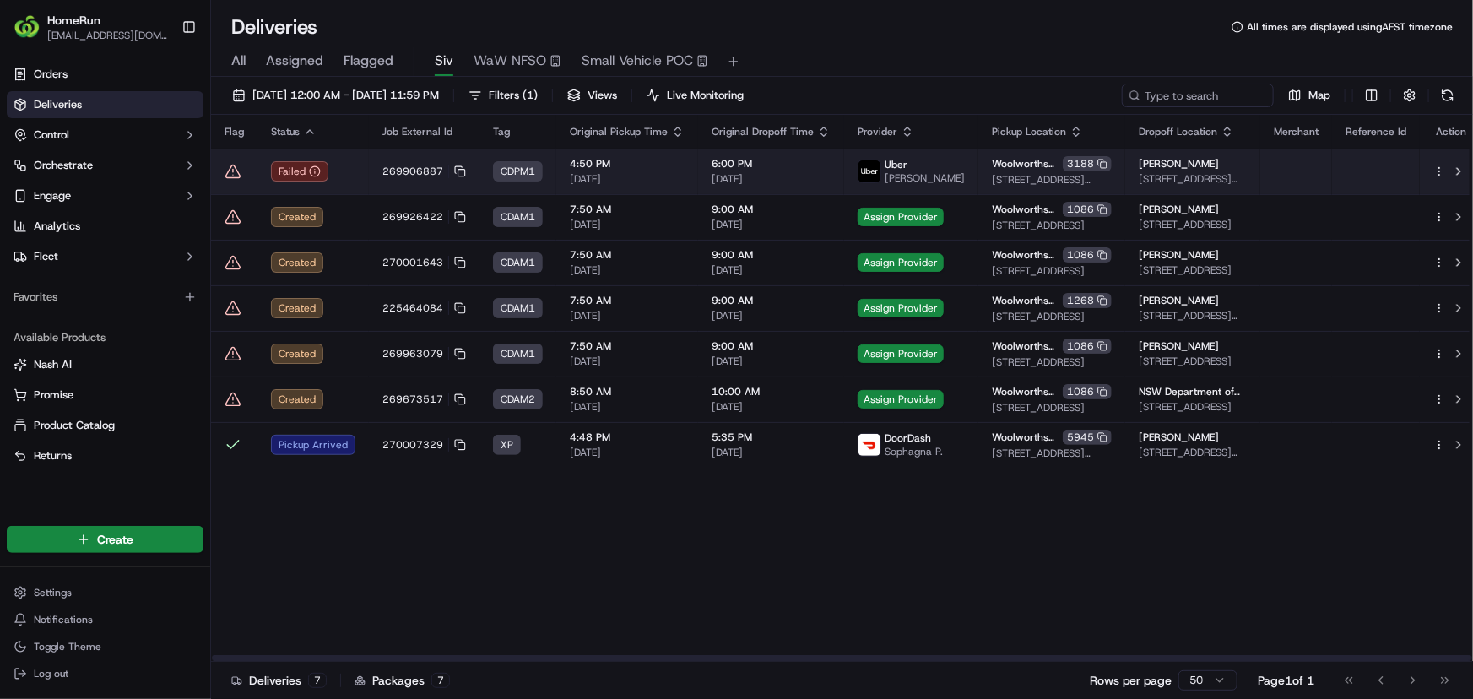
click at [463, 167] on td "269906887" at bounding box center [424, 172] width 111 height 46
click at [458, 170] on rect at bounding box center [461, 173] width 7 height 7
click at [378, 177] on td "269906887" at bounding box center [424, 172] width 111 height 46
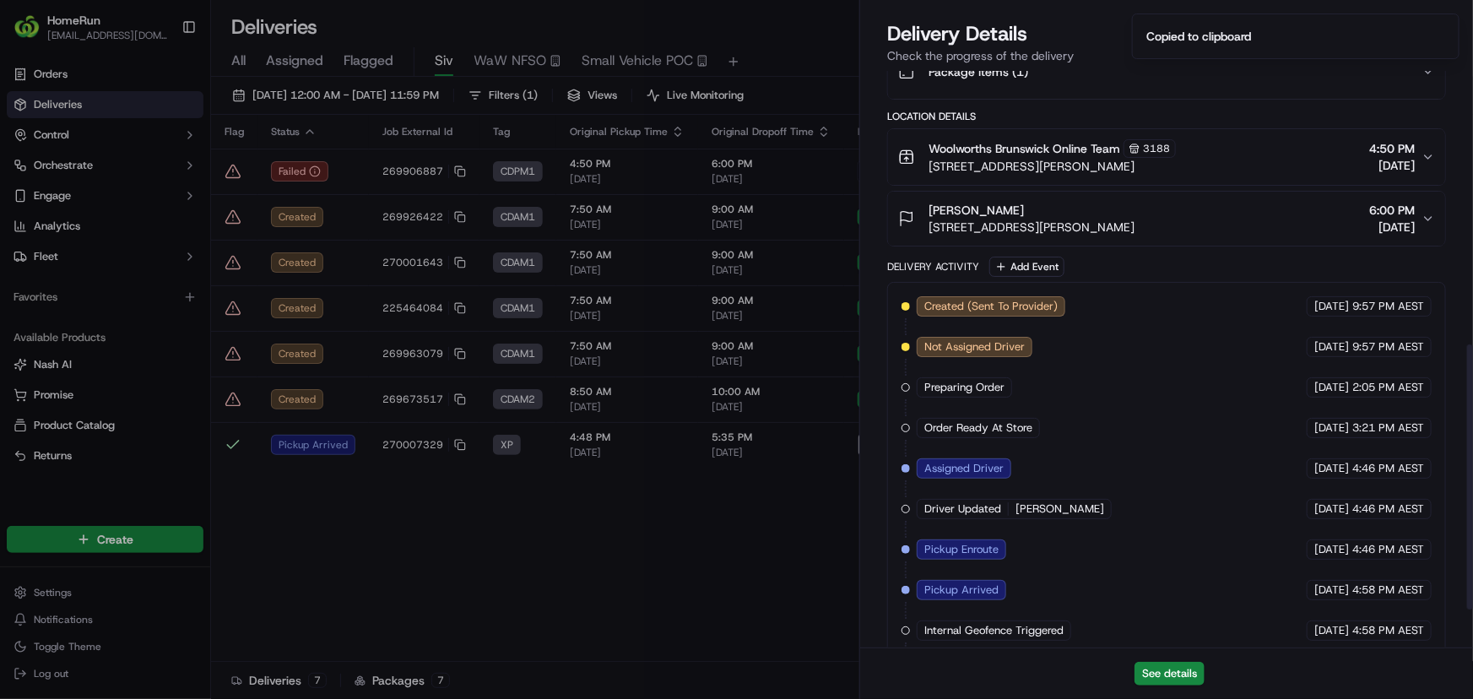
scroll to position [678, 0]
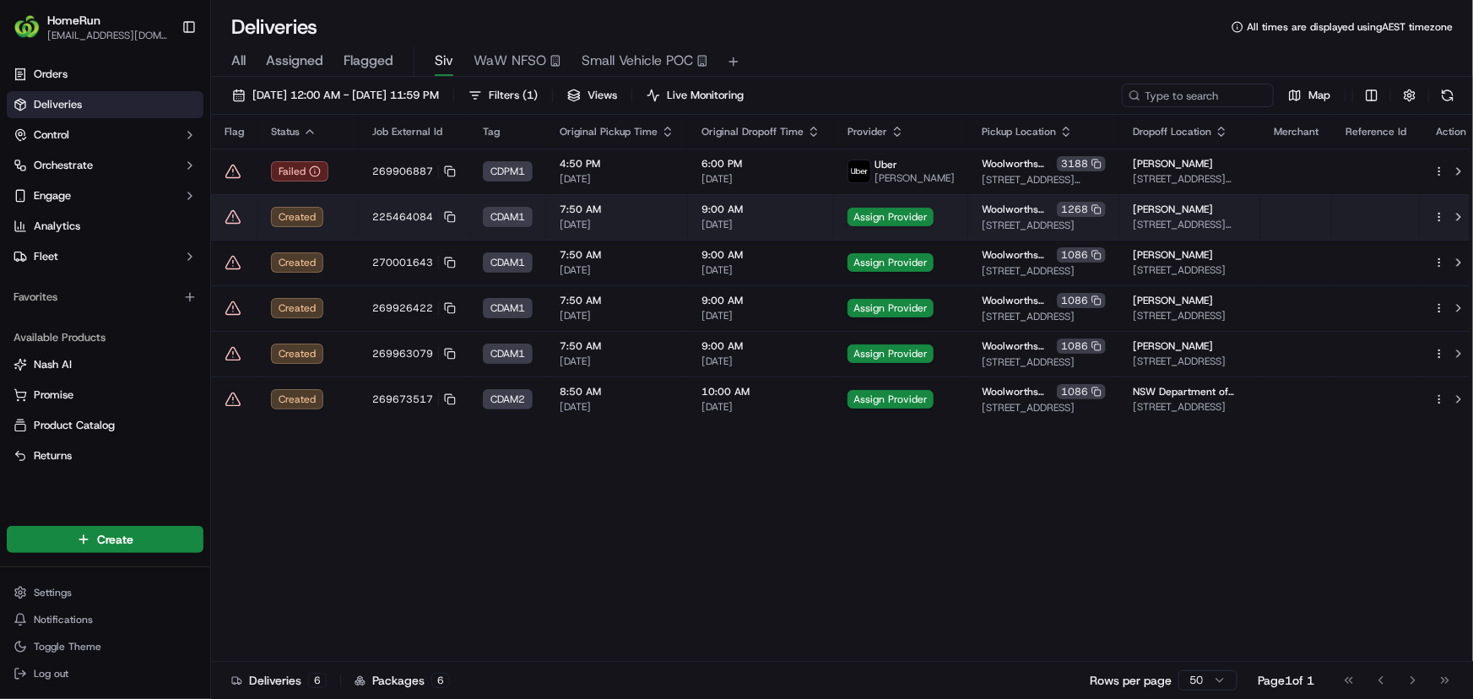
drag, startPoint x: 408, startPoint y: 471, endPoint x: 263, endPoint y: 210, distance: 298.1
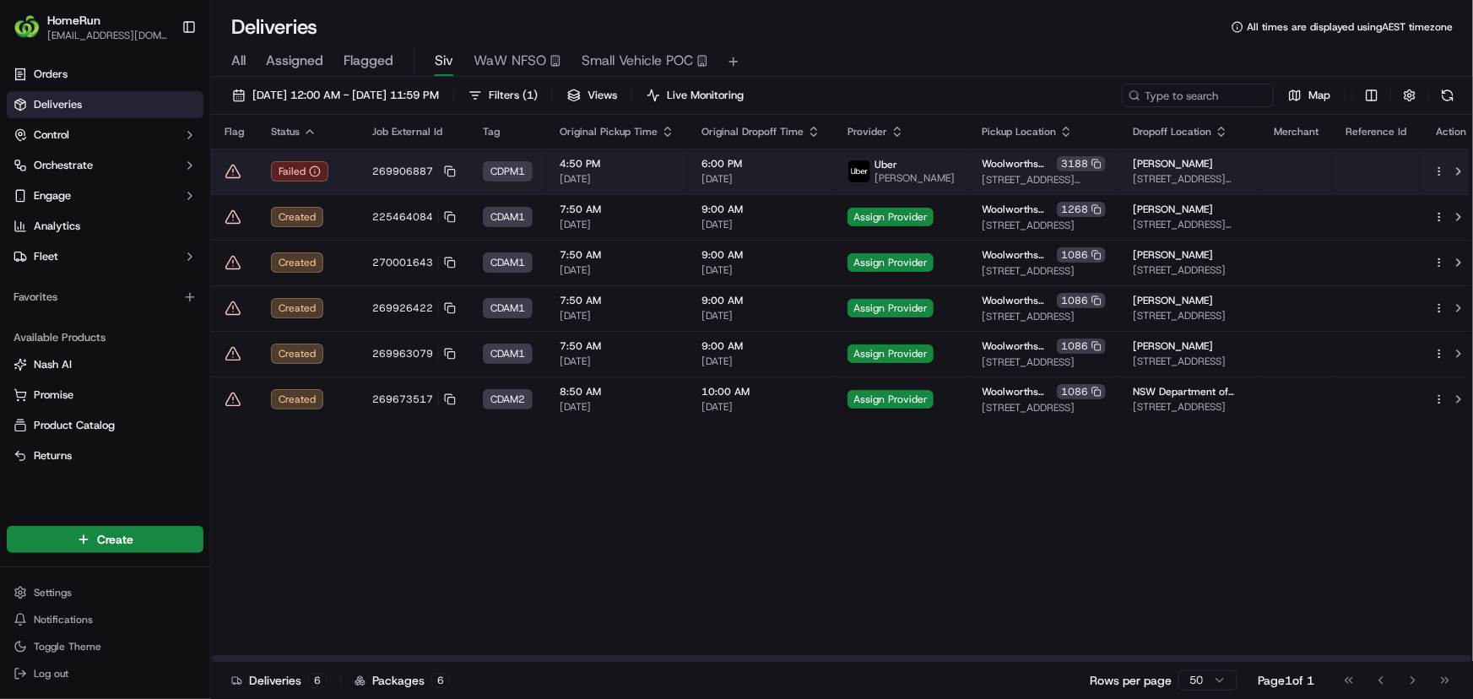
click at [229, 169] on icon at bounding box center [232, 171] width 17 height 17
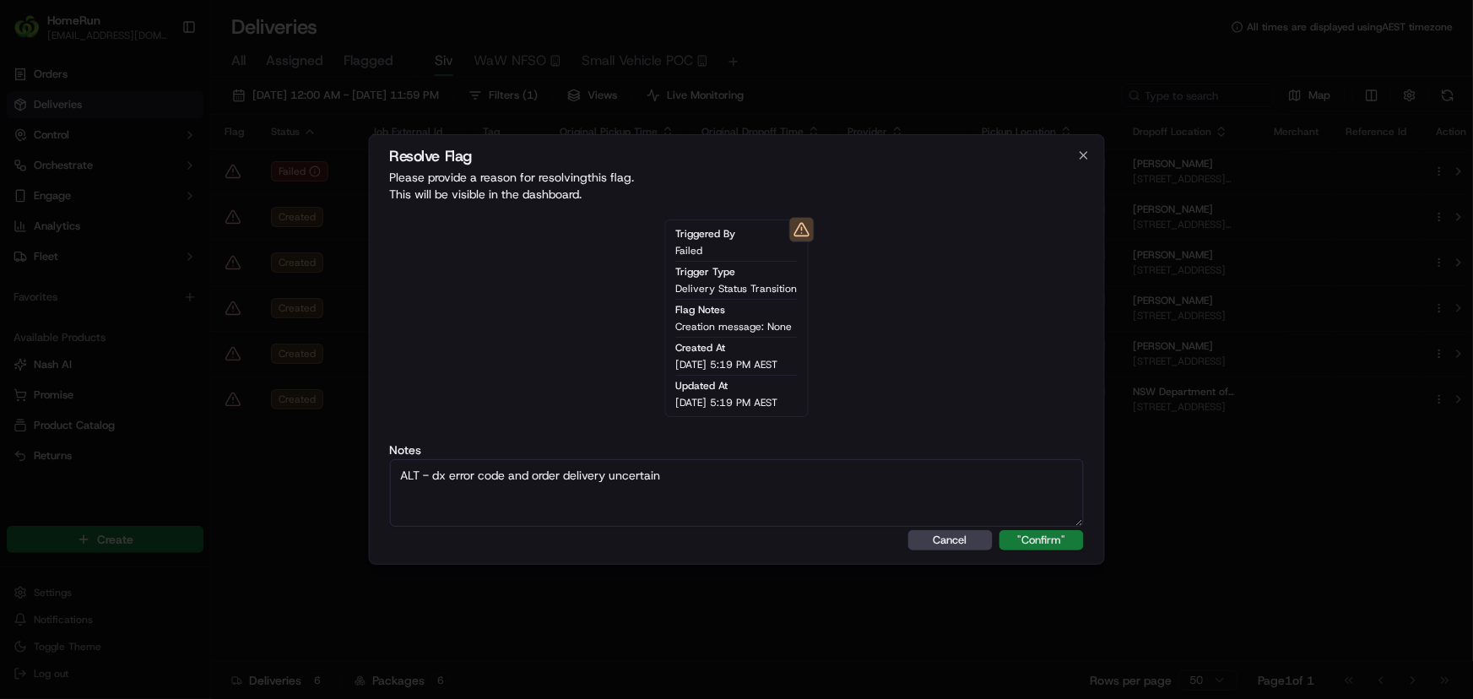
type textarea "ALT - dx error code and order delivery uncertain"
click at [1035, 540] on button ""Confirm"" at bounding box center [1041, 540] width 84 height 20
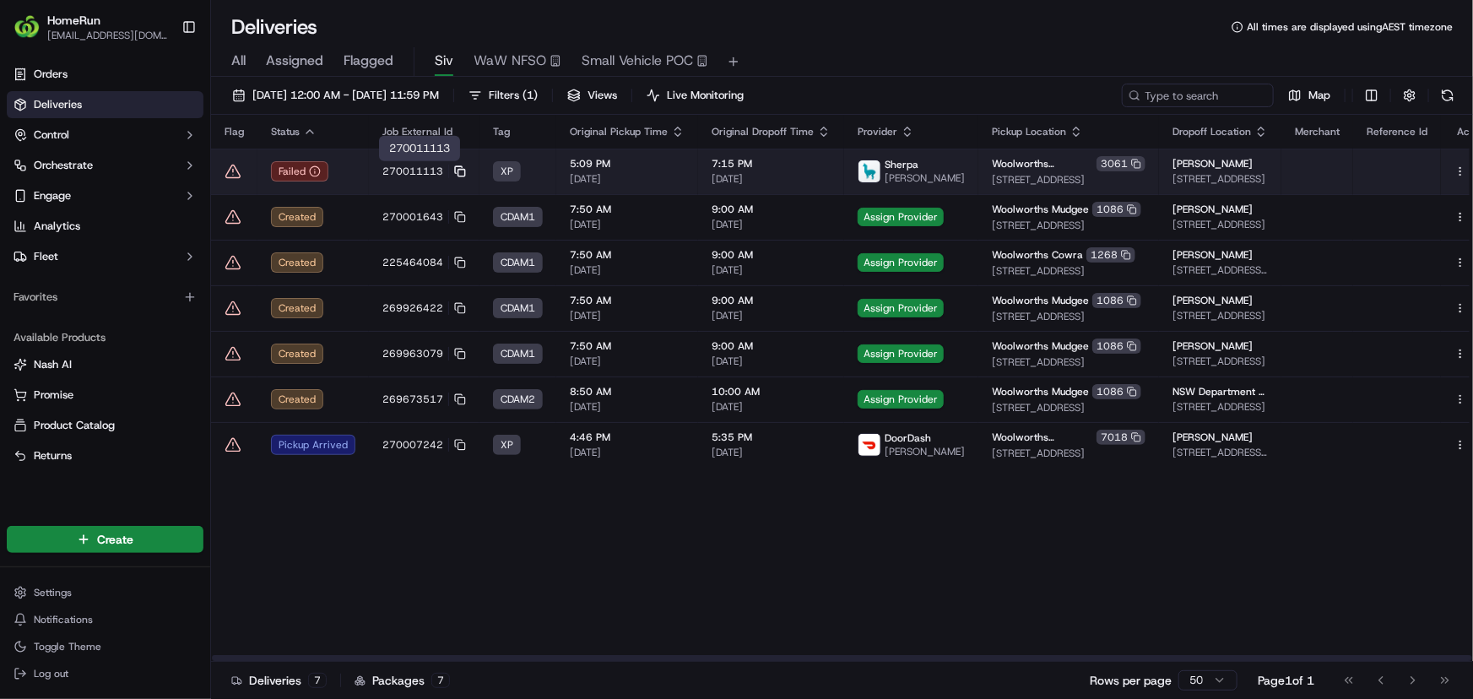
click at [456, 174] on icon at bounding box center [460, 171] width 12 height 12
click at [371, 176] on td "270011113" at bounding box center [424, 172] width 111 height 46
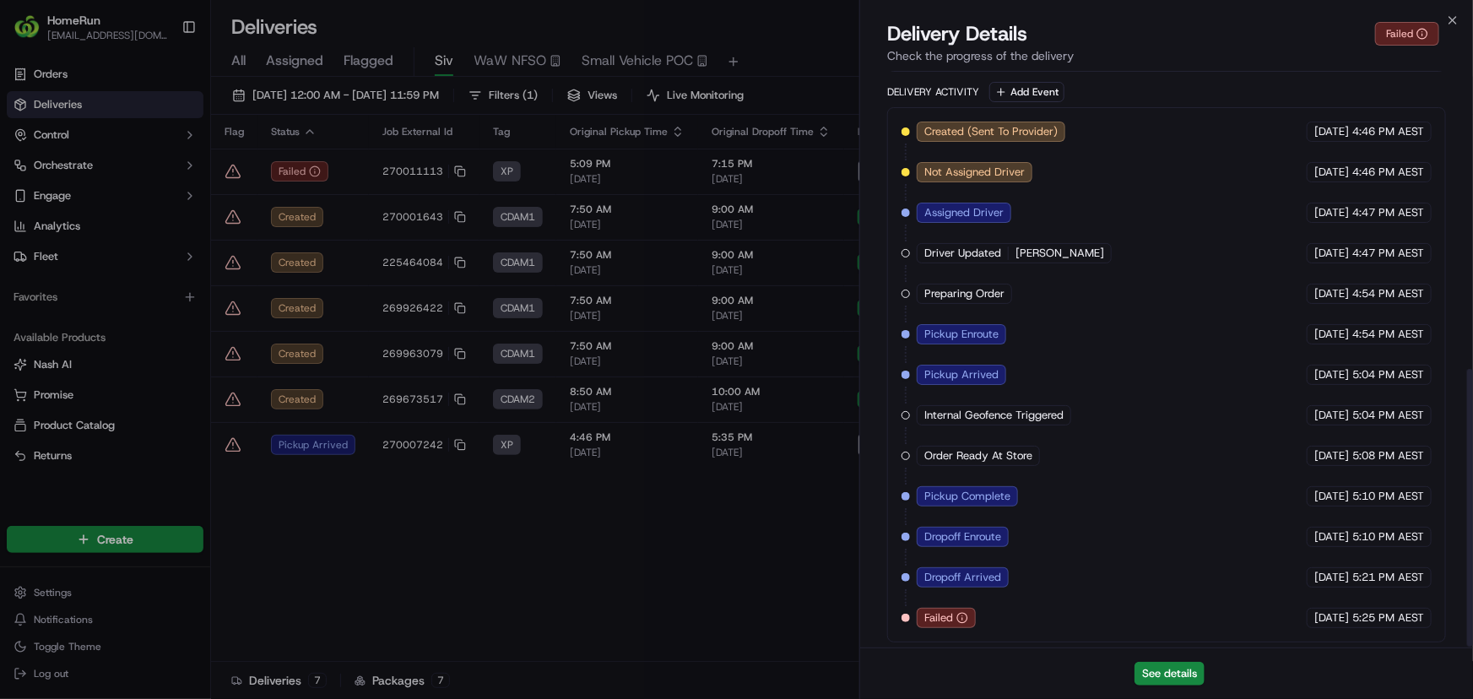
scroll to position [638, 0]
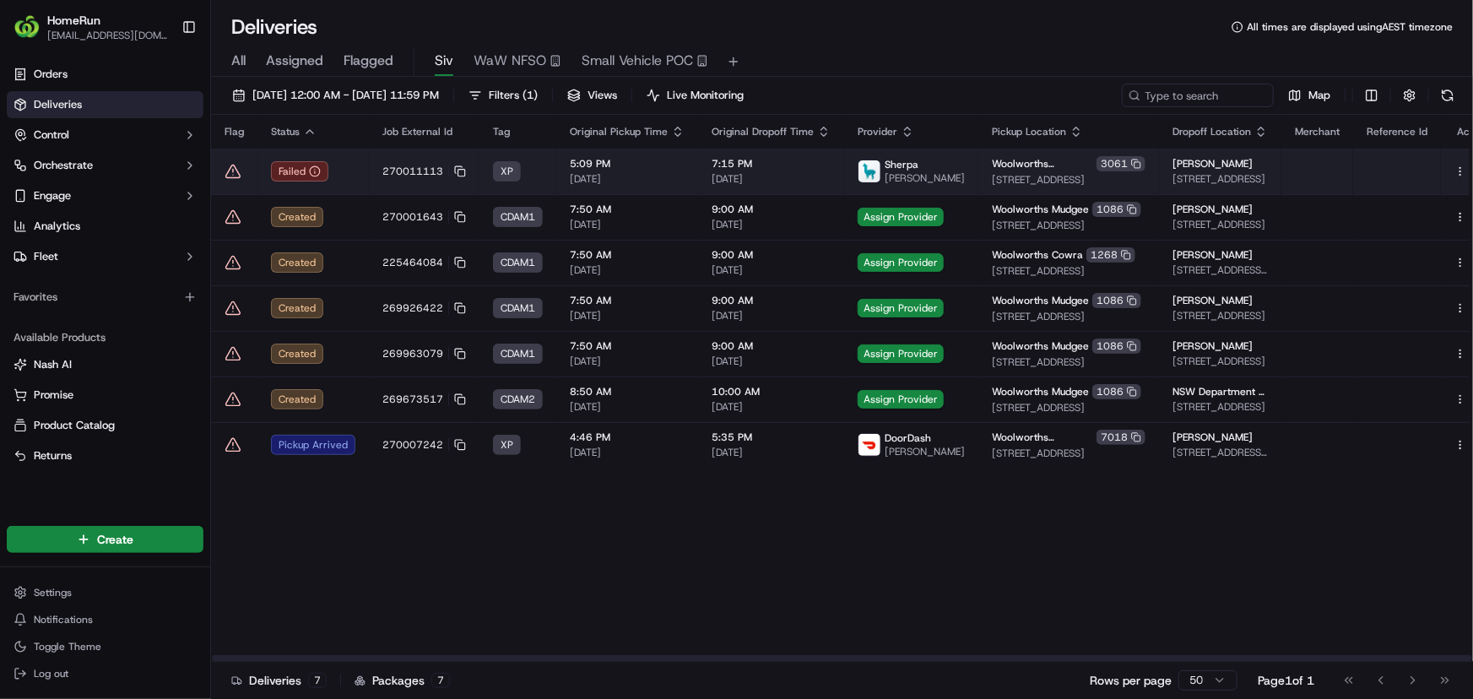
click at [229, 172] on icon at bounding box center [232, 171] width 17 height 17
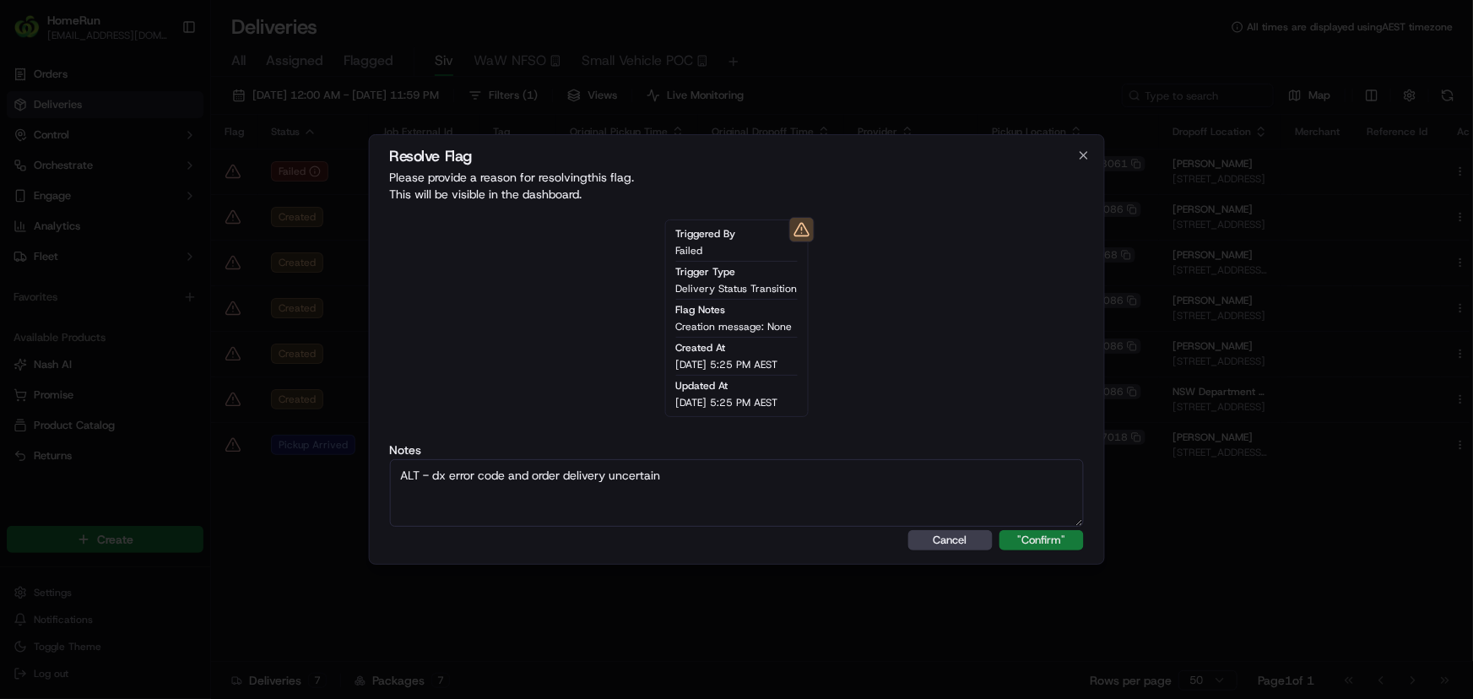
type textarea "ALT - dx error code and order delivery uncertain"
click at [1052, 549] on button ""Confirm"" at bounding box center [1041, 540] width 84 height 20
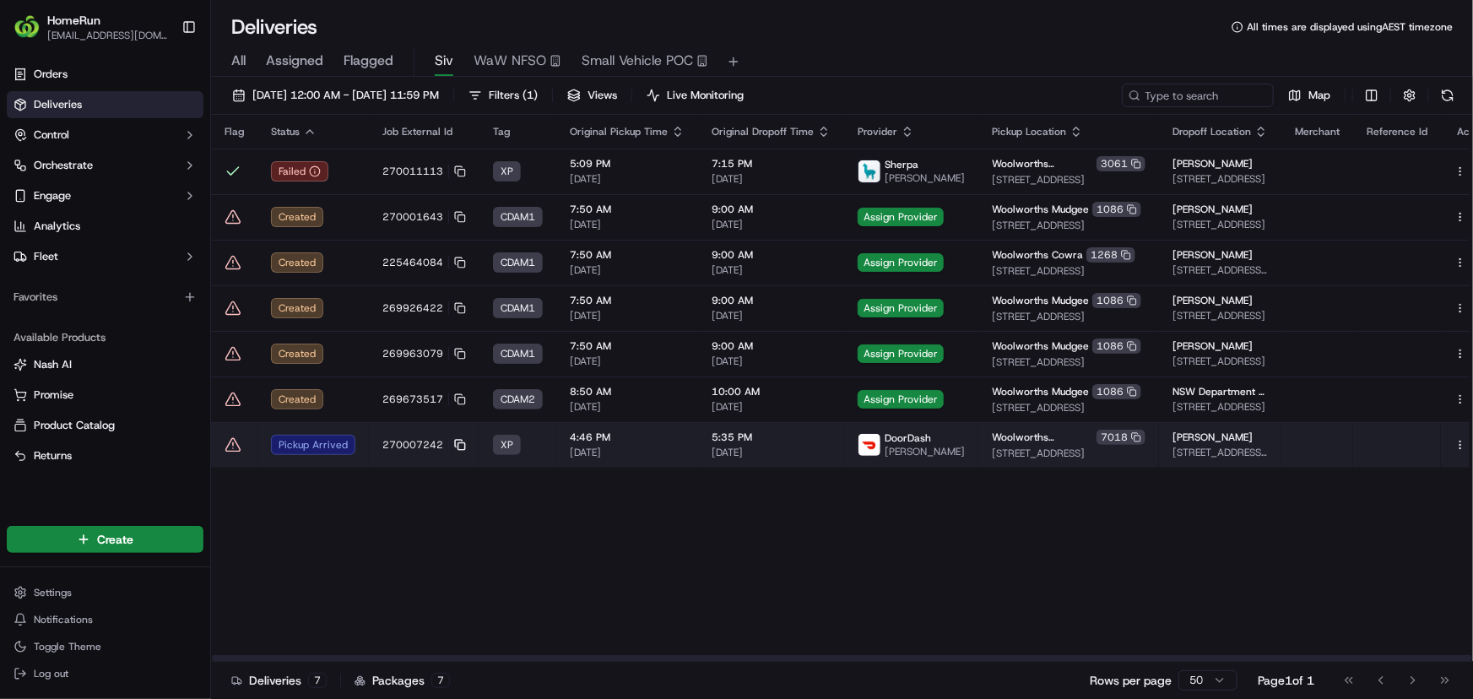
click at [459, 445] on icon at bounding box center [460, 445] width 12 height 12
click at [698, 457] on td "5:35 PM 18/09/2025" at bounding box center [771, 445] width 146 height 46
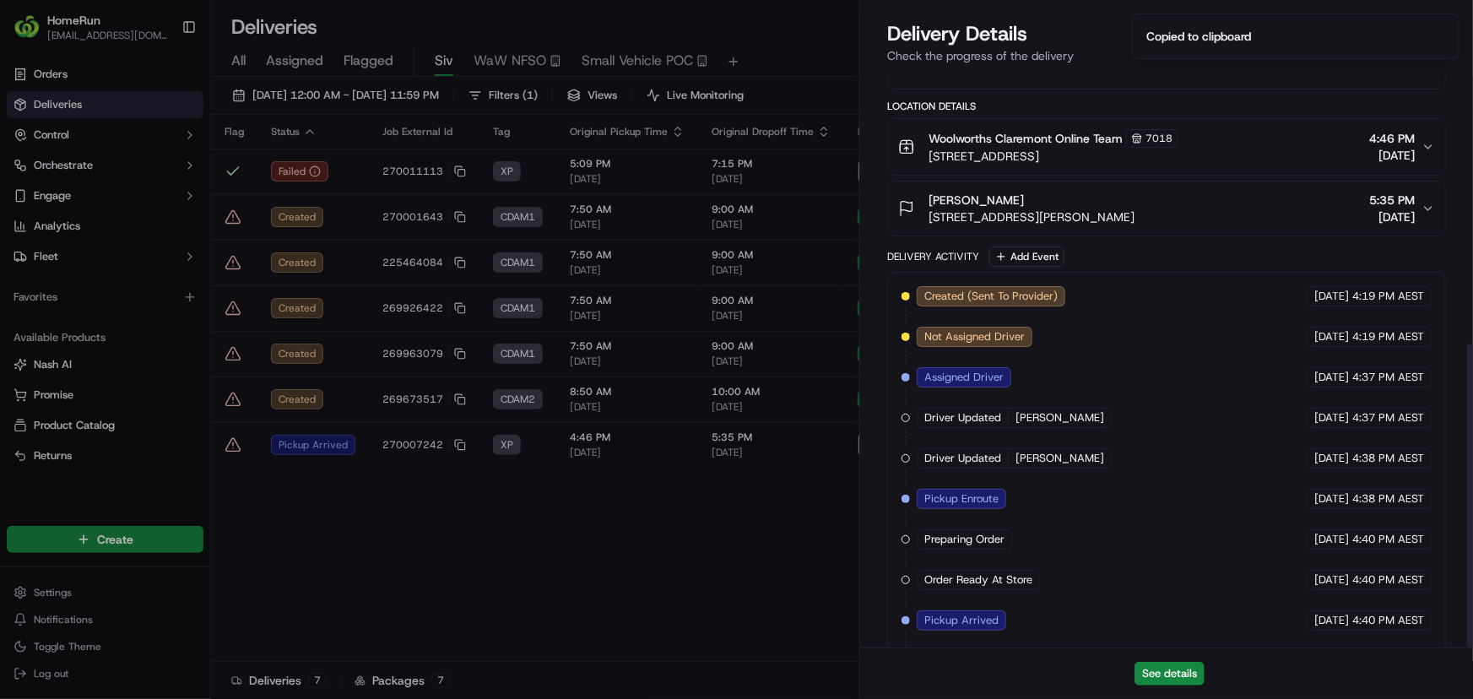
scroll to position [517, 0]
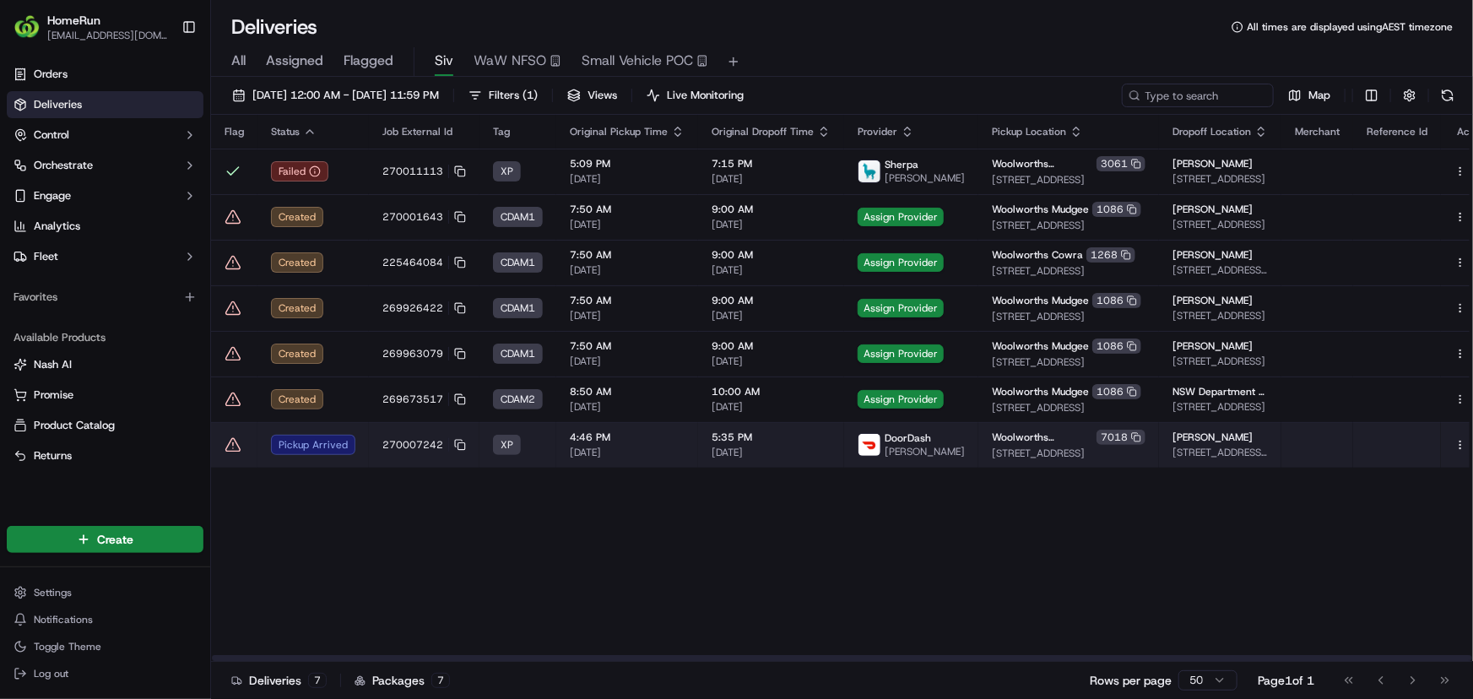
click at [229, 442] on icon at bounding box center [233, 445] width 14 height 13
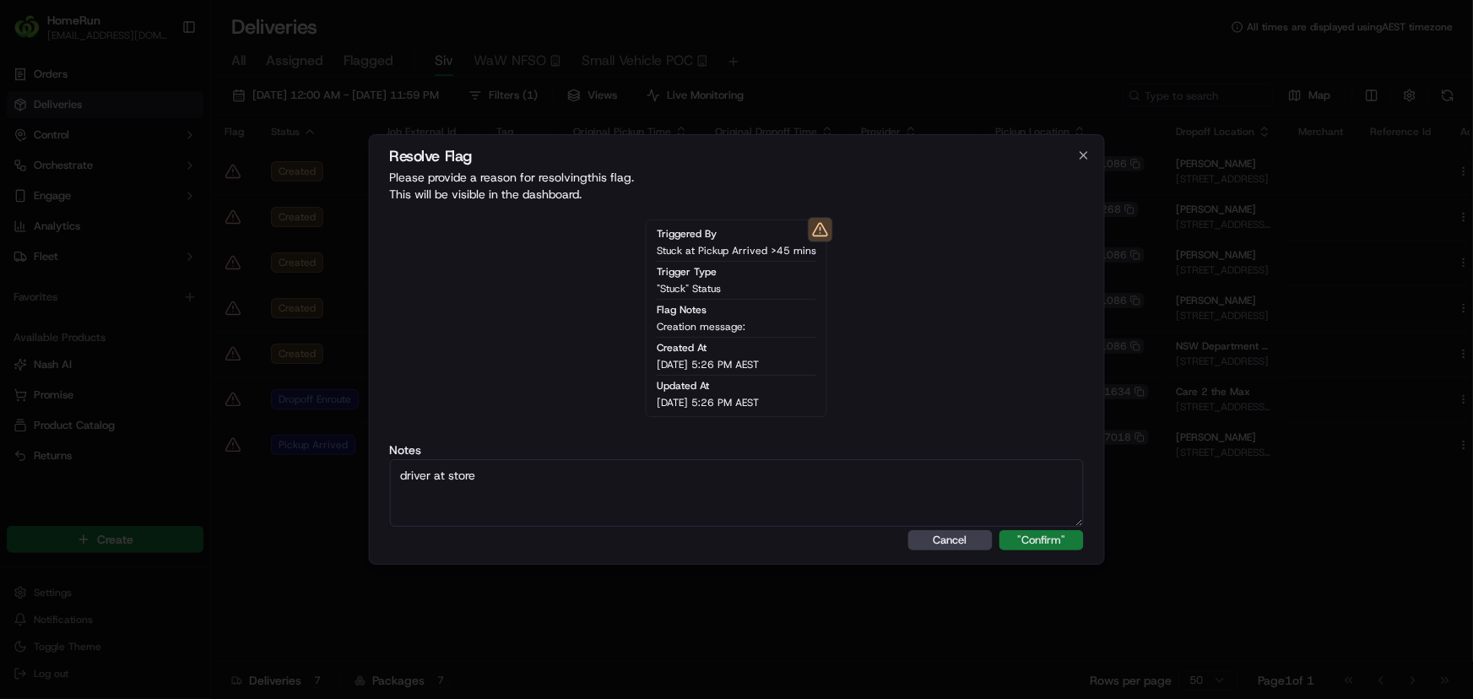
type textarea "driver at store"
click at [1057, 539] on button ""Confirm"" at bounding box center [1041, 540] width 84 height 20
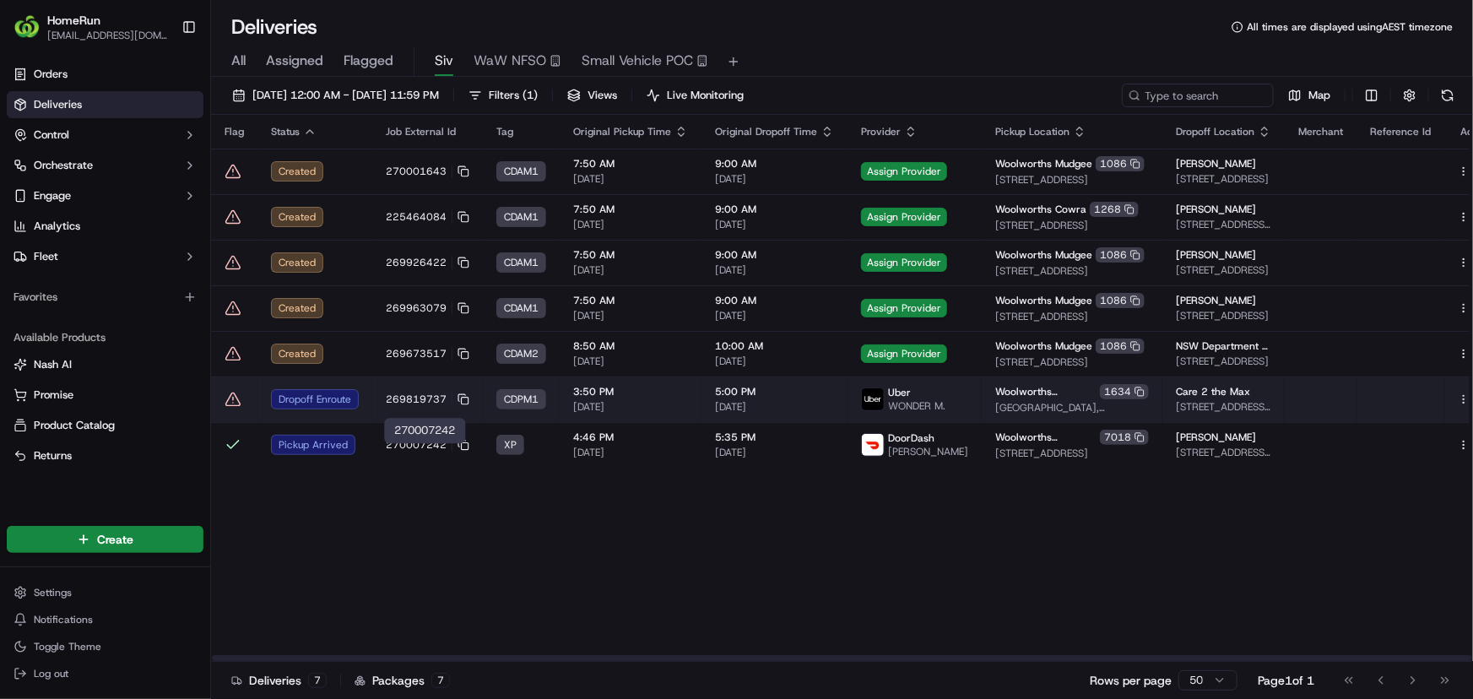
click at [380, 412] on td "269819737" at bounding box center [427, 399] width 111 height 46
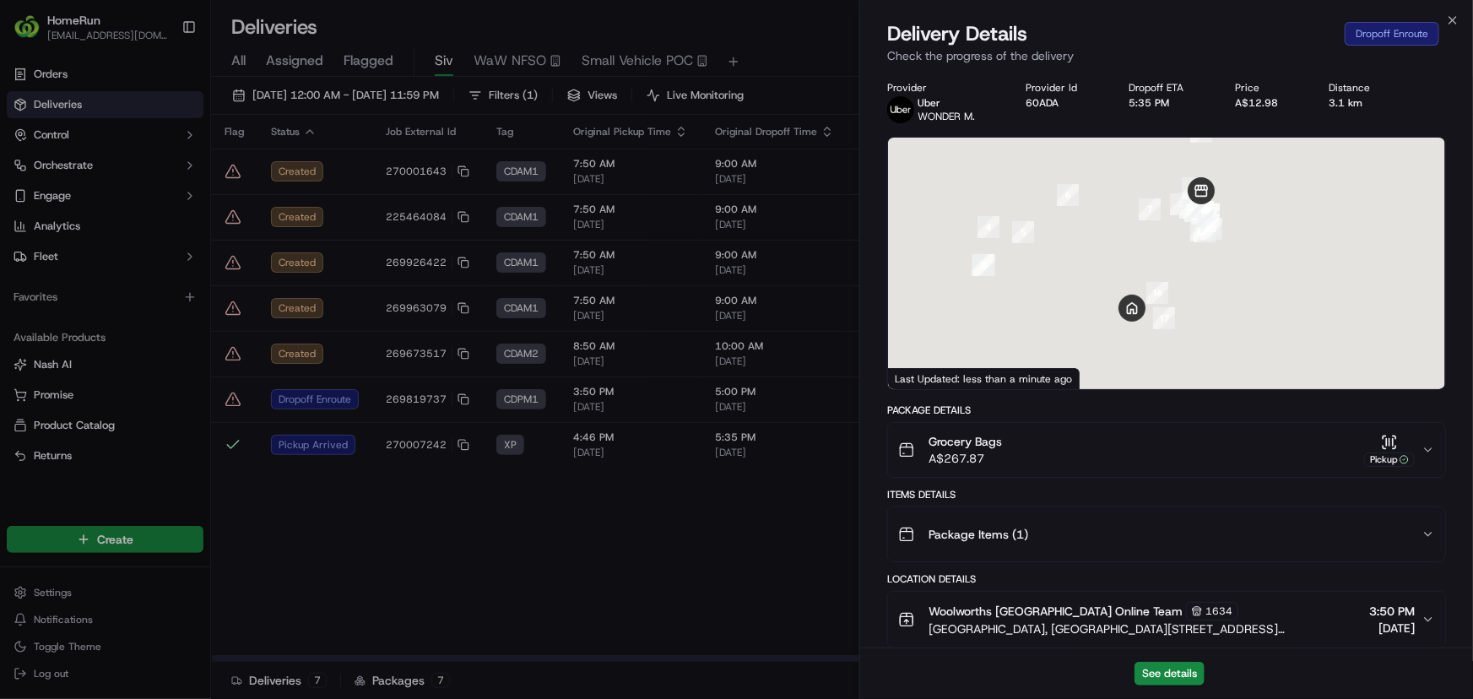
drag, startPoint x: 368, startPoint y: 571, endPoint x: 268, endPoint y: 457, distance: 150.7
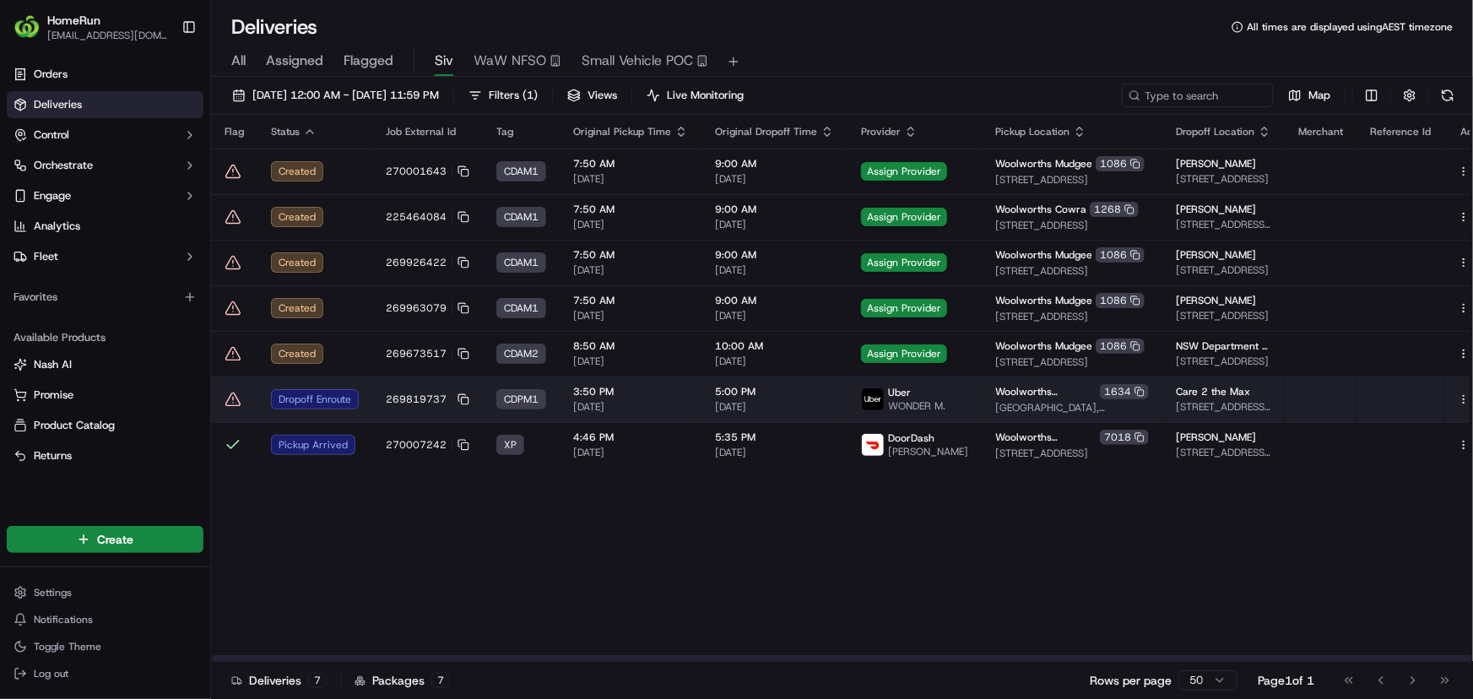
click at [224, 399] on icon at bounding box center [232, 399] width 17 height 17
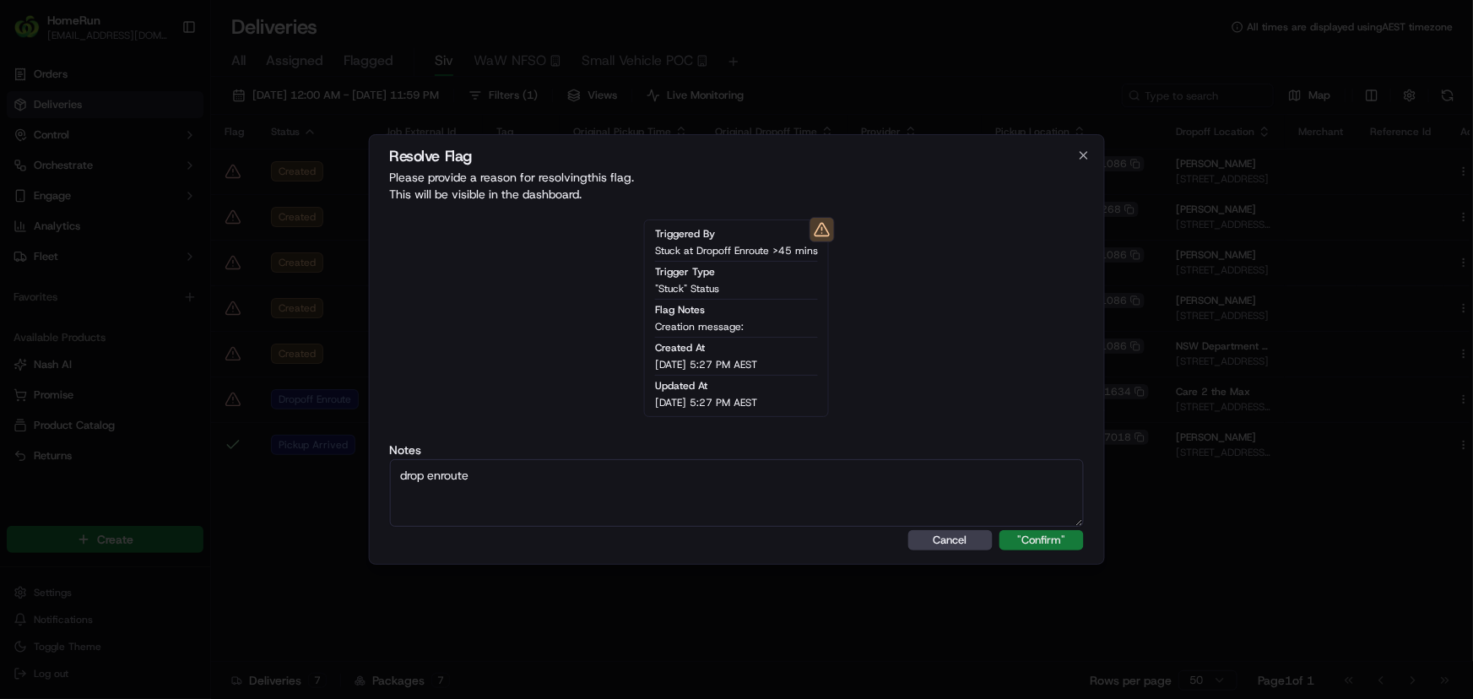
type textarea "drop enroute"
click at [1058, 540] on button ""Confirm"" at bounding box center [1041, 540] width 84 height 20
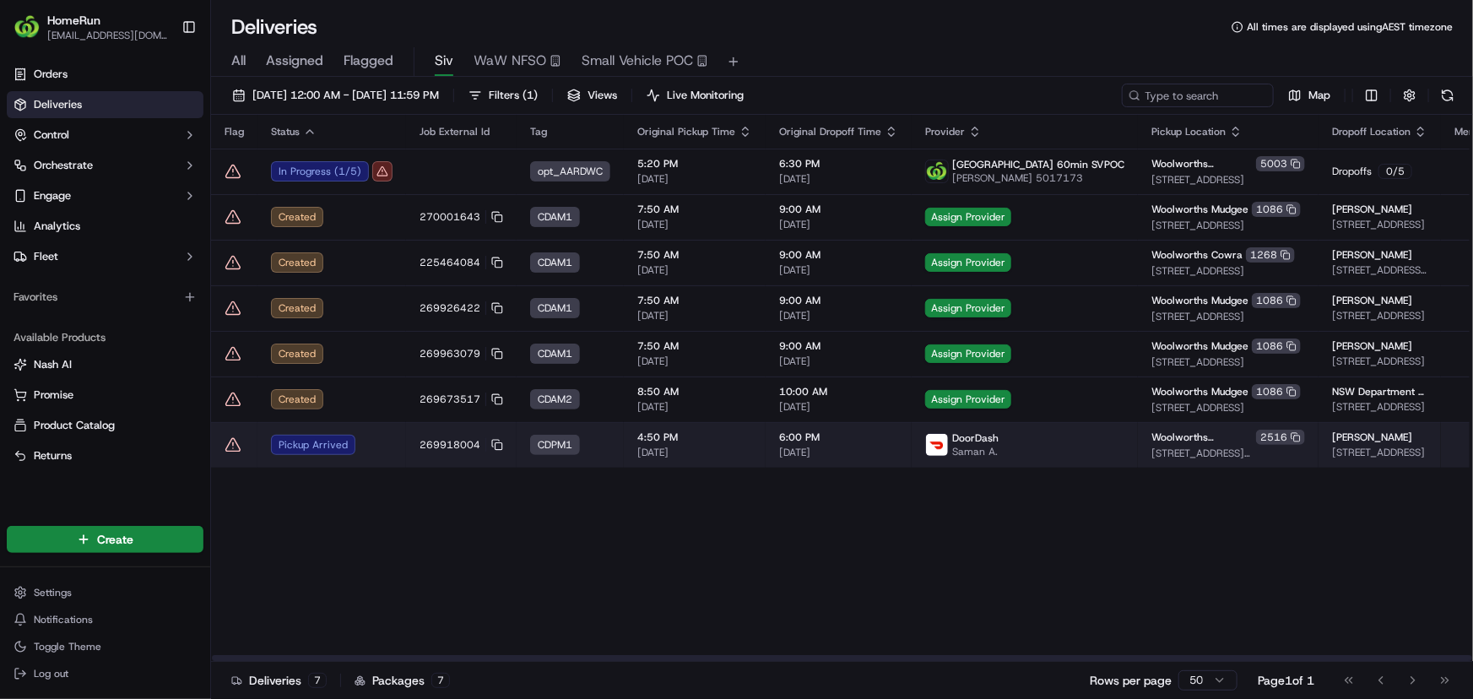
click at [779, 441] on span "6:00 PM" at bounding box center [838, 437] width 119 height 14
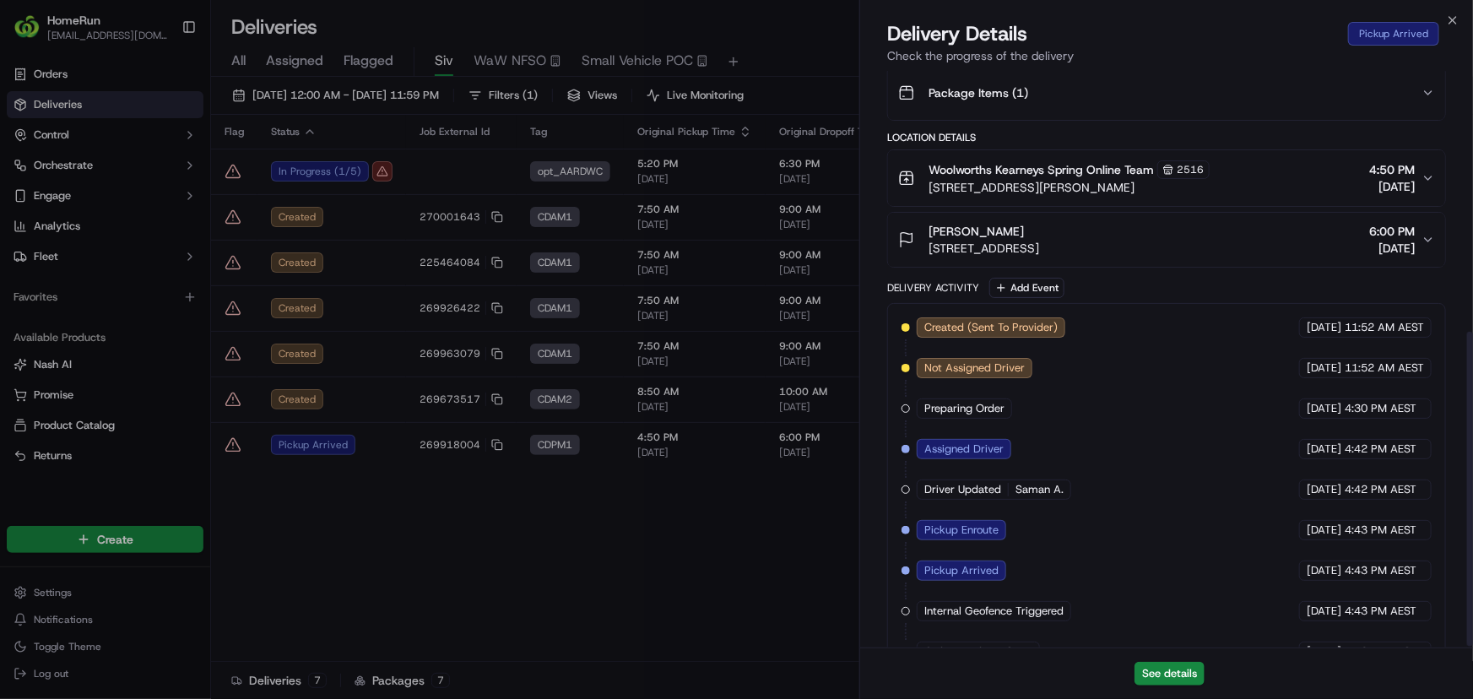
scroll to position [476, 0]
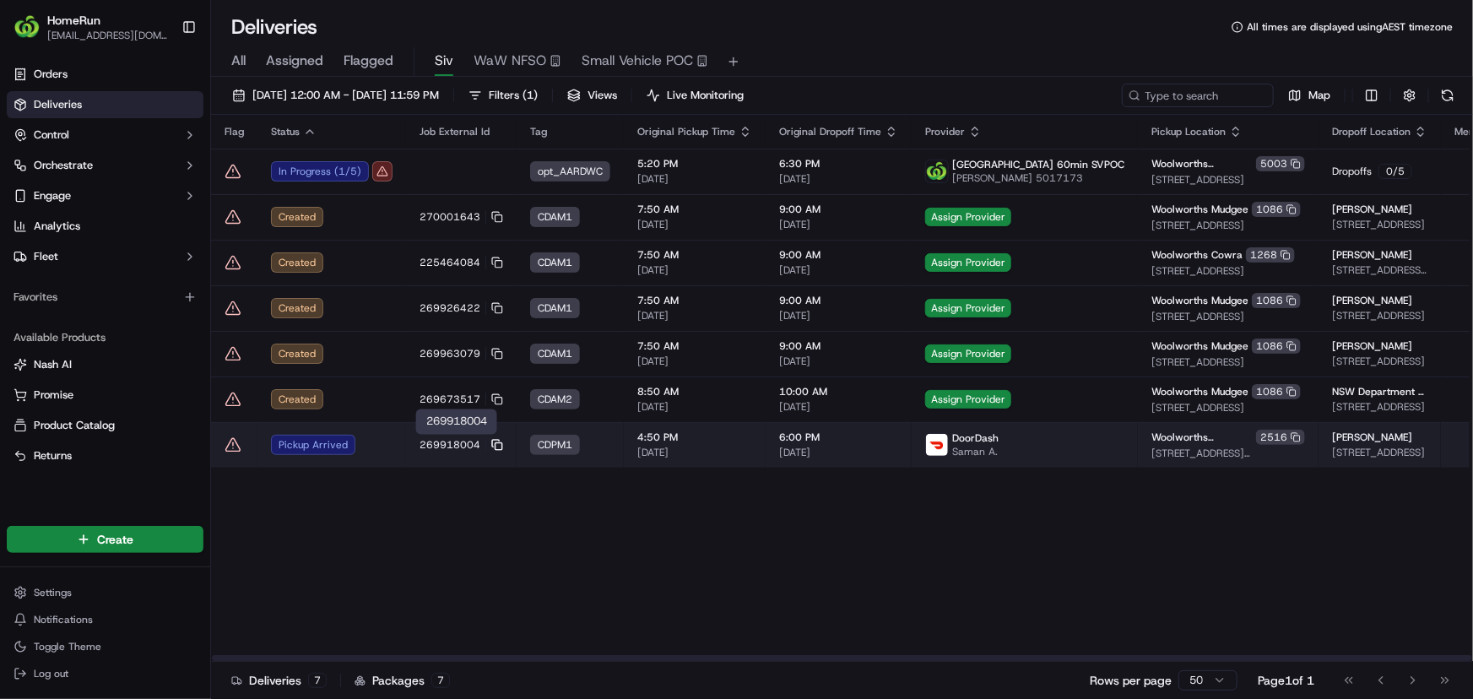
click at [491, 443] on icon at bounding box center [497, 445] width 12 height 12
click at [372, 457] on td "Pickup Arrived" at bounding box center [331, 445] width 149 height 46
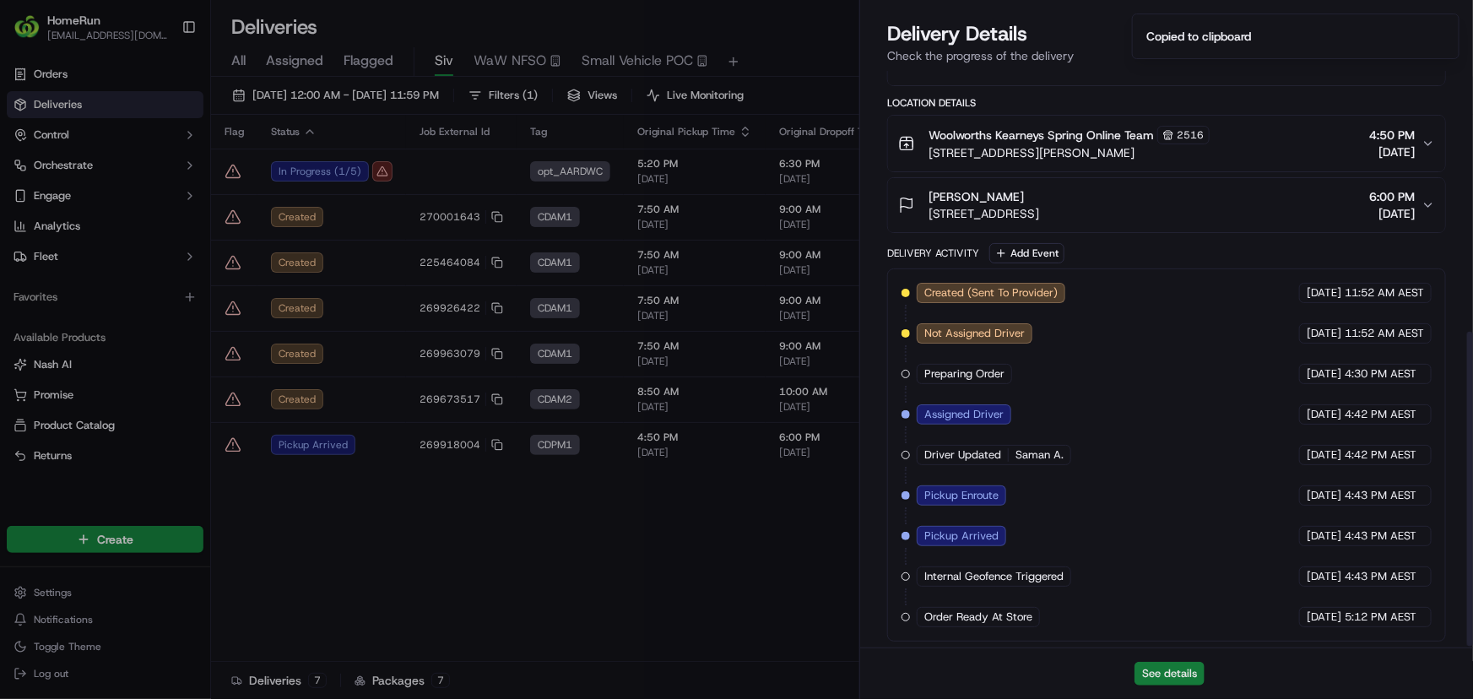
click at [1182, 677] on button "See details" at bounding box center [1169, 674] width 70 height 24
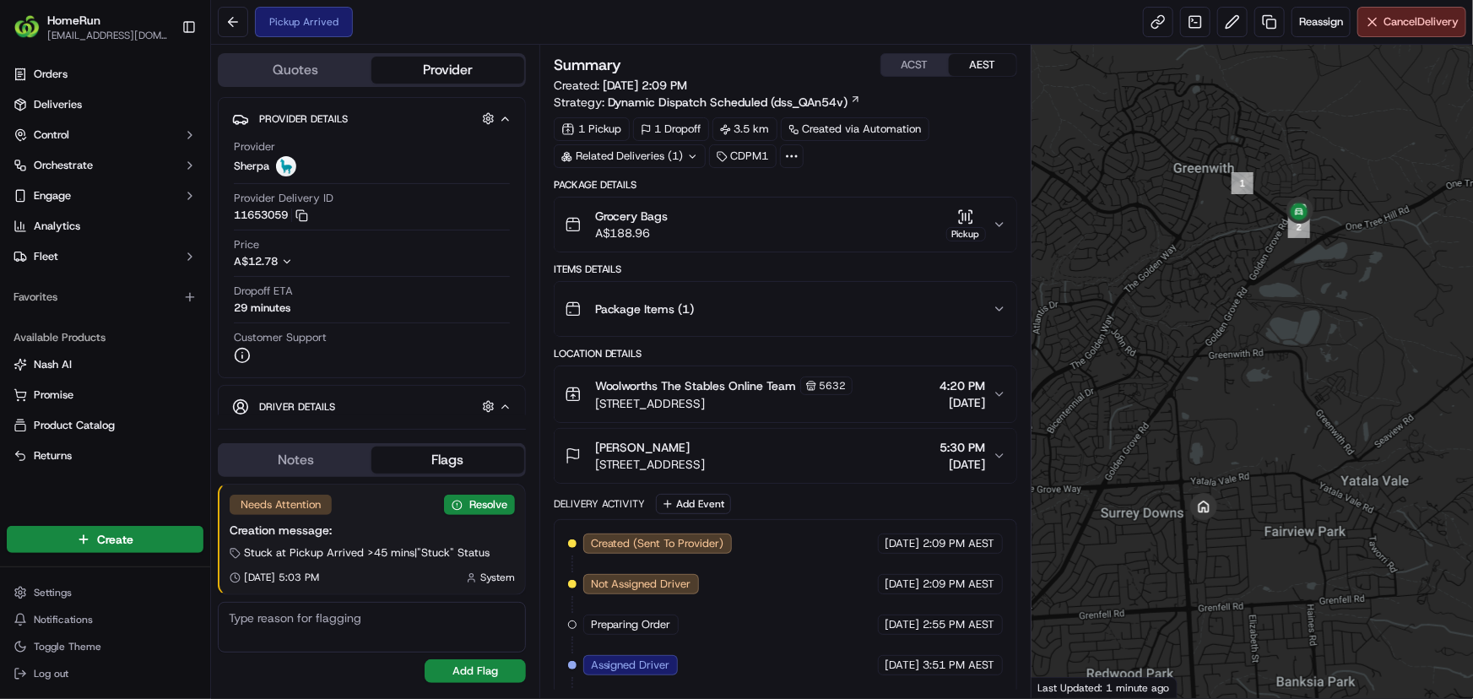
scroll to position [239, 0]
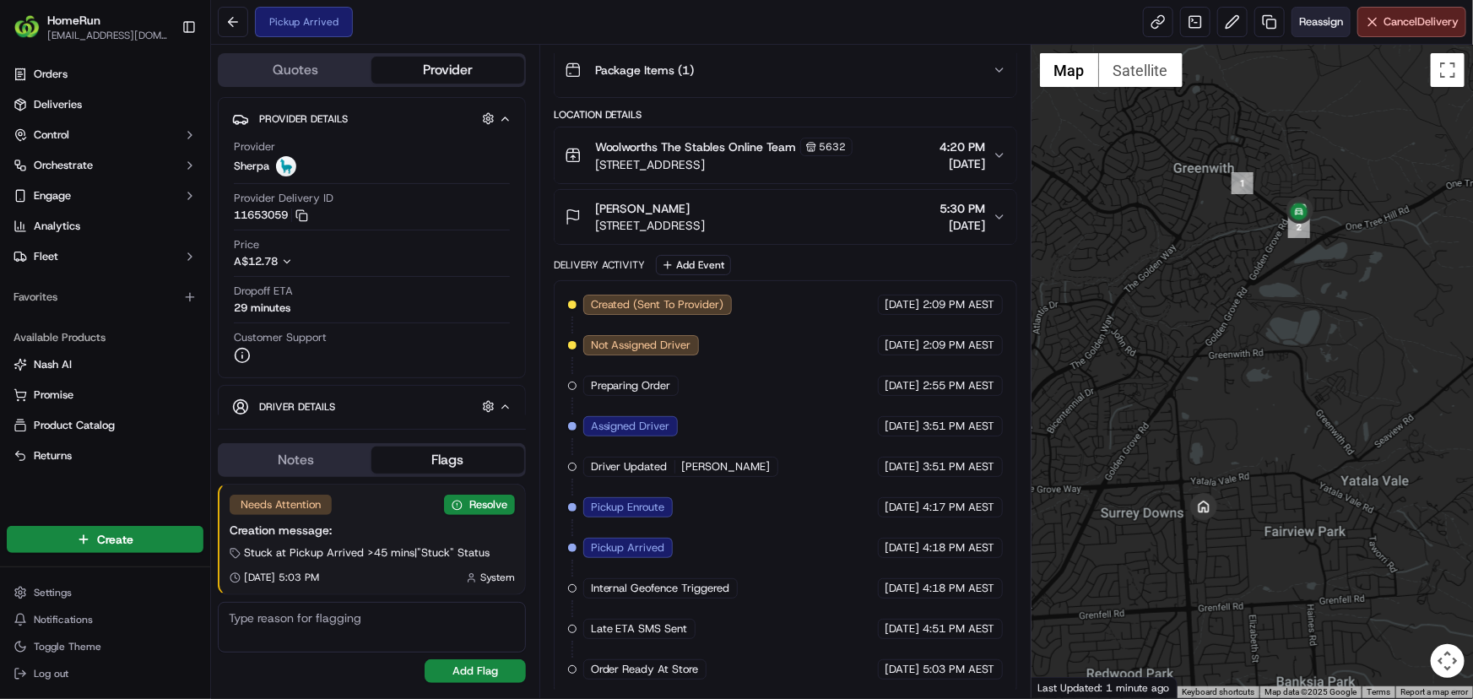
click at [1328, 15] on span "Reassign" at bounding box center [1321, 21] width 44 height 15
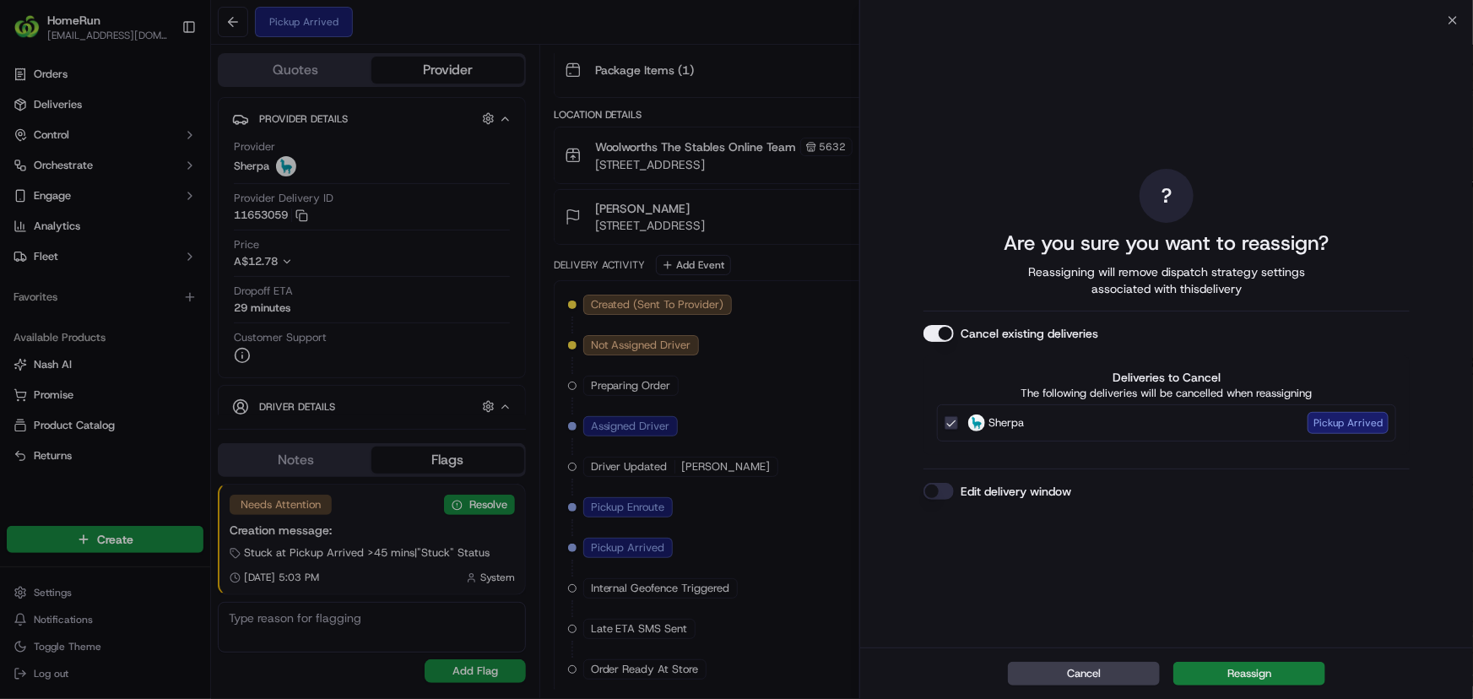
click at [1243, 673] on button "Reassign" at bounding box center [1249, 674] width 152 height 24
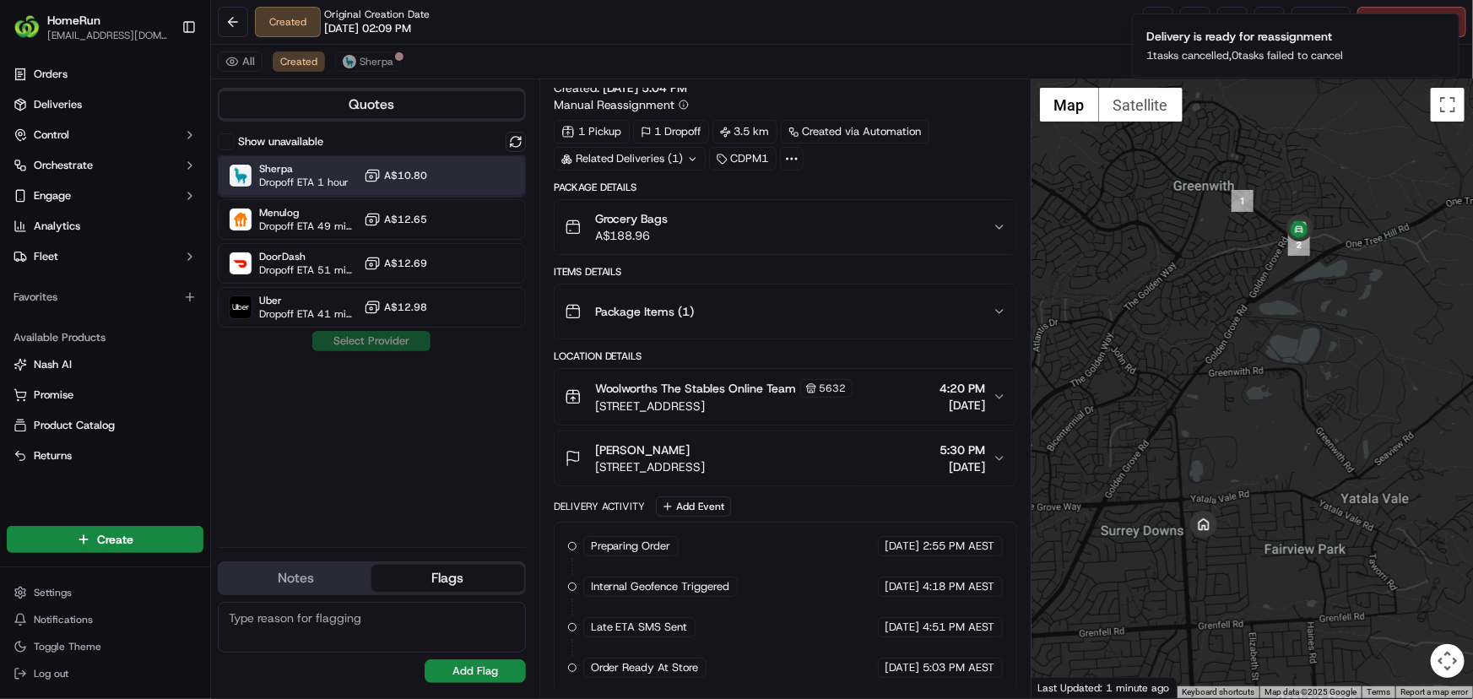
click at [279, 181] on span "Dropoff ETA 1 hour" at bounding box center [303, 183] width 89 height 14
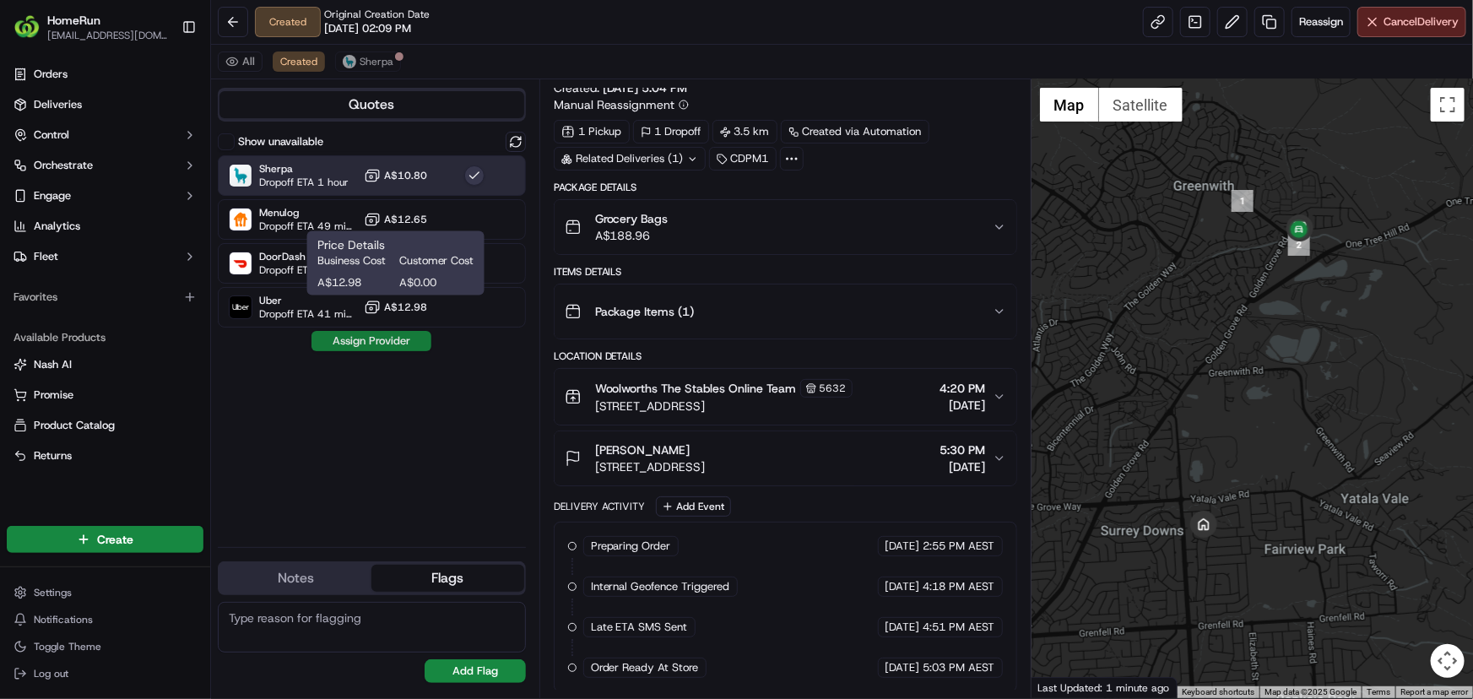
click at [382, 343] on button "Assign Provider" at bounding box center [371, 341] width 120 height 20
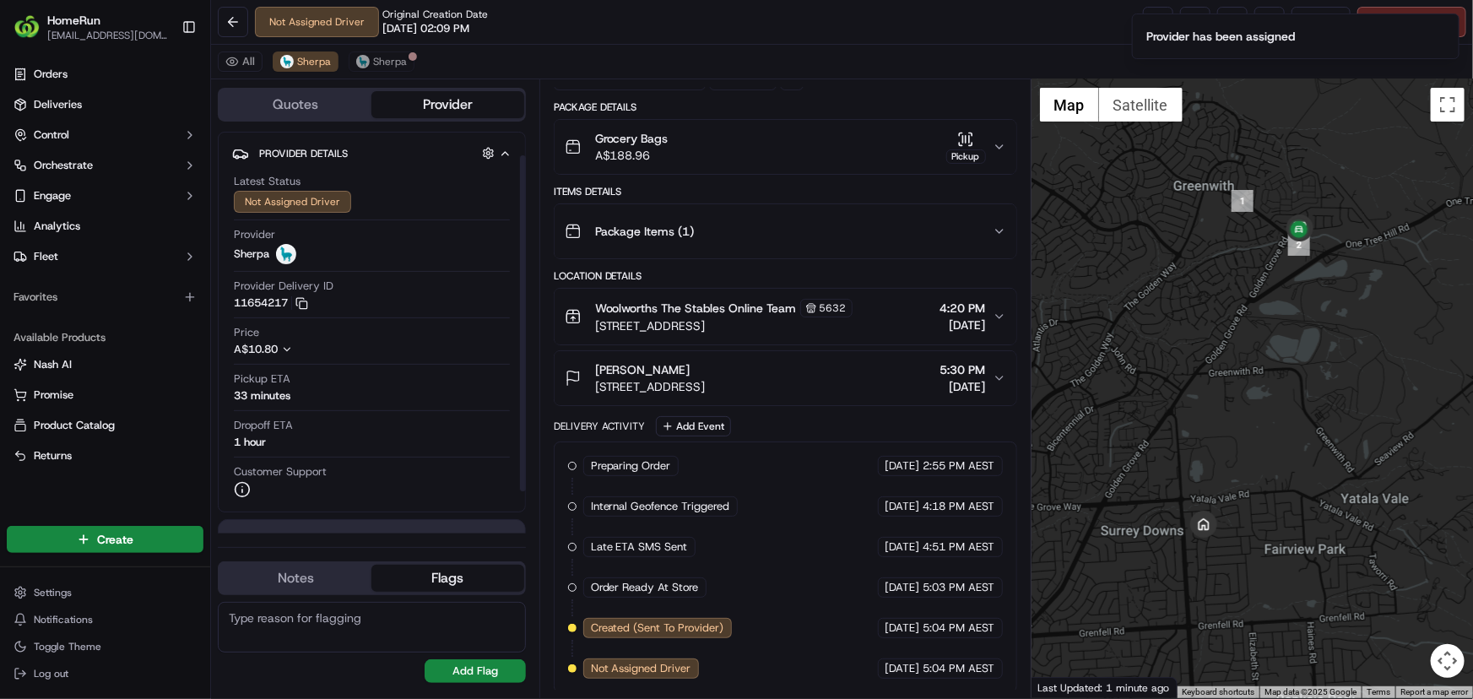
scroll to position [78, 0]
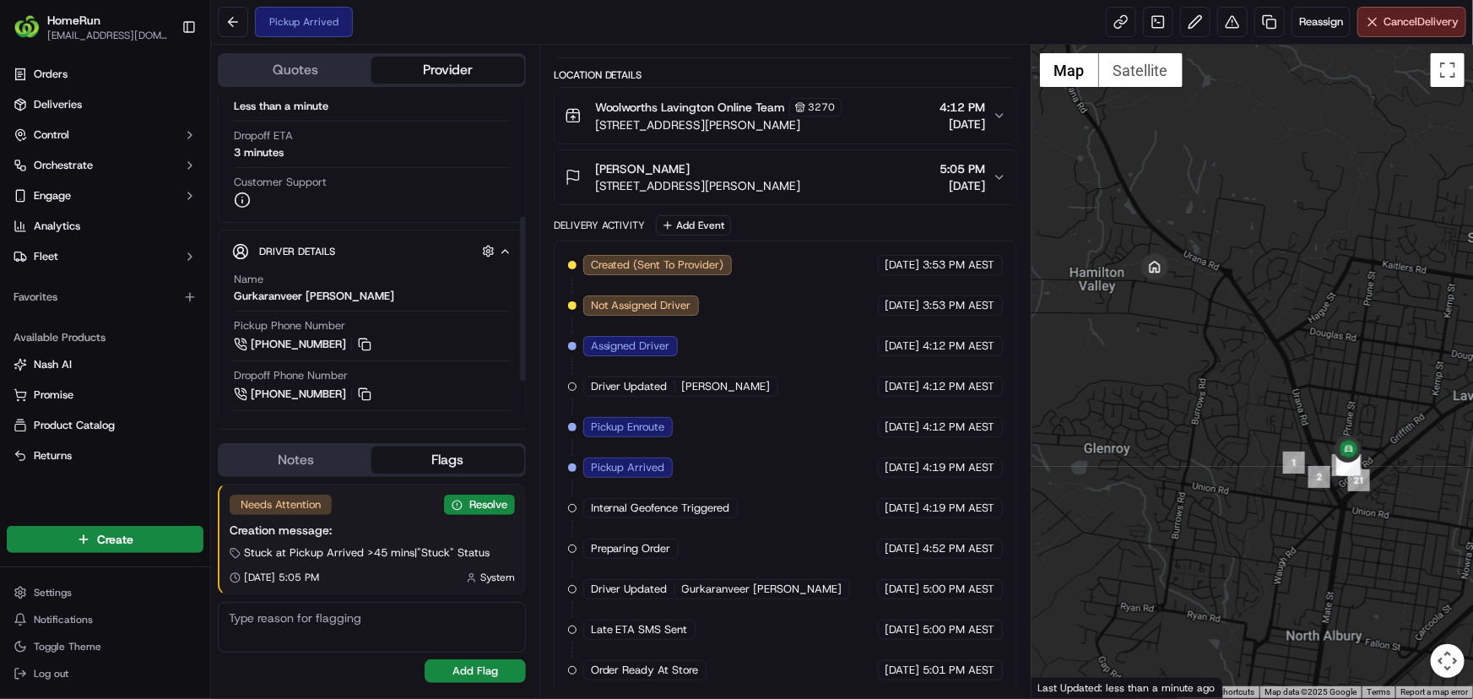
scroll to position [221, 0]
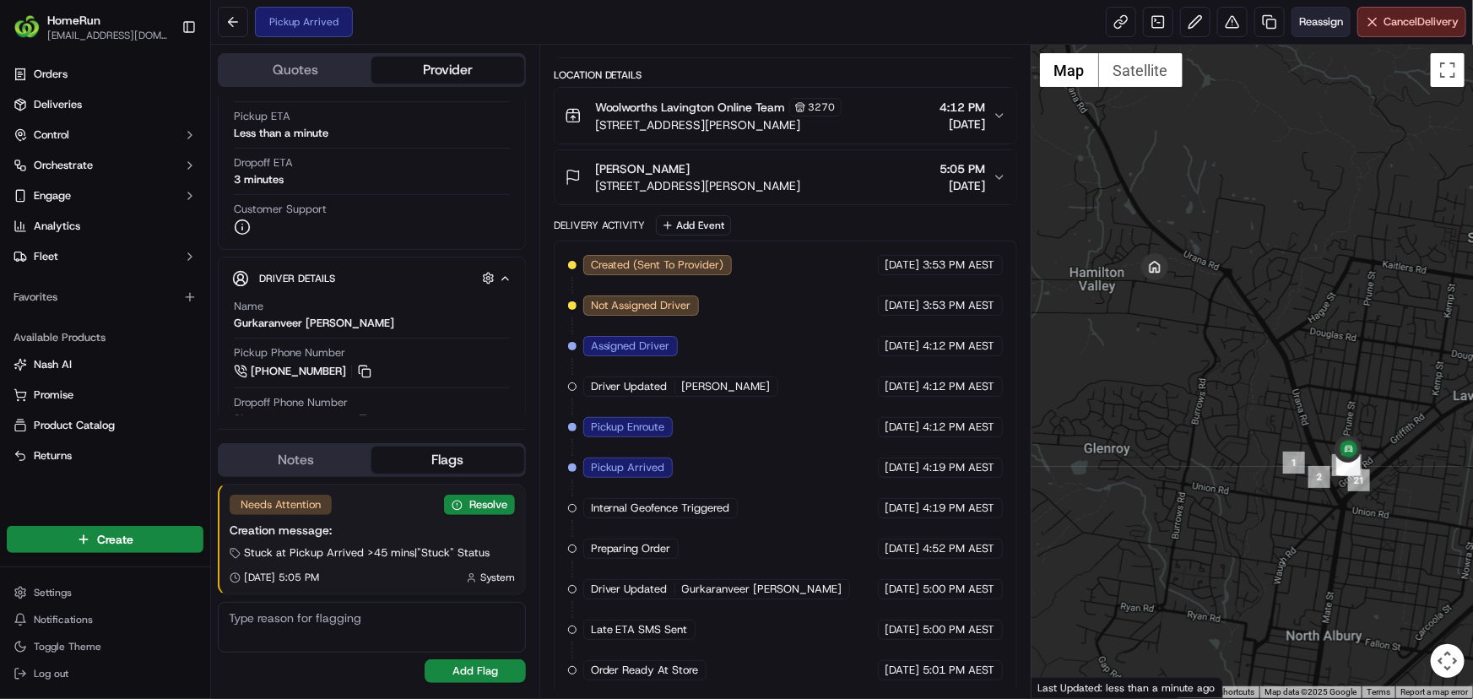
click at [1331, 23] on span "Reassign" at bounding box center [1321, 21] width 44 height 15
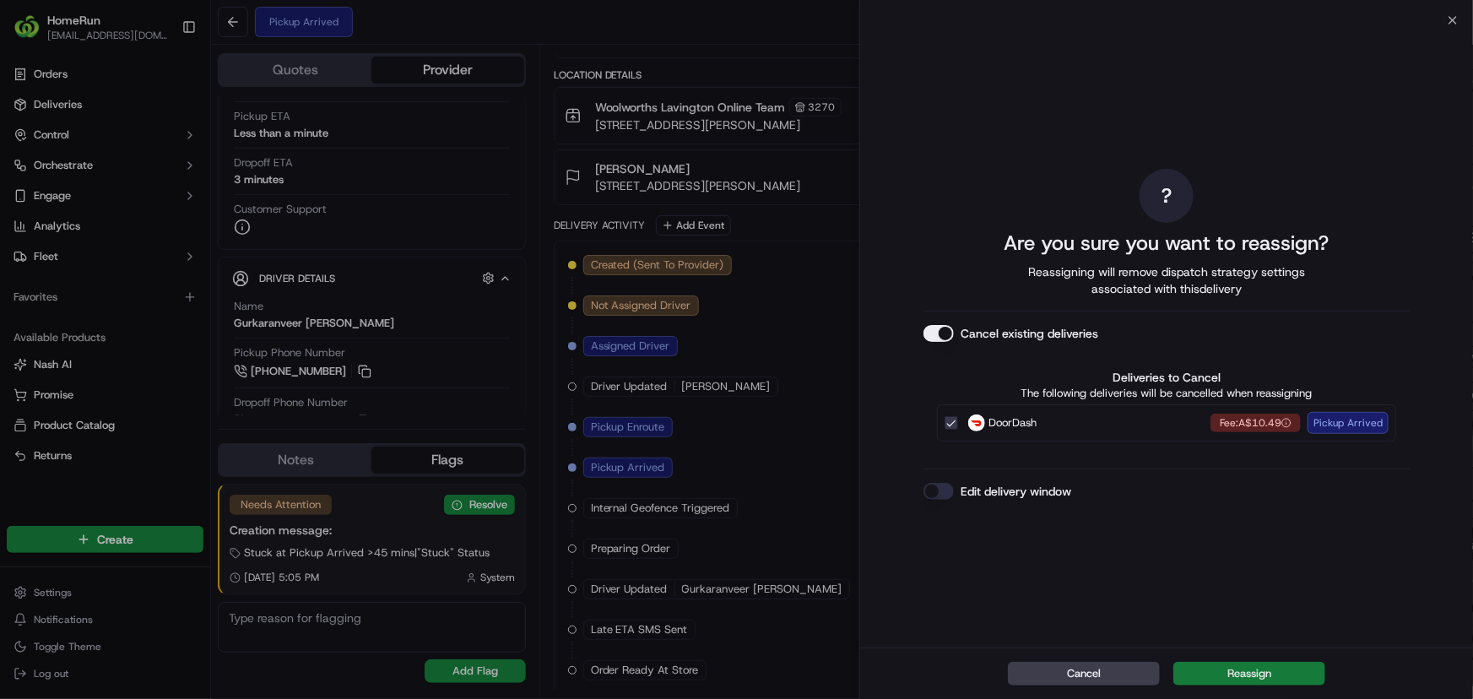
click at [1272, 681] on button "Reassign" at bounding box center [1249, 674] width 152 height 24
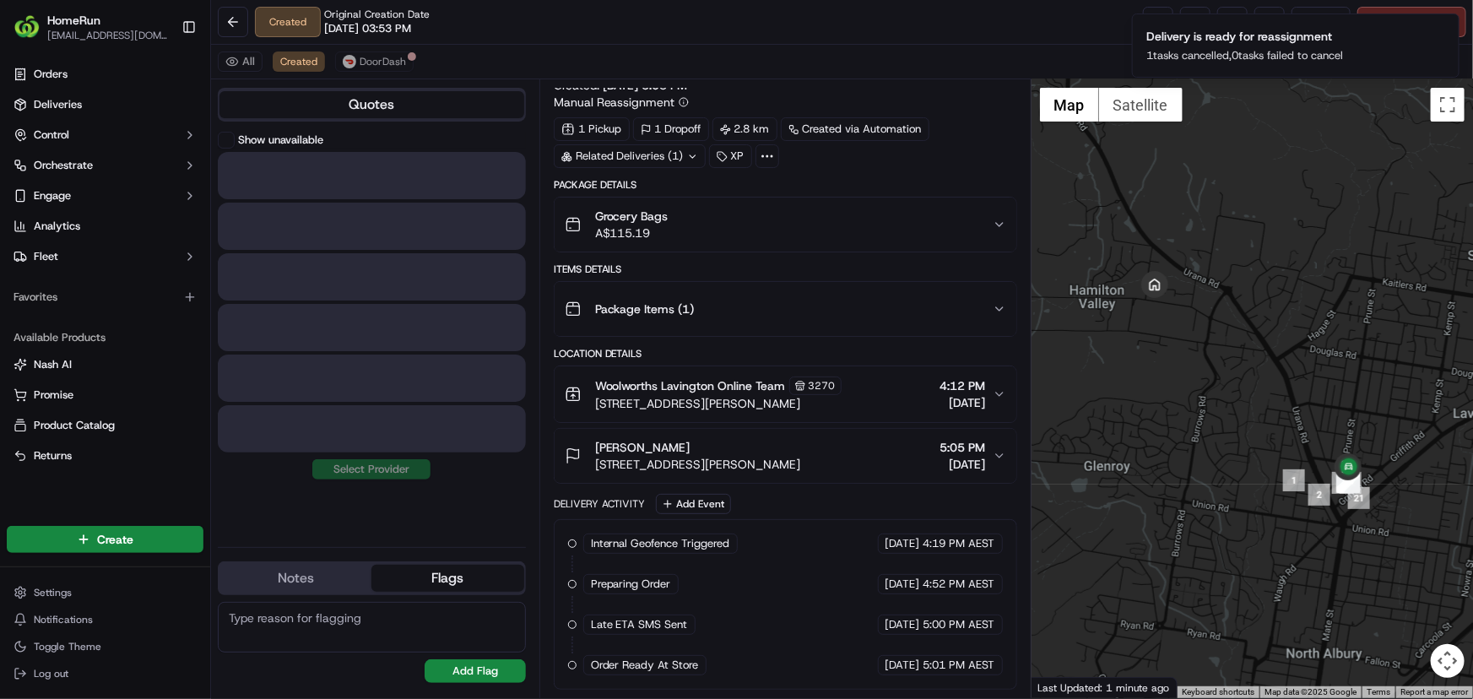
scroll to position [24, 0]
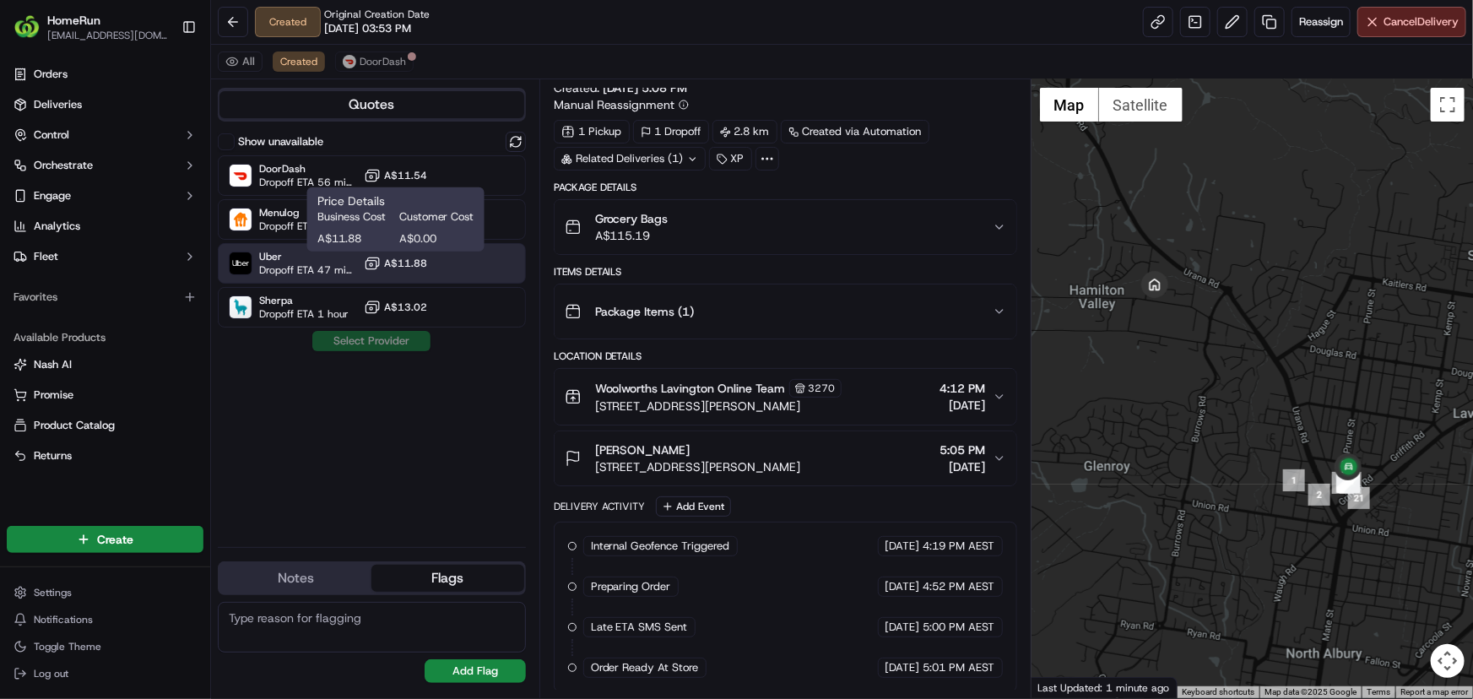
click at [371, 267] on icon at bounding box center [372, 263] width 17 height 17
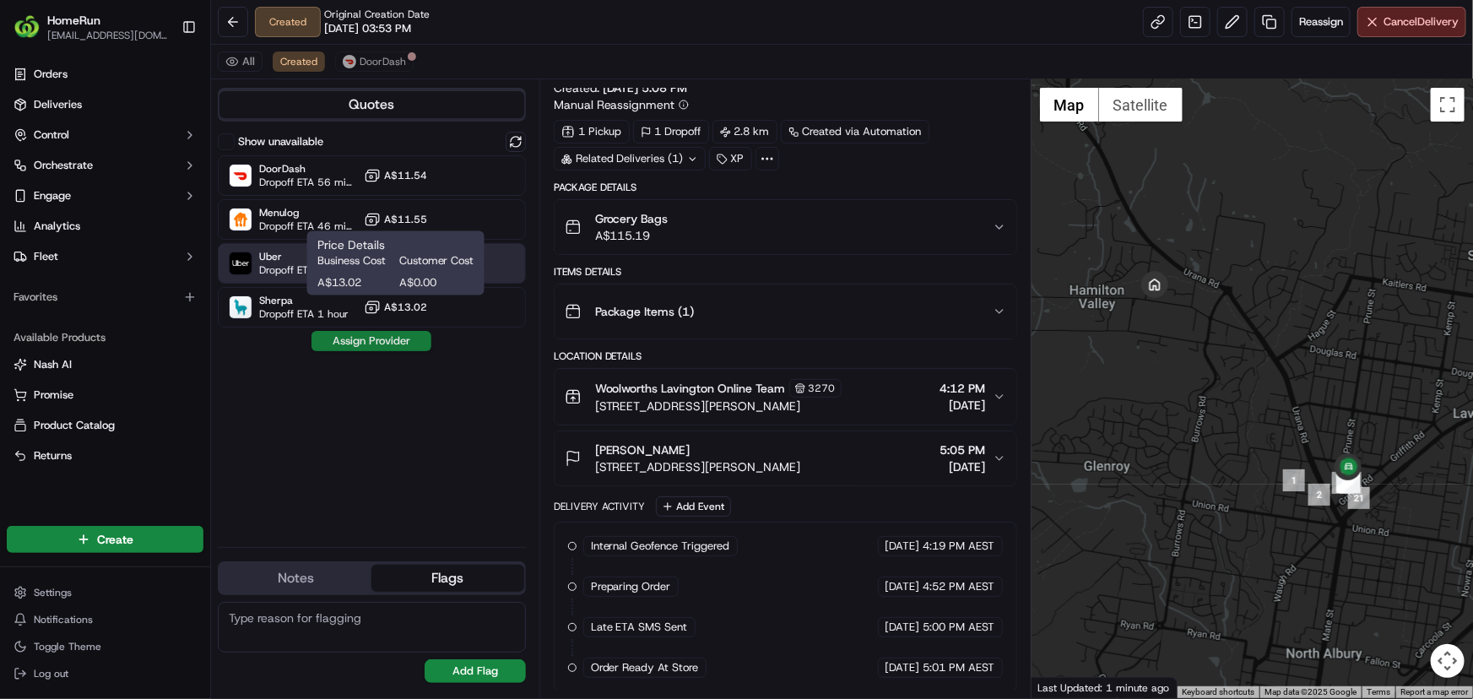
click at [354, 346] on button "Assign Provider" at bounding box center [371, 341] width 120 height 20
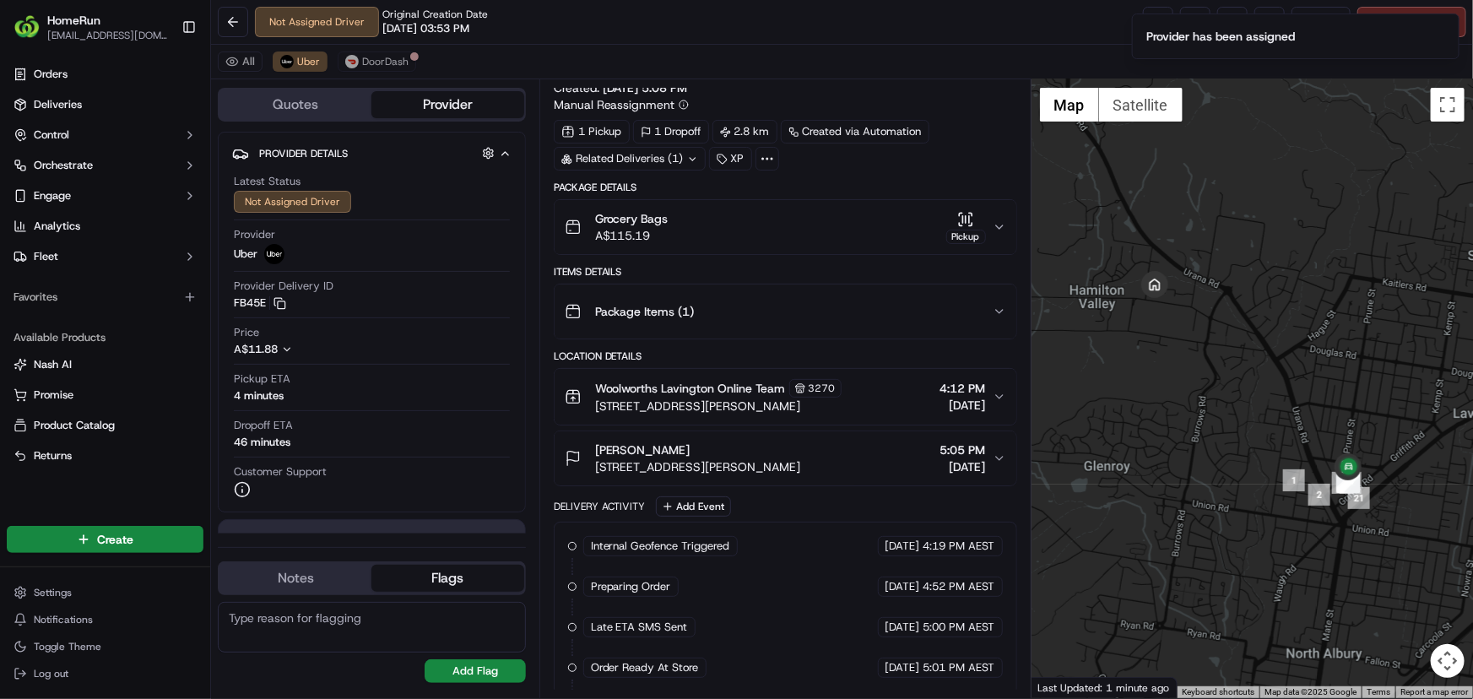
scroll to position [104, 0]
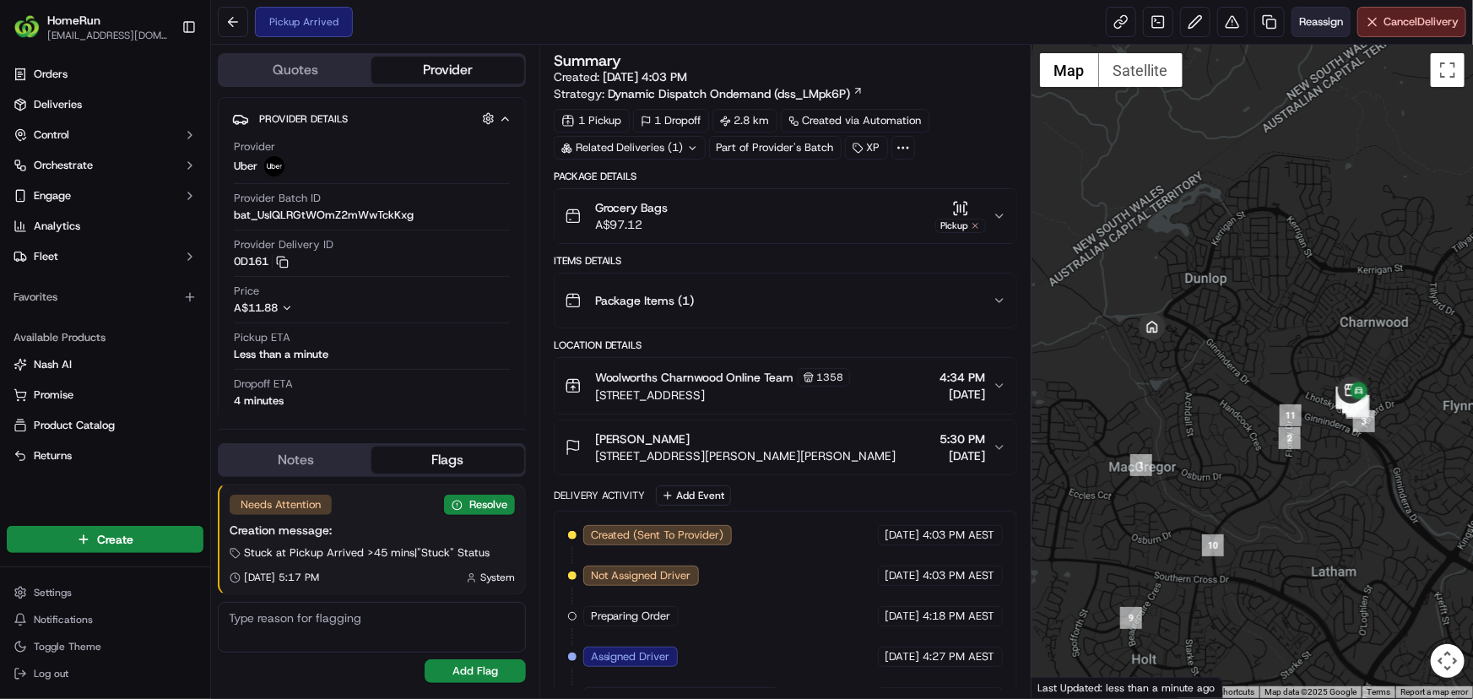
click at [1312, 20] on span "Reassign" at bounding box center [1321, 21] width 44 height 15
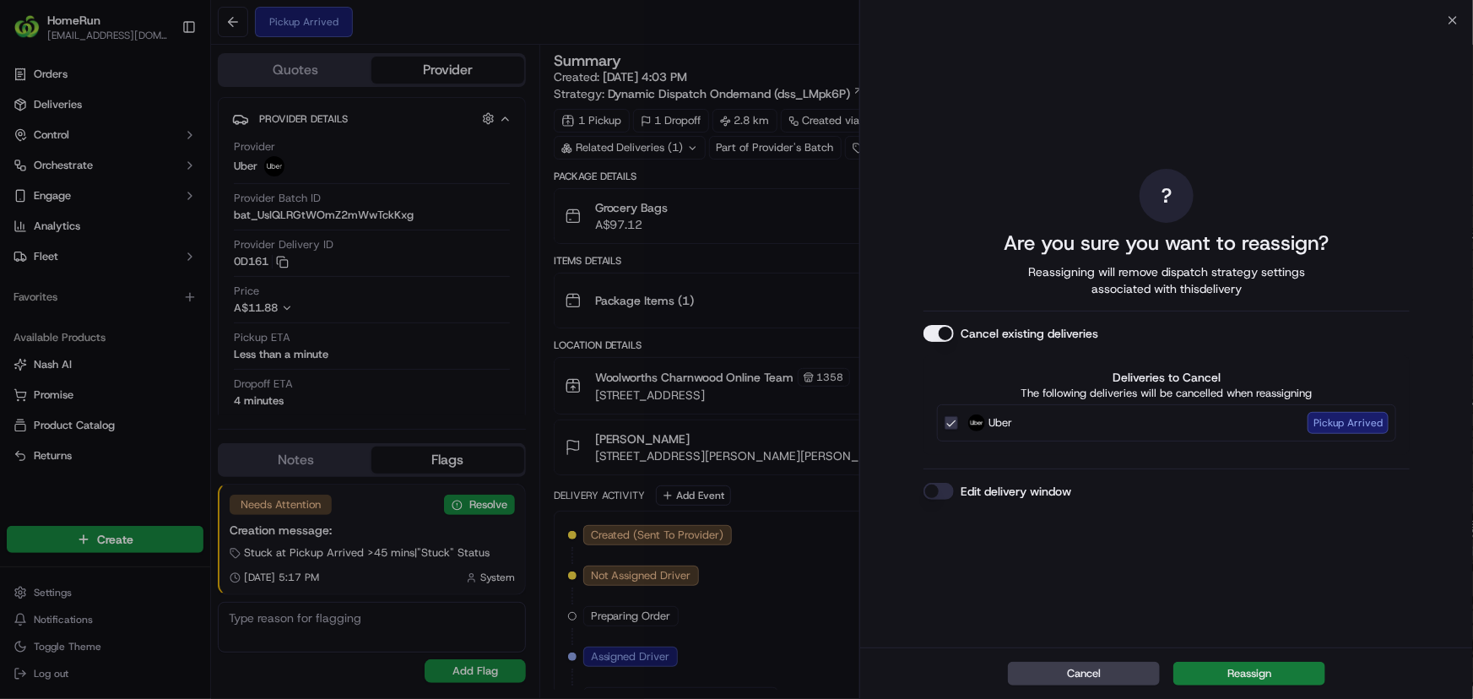
click at [1231, 675] on button "Reassign" at bounding box center [1249, 674] width 152 height 24
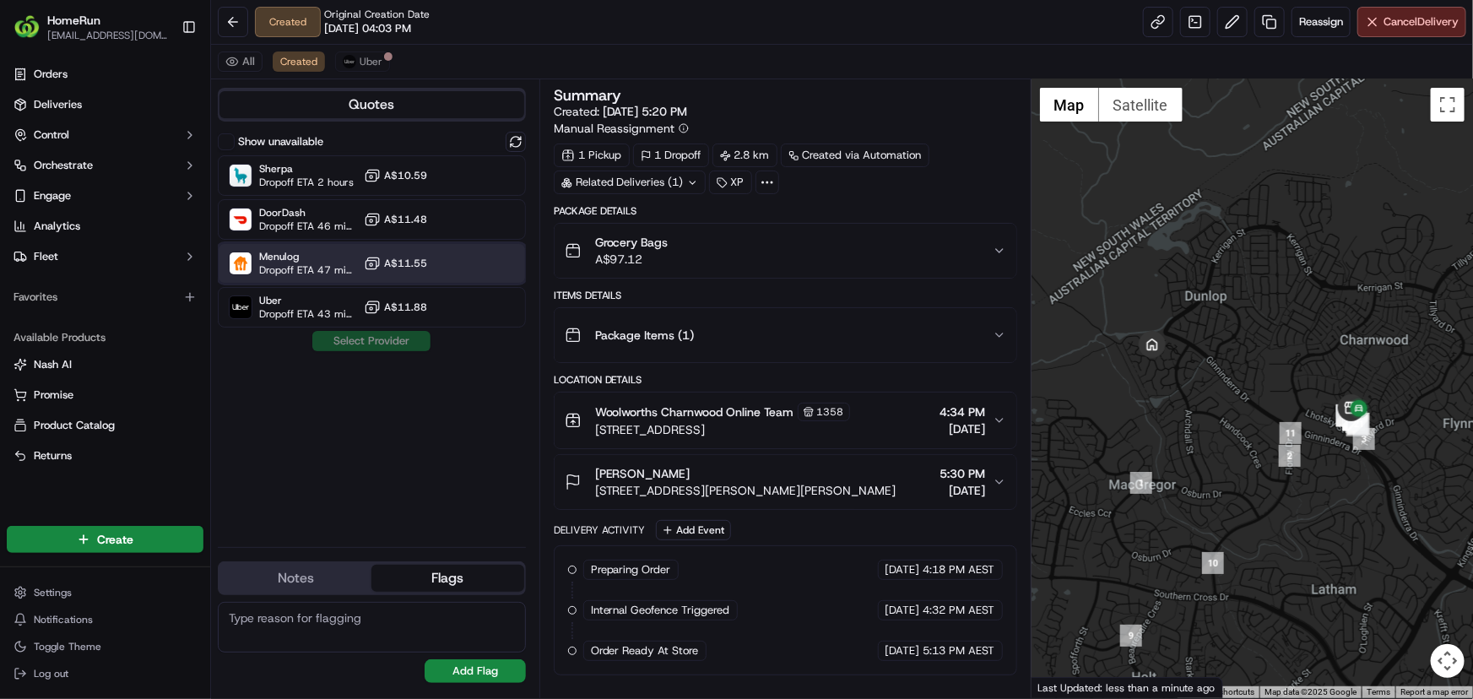
click at [328, 258] on span "Menulog" at bounding box center [308, 257] width 98 height 14
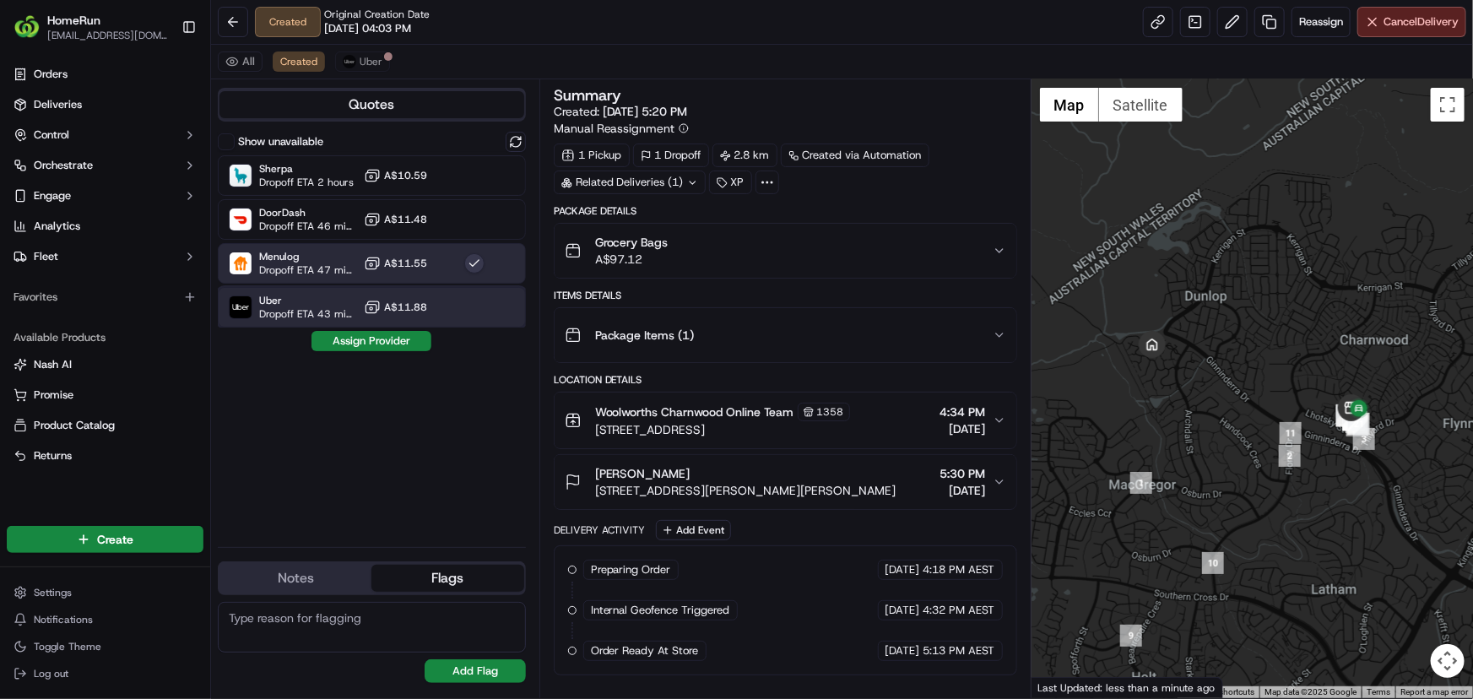
click at [332, 301] on span "Uber" at bounding box center [308, 301] width 98 height 14
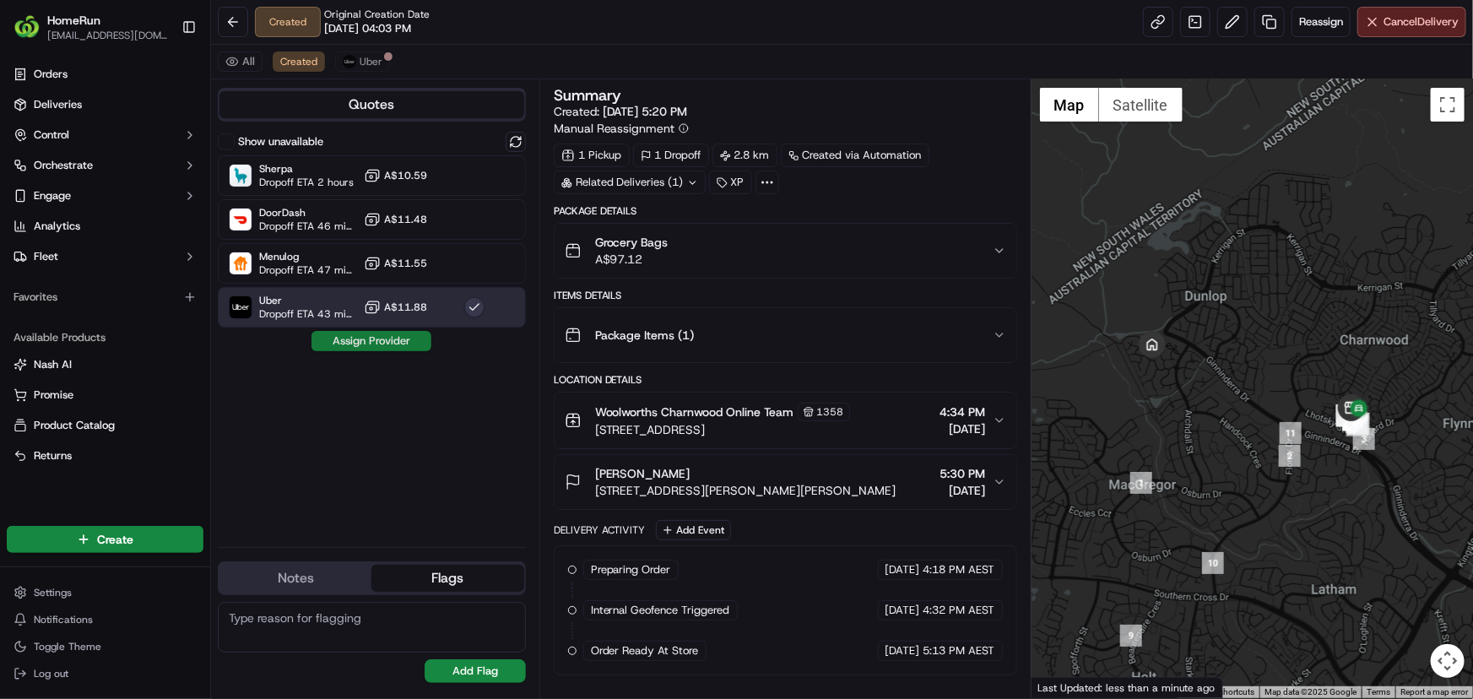
click at [346, 335] on button "Assign Provider" at bounding box center [371, 341] width 120 height 20
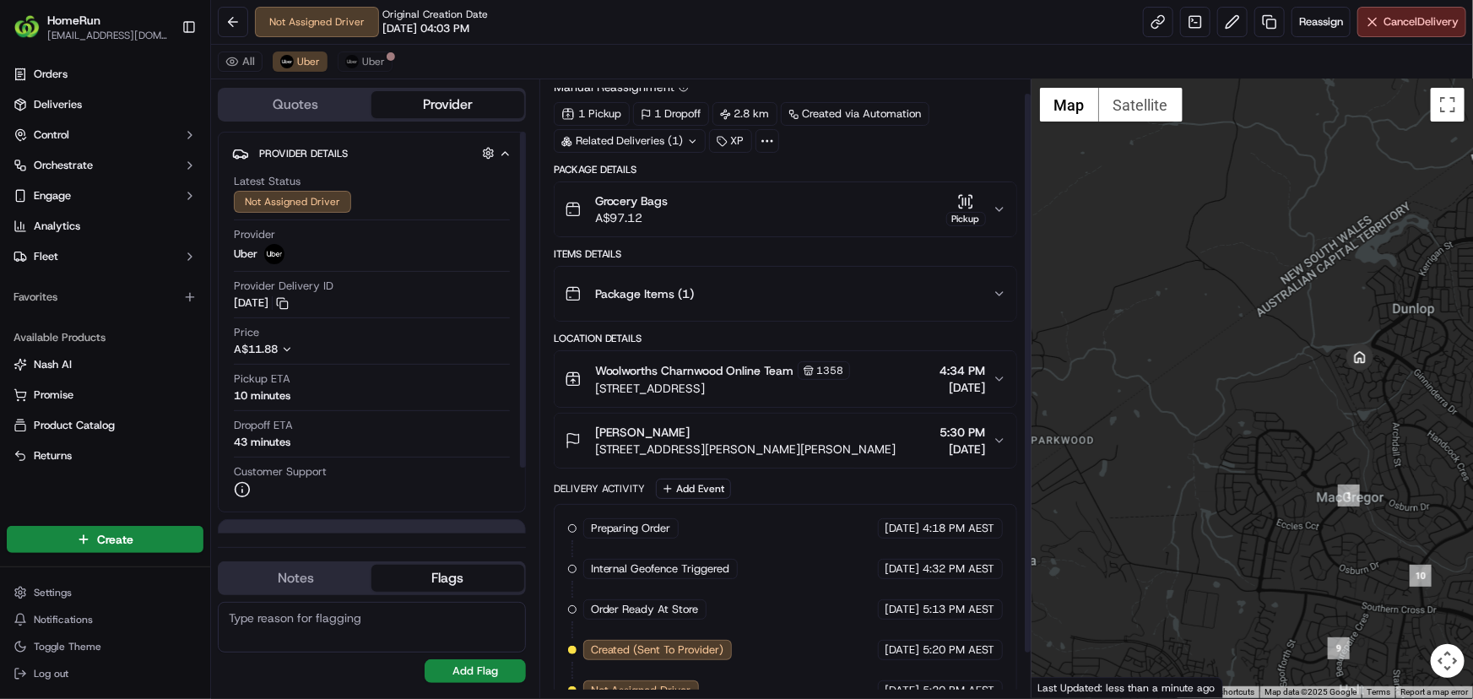
scroll to position [63, 0]
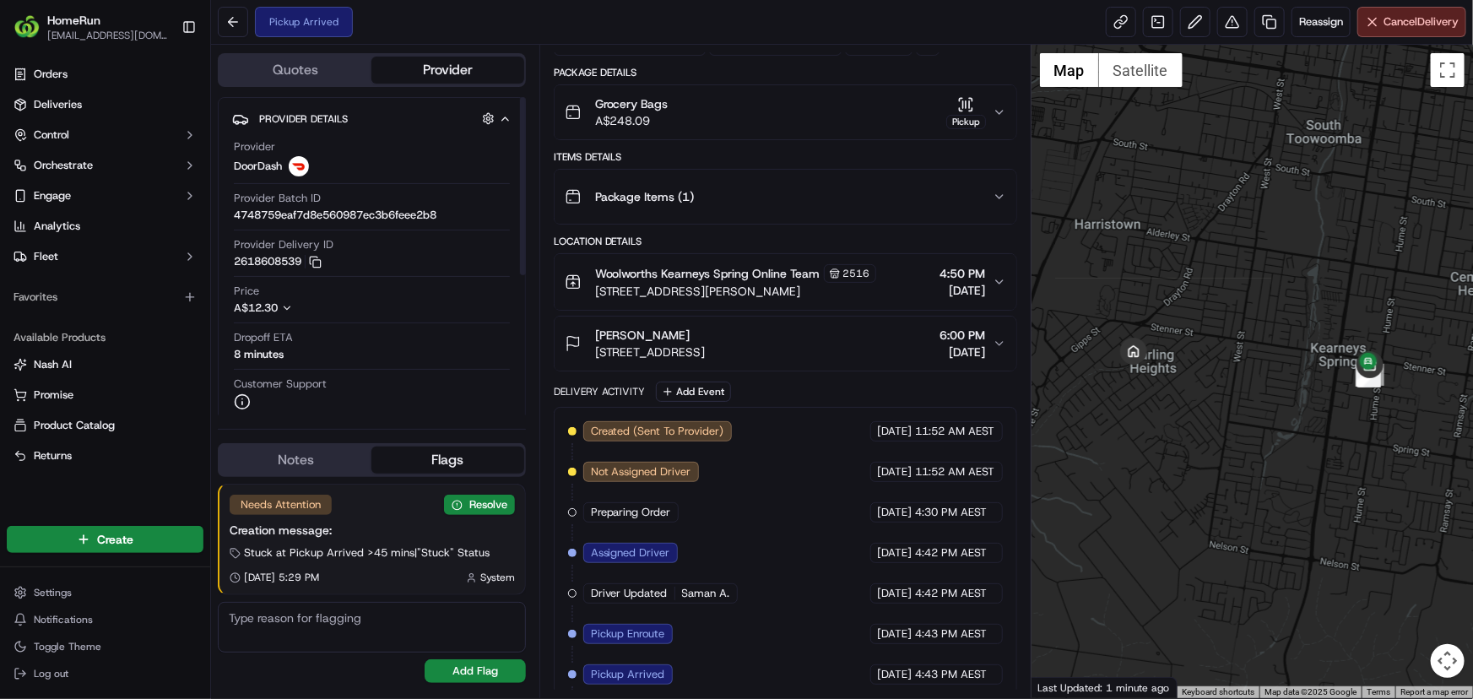
scroll to position [190, 0]
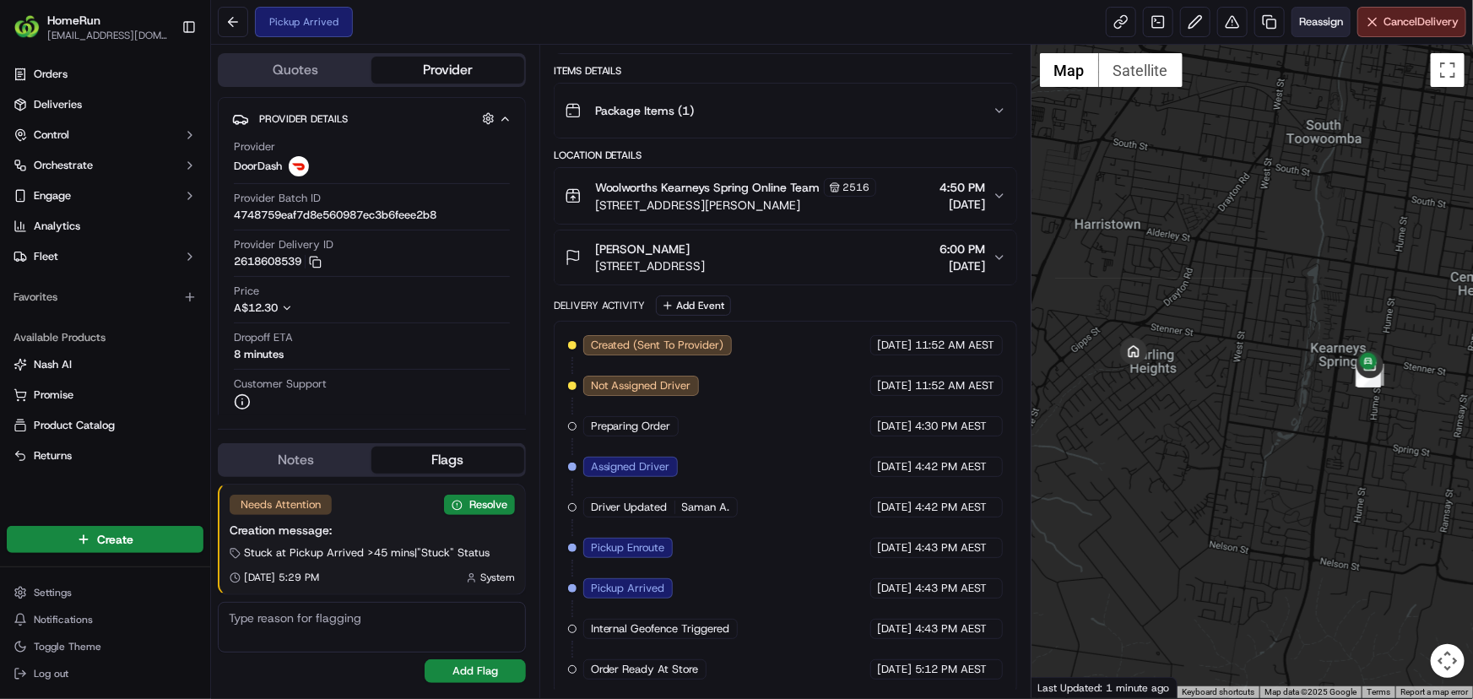
click at [1346, 24] on button "Reassign" at bounding box center [1320, 22] width 59 height 30
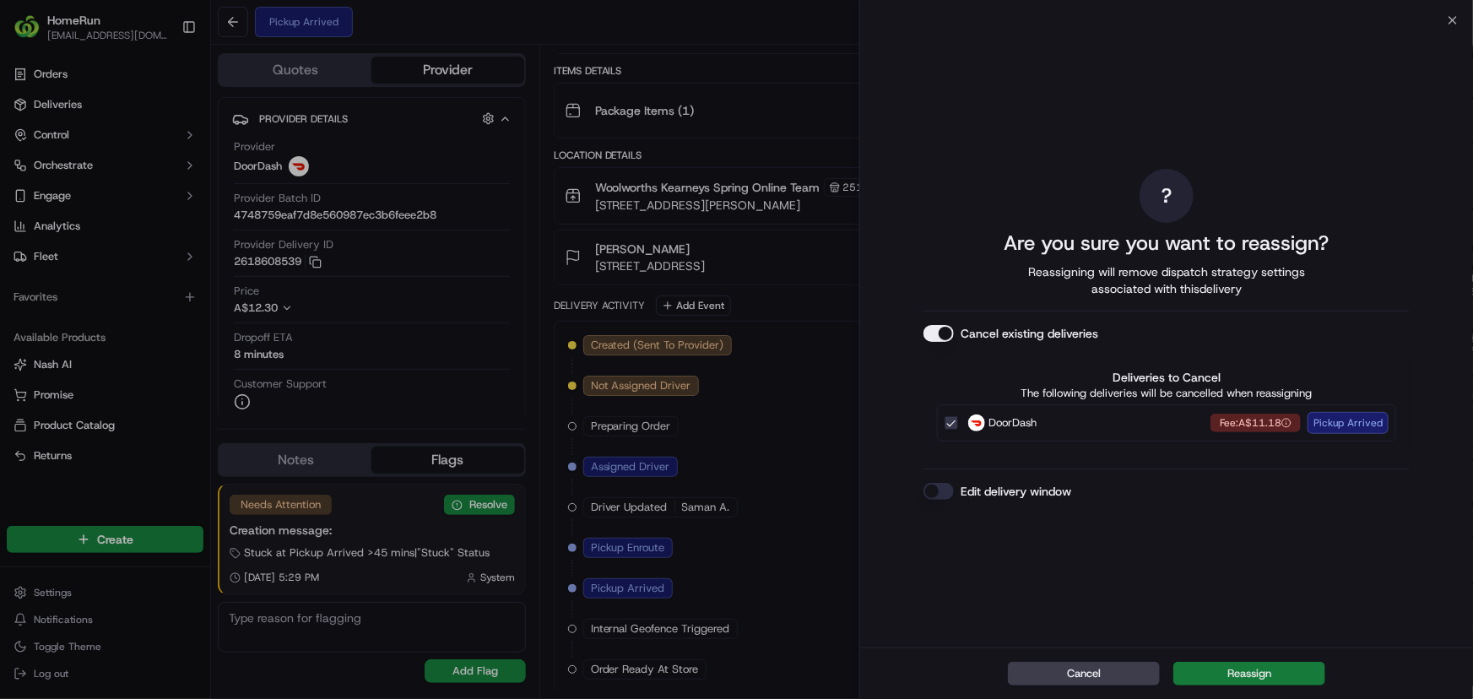
click at [1248, 684] on button "Reassign" at bounding box center [1249, 674] width 152 height 24
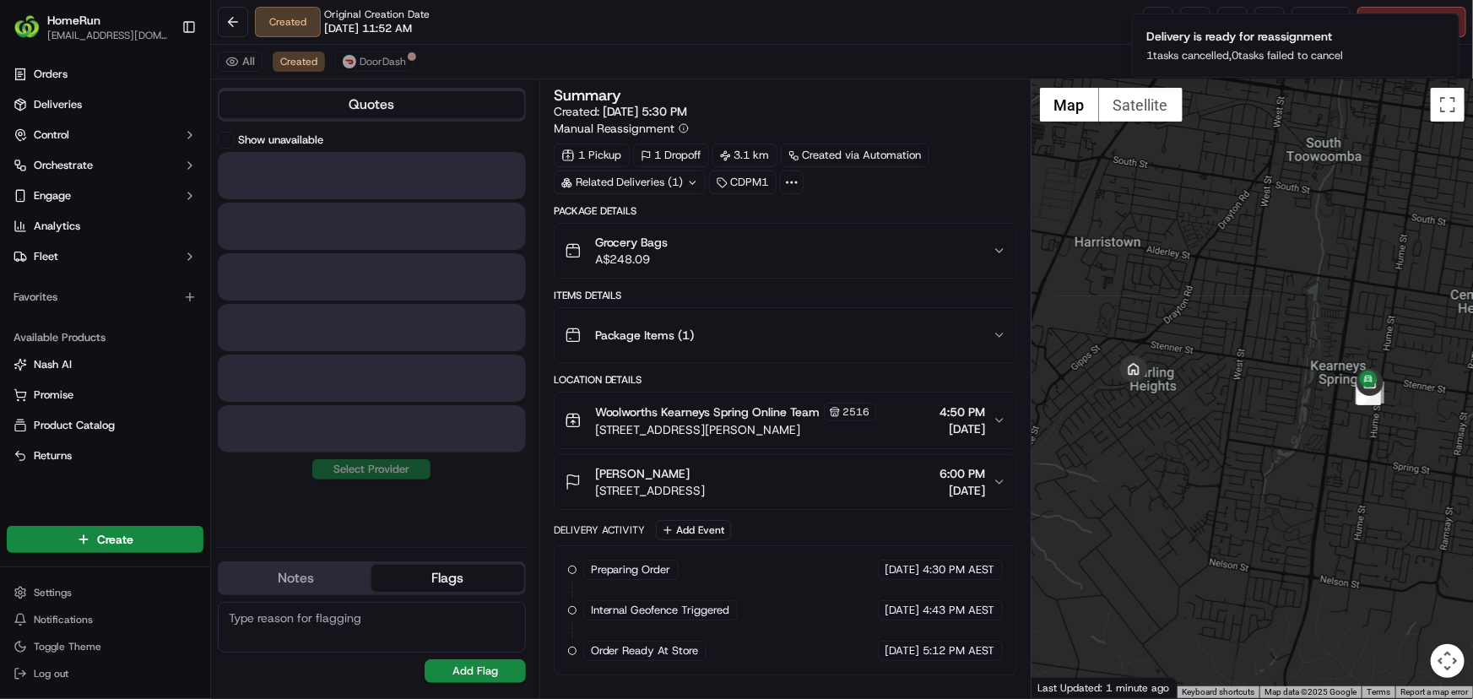
scroll to position [0, 0]
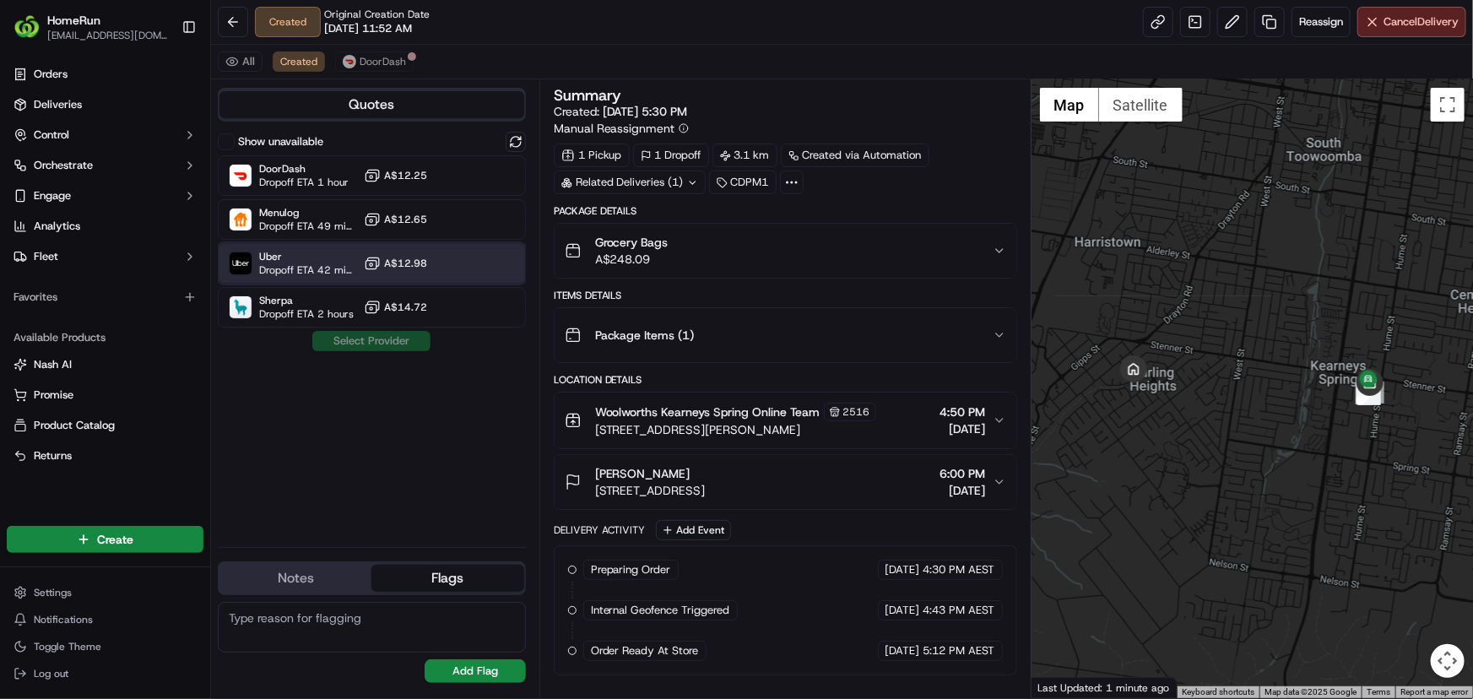
click at [358, 262] on div "Uber Dropoff ETA 42 minutes A$12.98" at bounding box center [372, 263] width 308 height 41
click at [348, 338] on button "Assign Provider" at bounding box center [371, 341] width 120 height 20
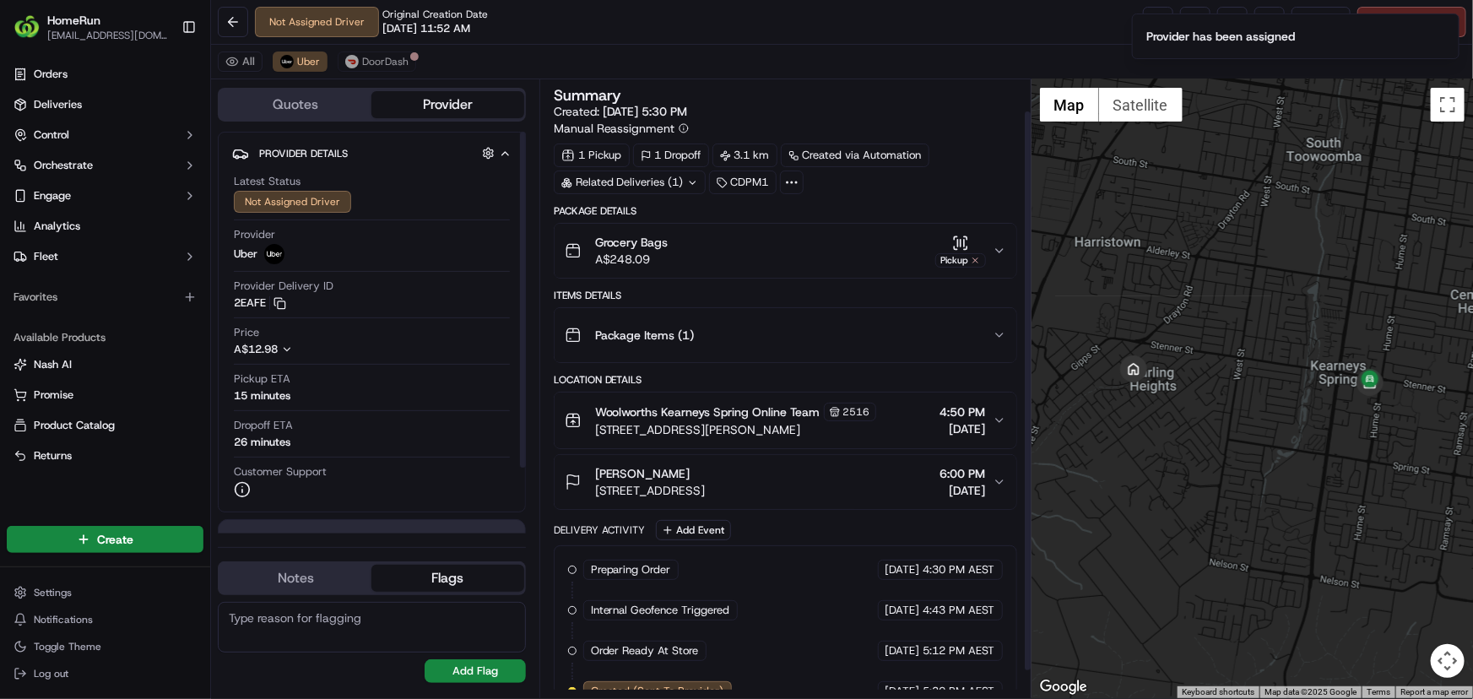
scroll to position [63, 0]
